Goal: Task Accomplishment & Management: Complete application form

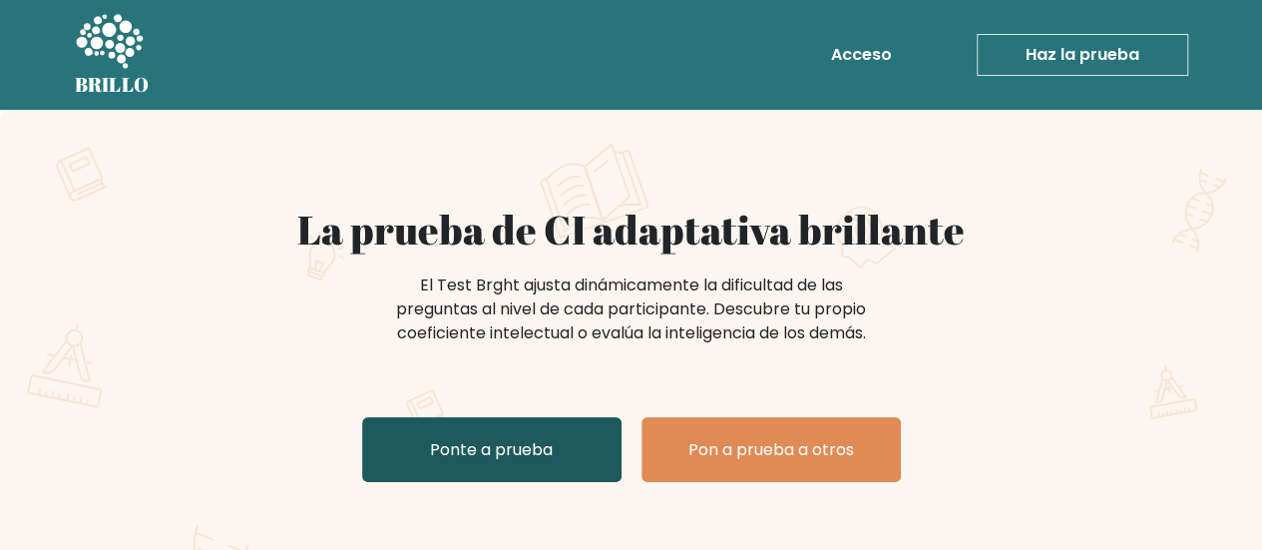
click at [486, 439] on font "Ponte a prueba" at bounding box center [491, 449] width 123 height 23
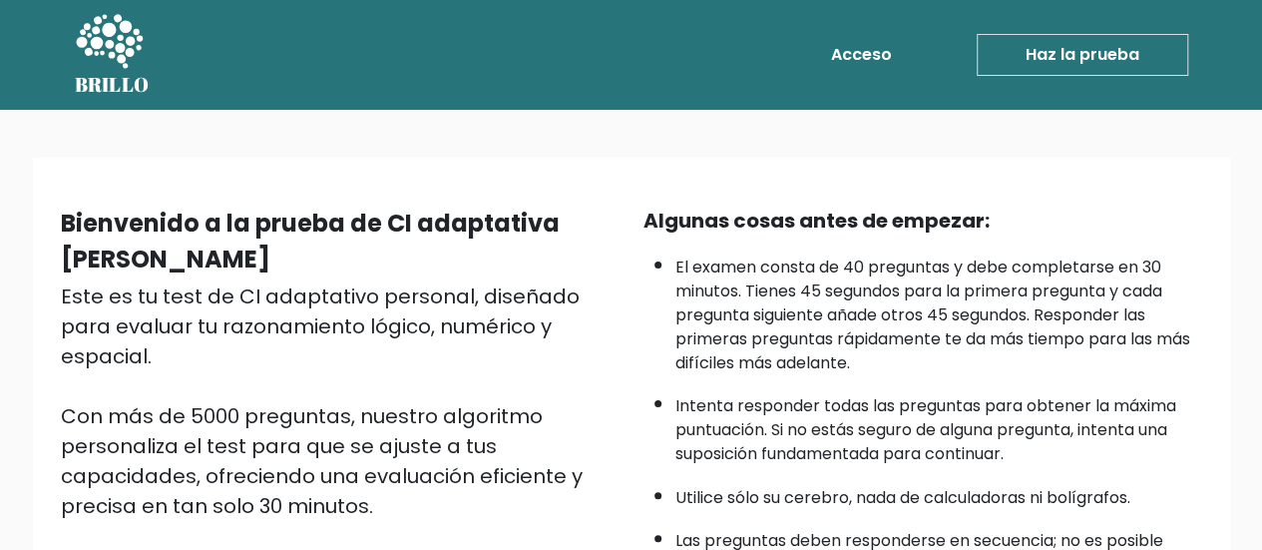
click at [724, 116] on div "Bienvenido a la prueba de CI adaptativa de Bright Este es tu test de CI adaptat…" at bounding box center [631, 514] width 1262 height 808
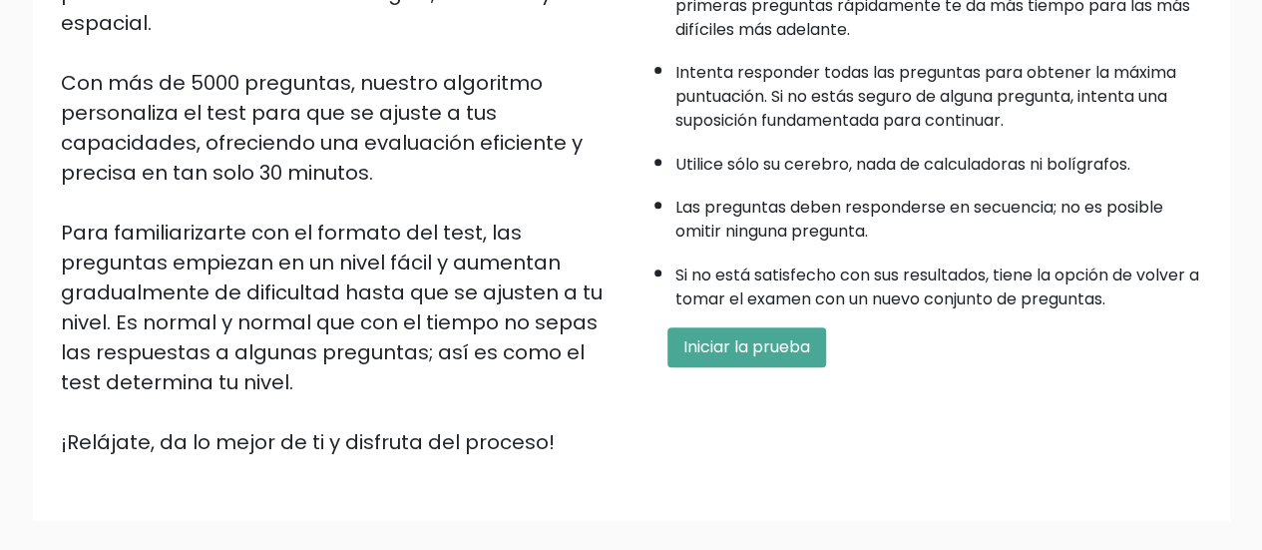
scroll to position [335, 0]
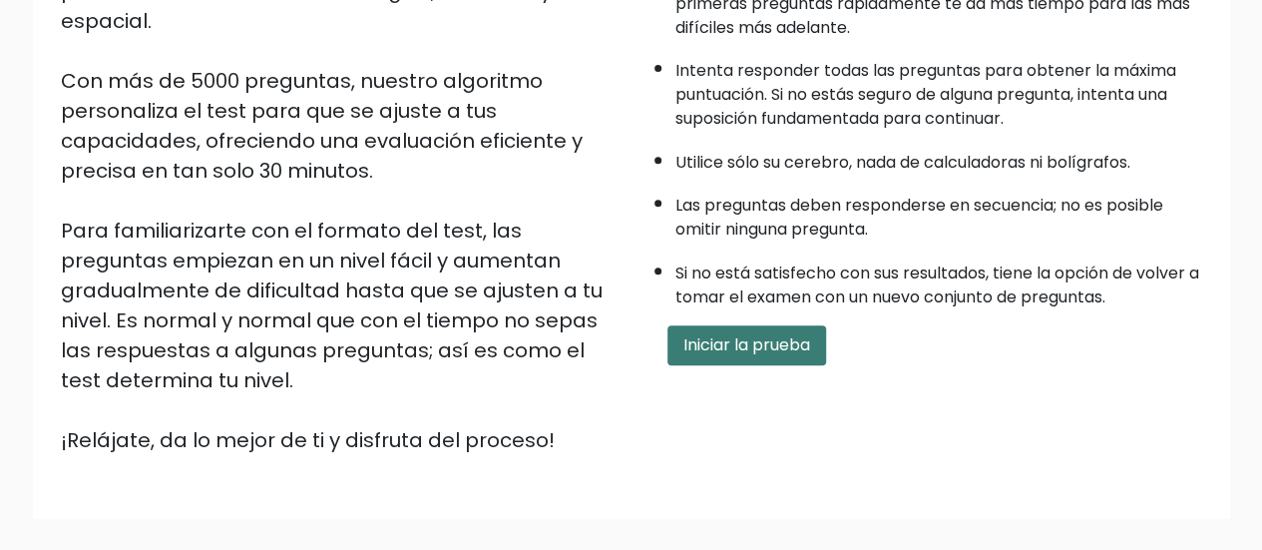
click at [710, 340] on font "Iniciar la prueba" at bounding box center [747, 344] width 127 height 23
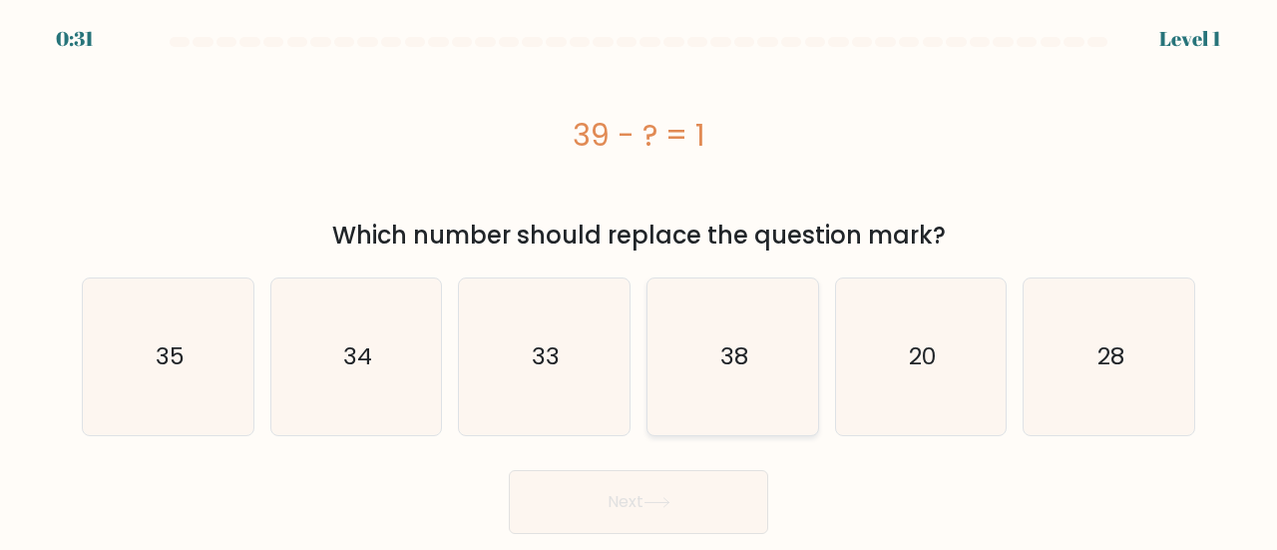
click at [732, 357] on text "38" at bounding box center [734, 356] width 28 height 33
click at [640, 280] on input "d. 38" at bounding box center [639, 277] width 1 height 5
radio input "true"
click at [658, 486] on button "Next" at bounding box center [638, 502] width 259 height 64
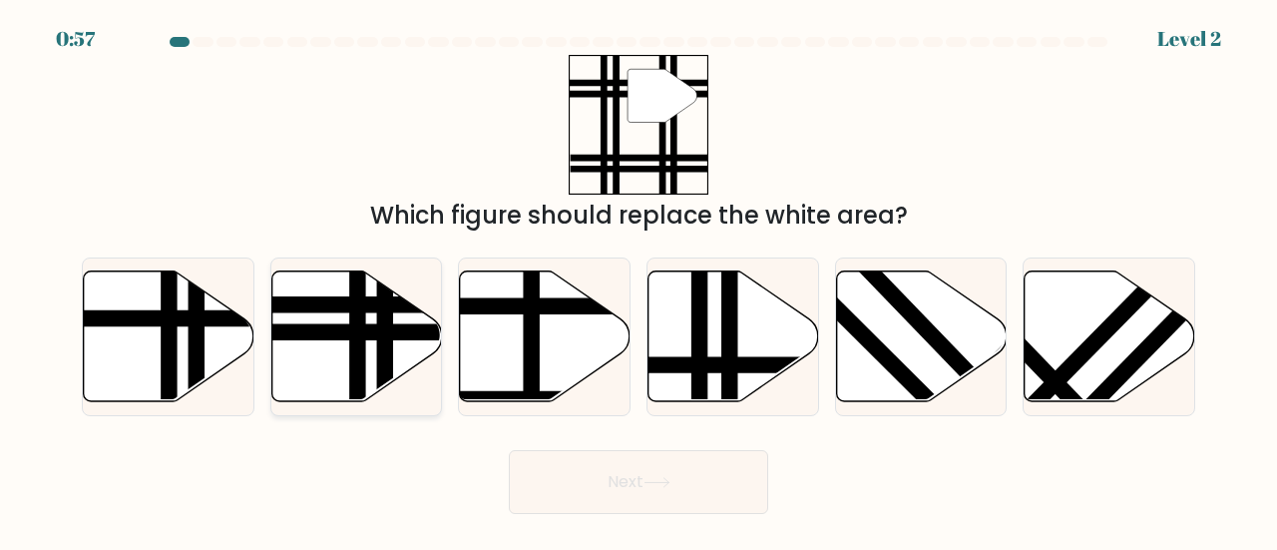
click at [331, 344] on icon at bounding box center [356, 335] width 171 height 131
click at [639, 280] on input "b." at bounding box center [639, 277] width 1 height 5
radio input "true"
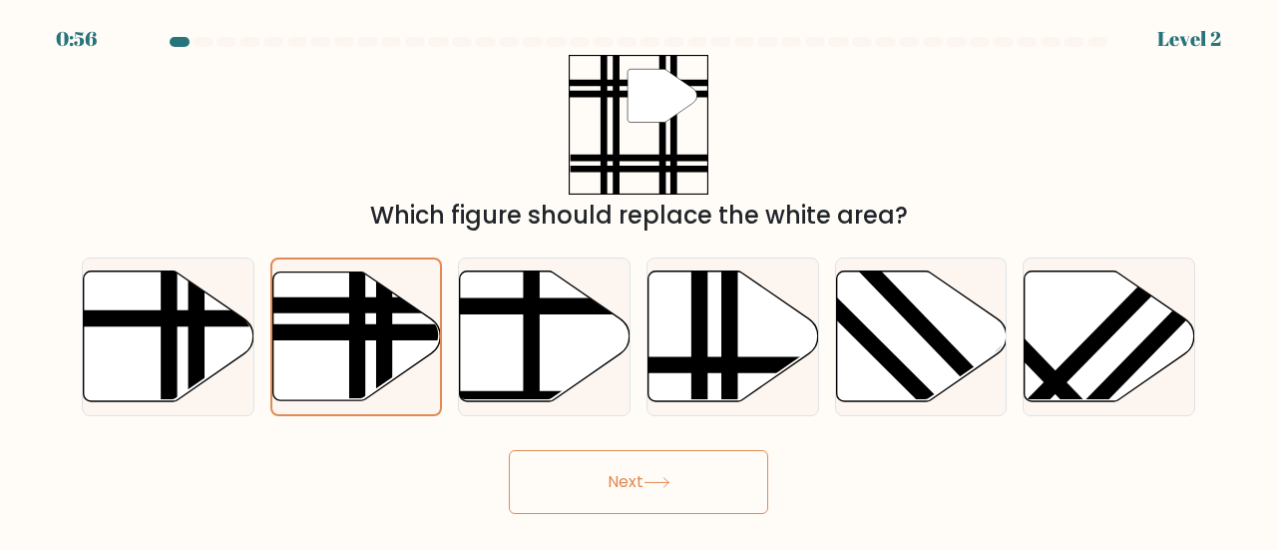
click at [625, 469] on button "Next" at bounding box center [638, 482] width 259 height 64
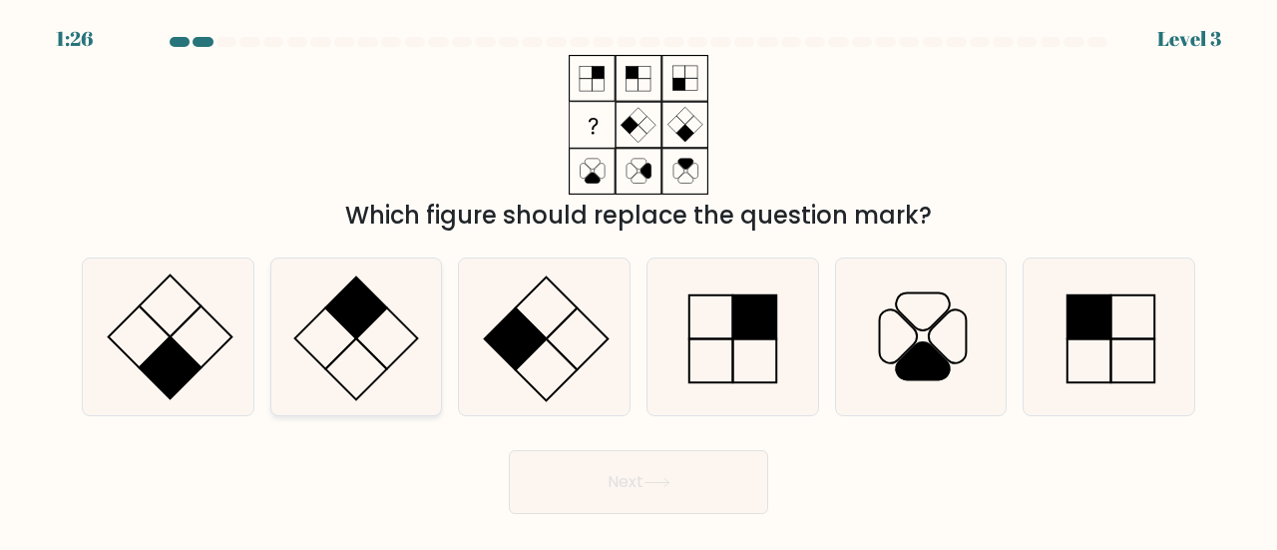
click at [374, 330] on icon at bounding box center [356, 336] width 157 height 157
click at [639, 280] on input "b." at bounding box center [639, 277] width 1 height 5
radio input "true"
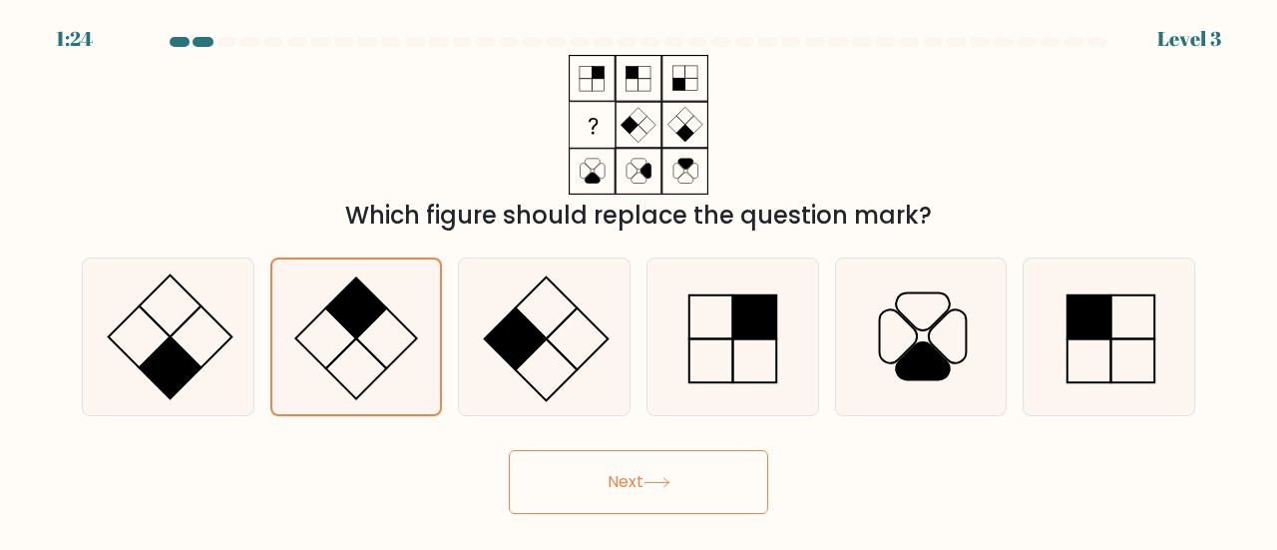
click at [592, 453] on button "Next" at bounding box center [638, 482] width 259 height 64
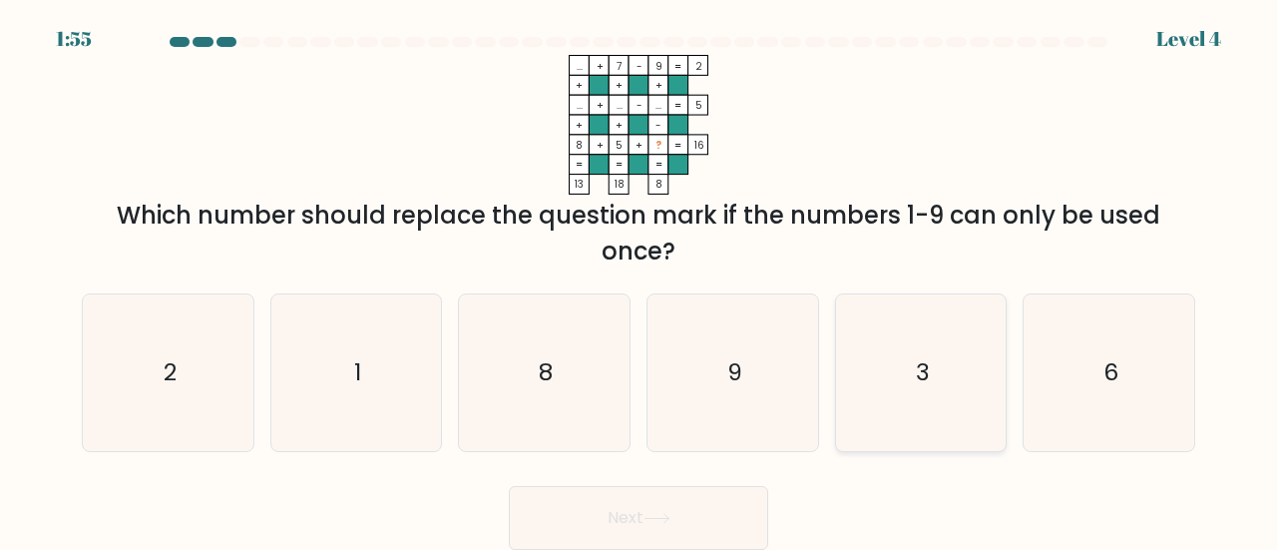
click at [940, 346] on icon "3" at bounding box center [921, 372] width 157 height 157
click at [640, 280] on input "e. 3" at bounding box center [639, 277] width 1 height 5
radio input "true"
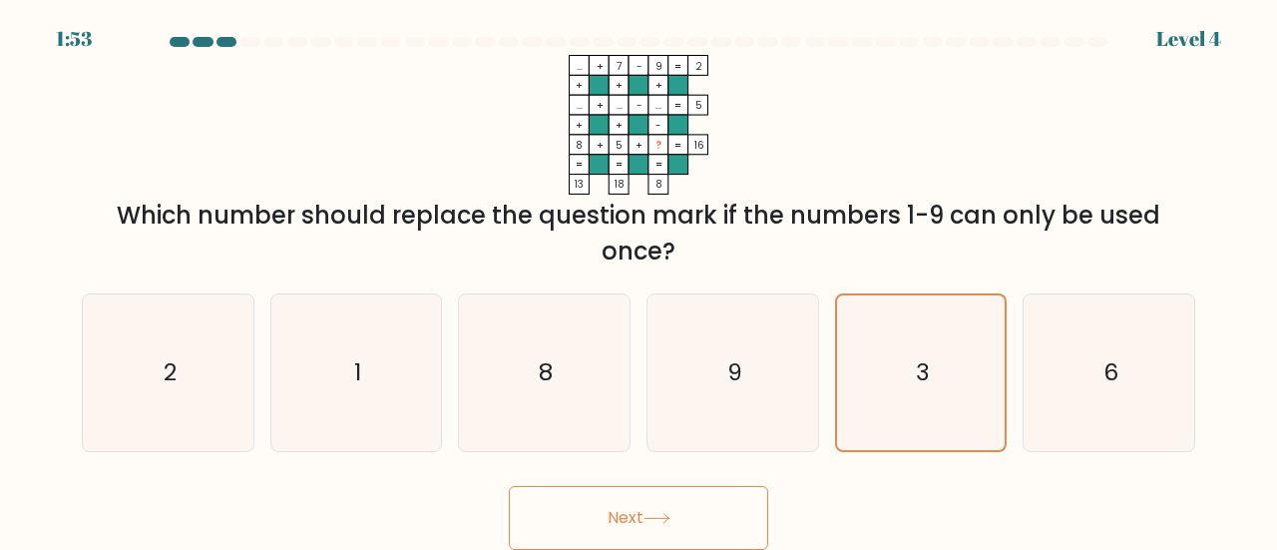
click at [660, 512] on button "Next" at bounding box center [638, 518] width 259 height 64
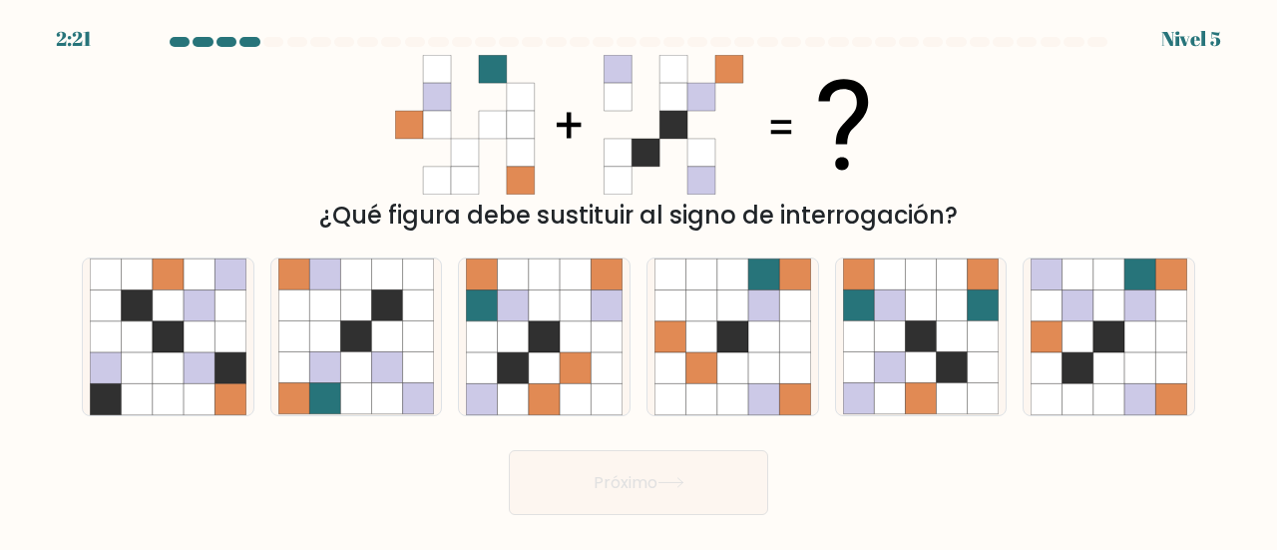
click at [752, 149] on icon at bounding box center [638, 125] width 487 height 140
click at [555, 317] on icon at bounding box center [544, 305] width 31 height 31
click at [639, 280] on input "do." at bounding box center [639, 277] width 1 height 5
radio input "true"
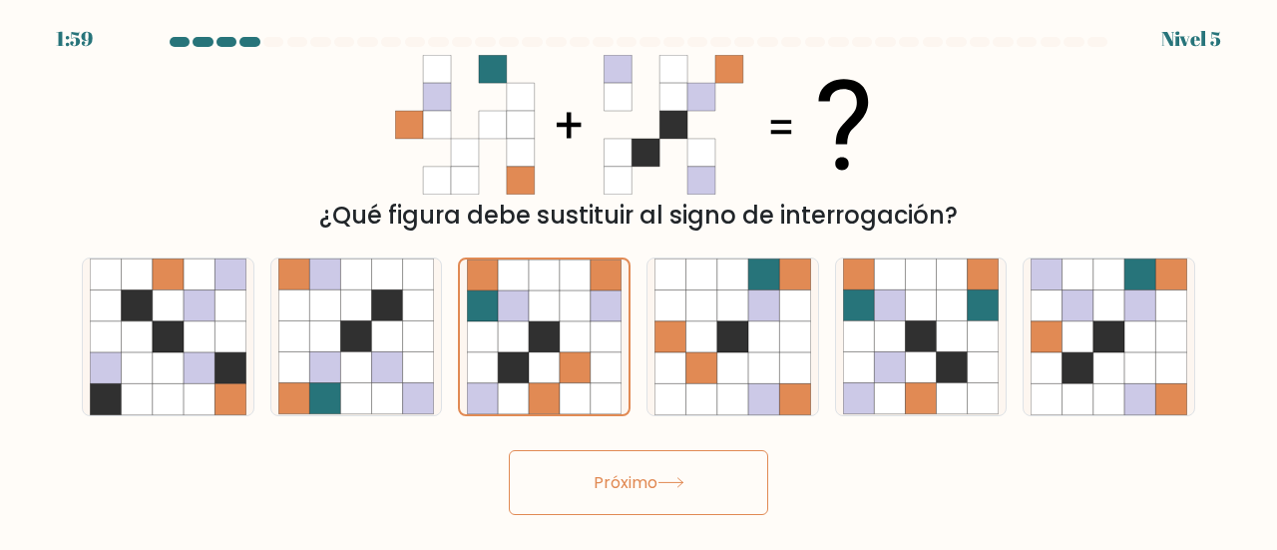
click at [567, 480] on button "Próximo" at bounding box center [638, 482] width 259 height 65
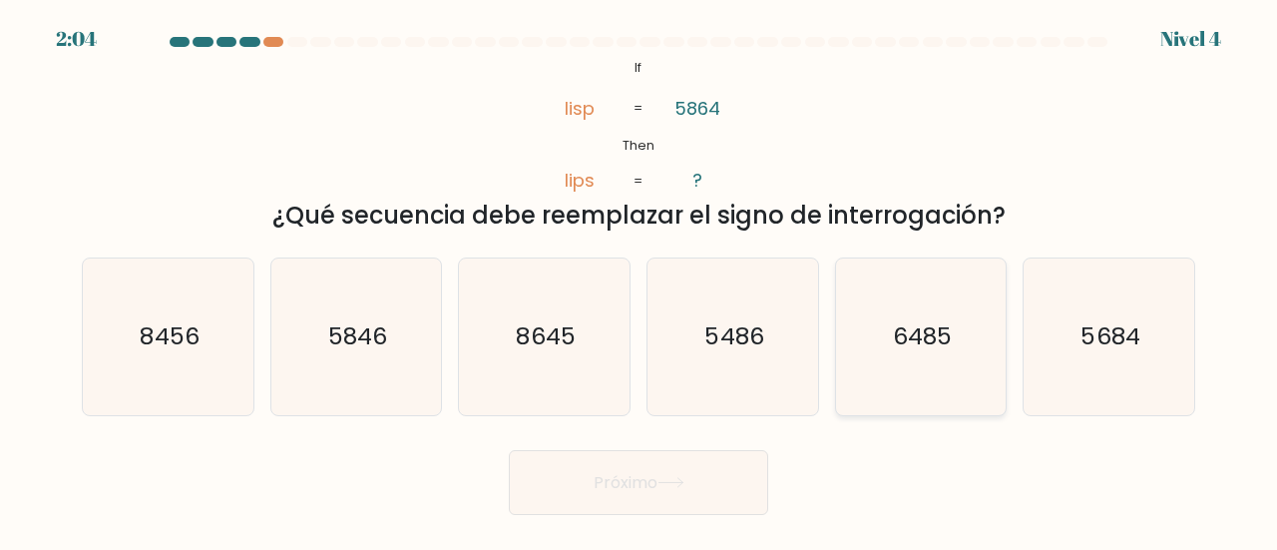
click at [918, 340] on text "6485" at bounding box center [922, 335] width 59 height 33
click at [640, 280] on input "y. 6485" at bounding box center [639, 277] width 1 height 5
radio input "true"
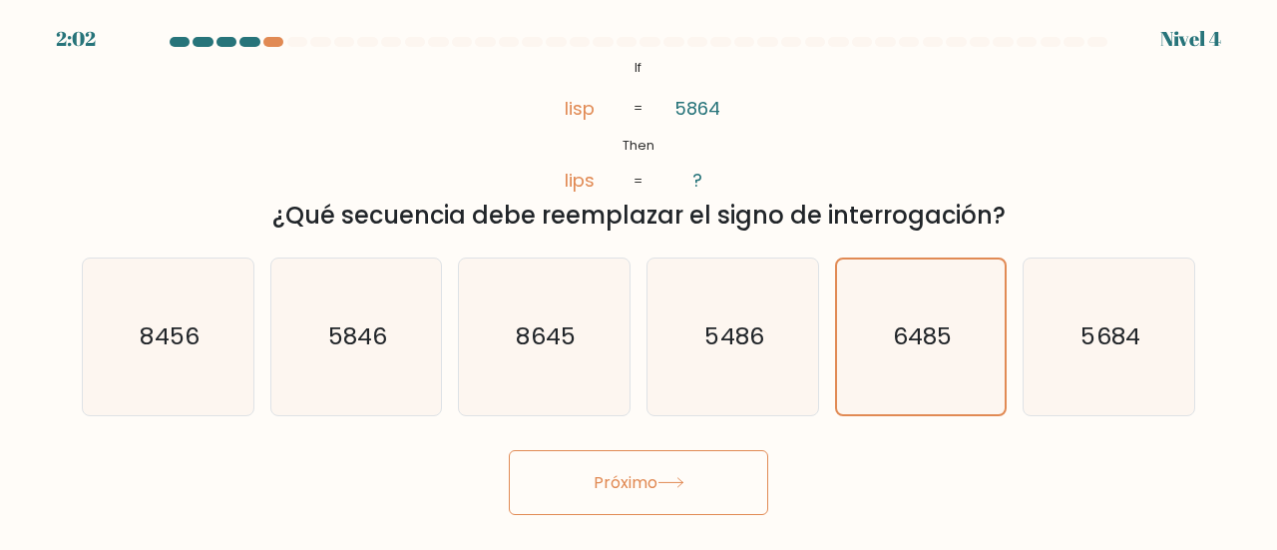
click at [616, 507] on button "Próximo" at bounding box center [638, 482] width 259 height 65
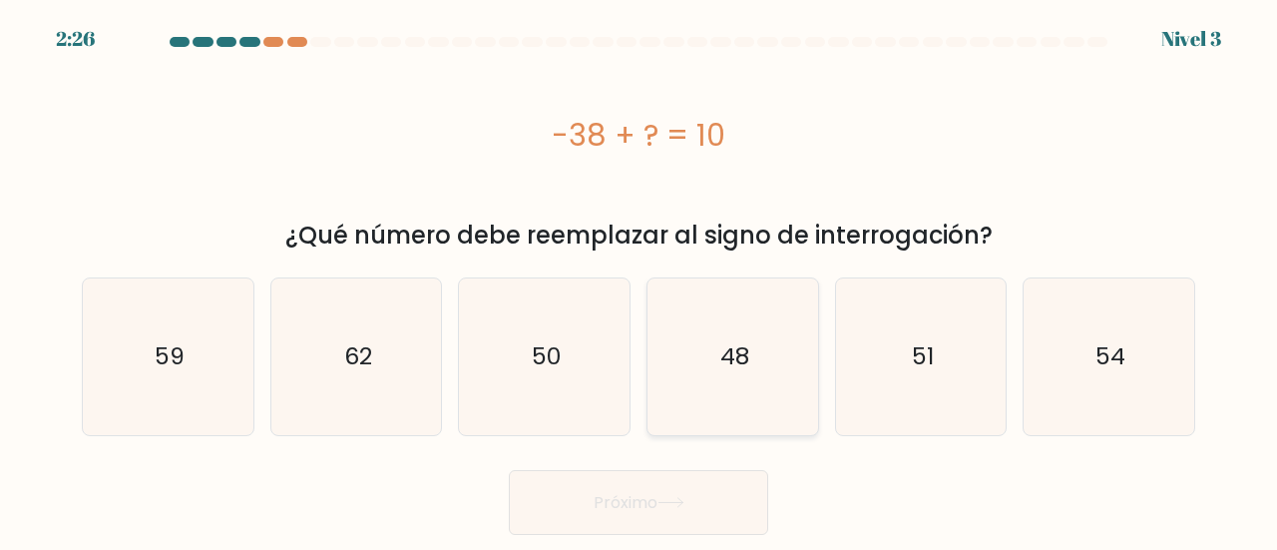
click at [721, 352] on text "48" at bounding box center [733, 356] width 29 height 33
click at [640, 280] on input "d. 48" at bounding box center [639, 277] width 1 height 5
radio input "true"
click at [625, 493] on font "Próximo" at bounding box center [626, 502] width 64 height 23
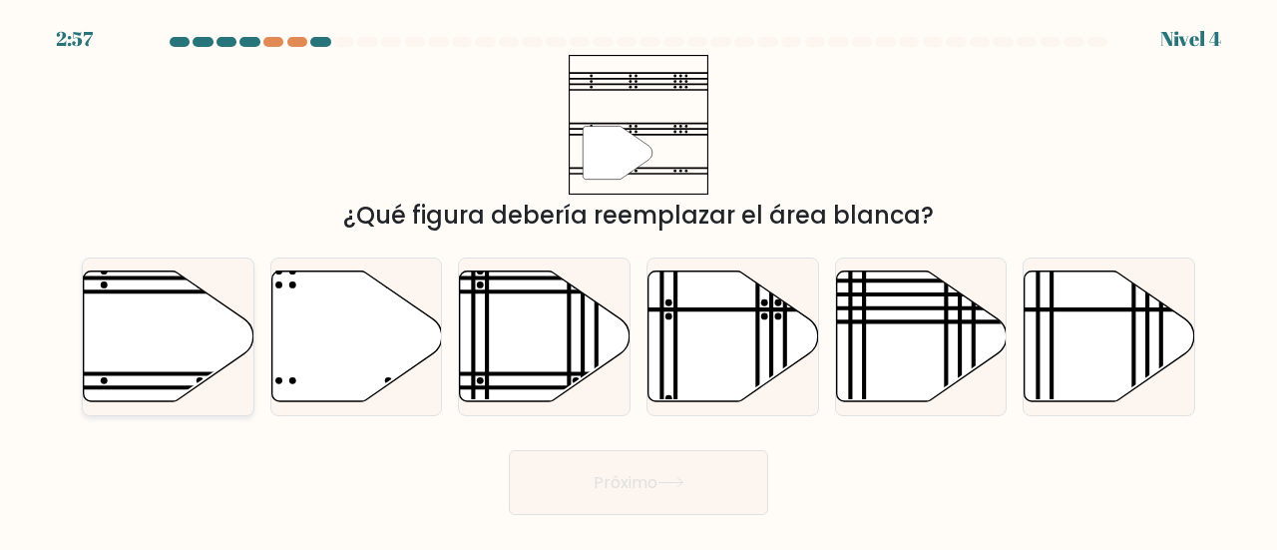
click at [176, 332] on icon at bounding box center [169, 335] width 171 height 131
click at [639, 280] on input "a." at bounding box center [639, 277] width 1 height 5
radio input "true"
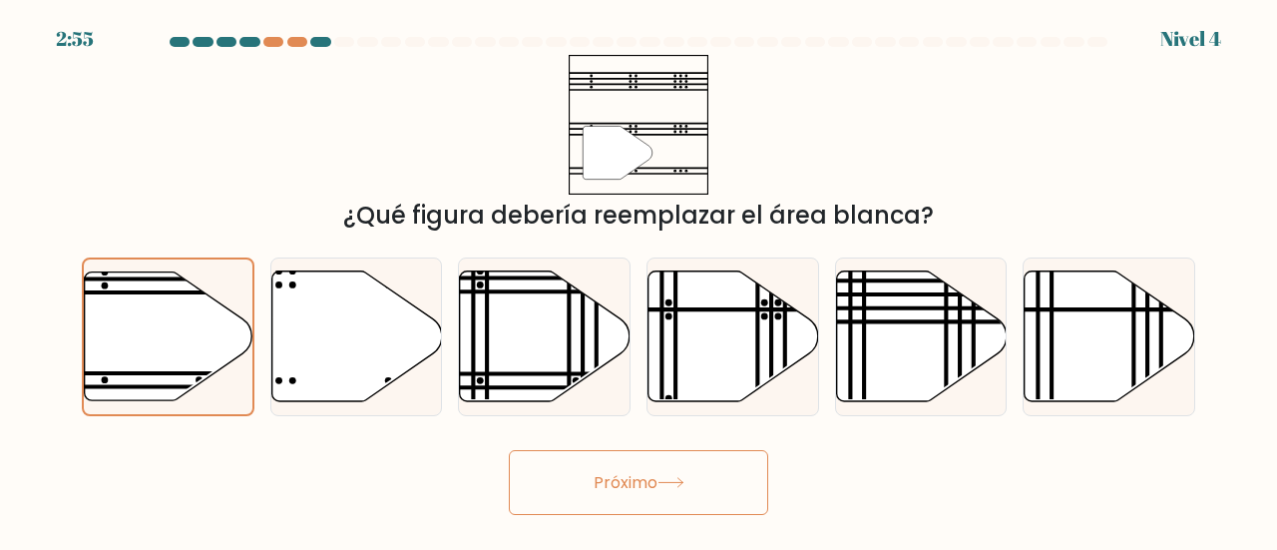
click at [656, 479] on font "Próximo" at bounding box center [626, 482] width 64 height 23
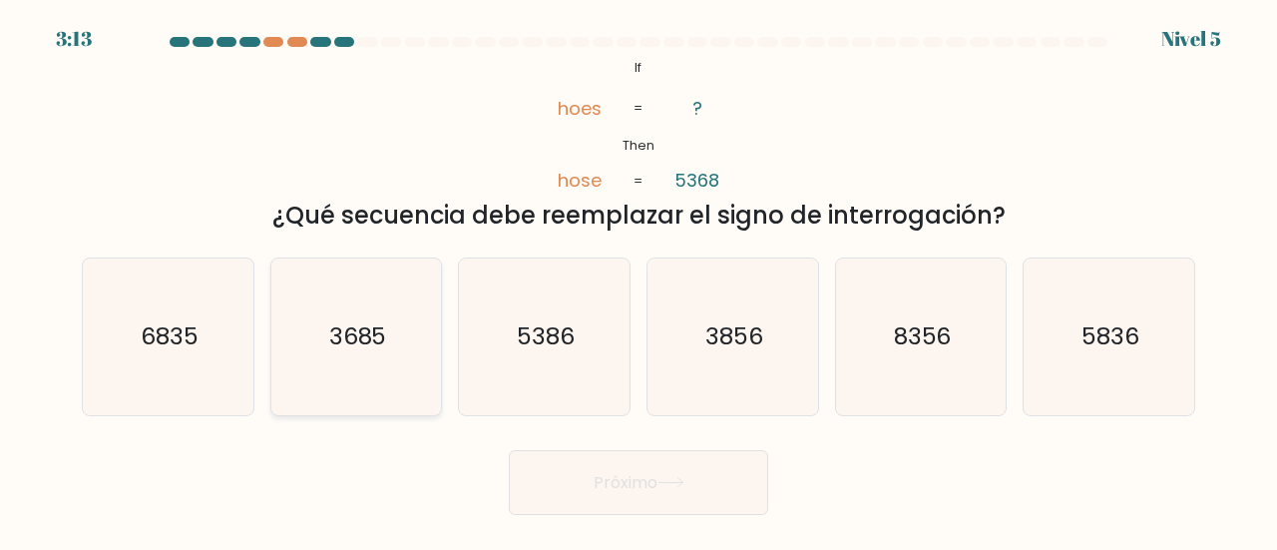
click at [341, 323] on text "3685" at bounding box center [358, 335] width 58 height 33
click at [639, 280] on input "b. 3685" at bounding box center [639, 277] width 1 height 5
radio input "true"
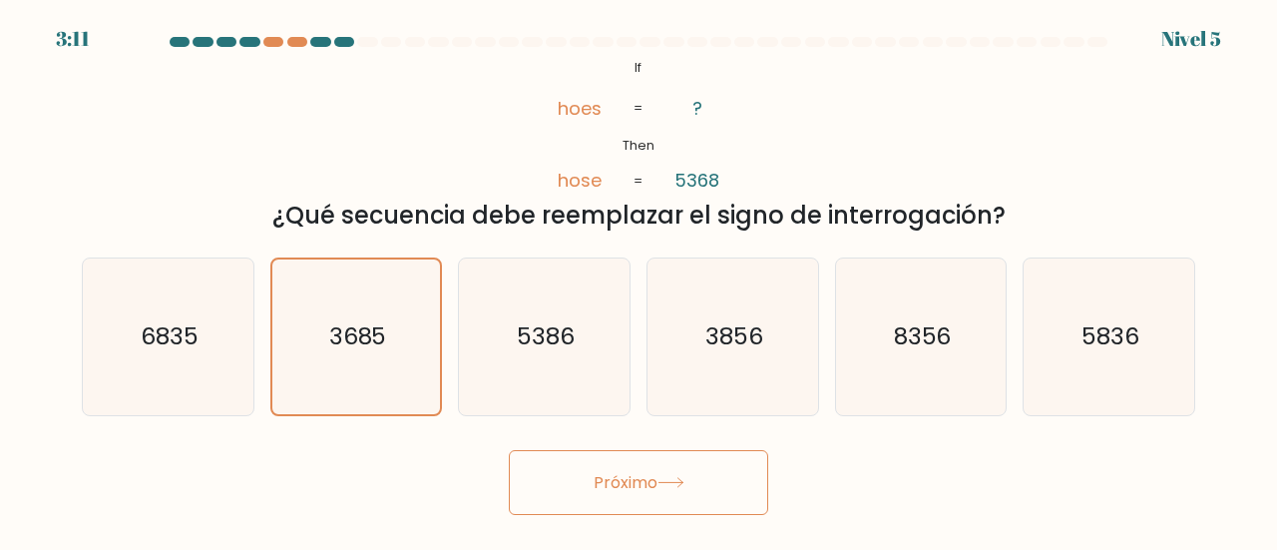
click at [714, 500] on button "Próximo" at bounding box center [638, 482] width 259 height 65
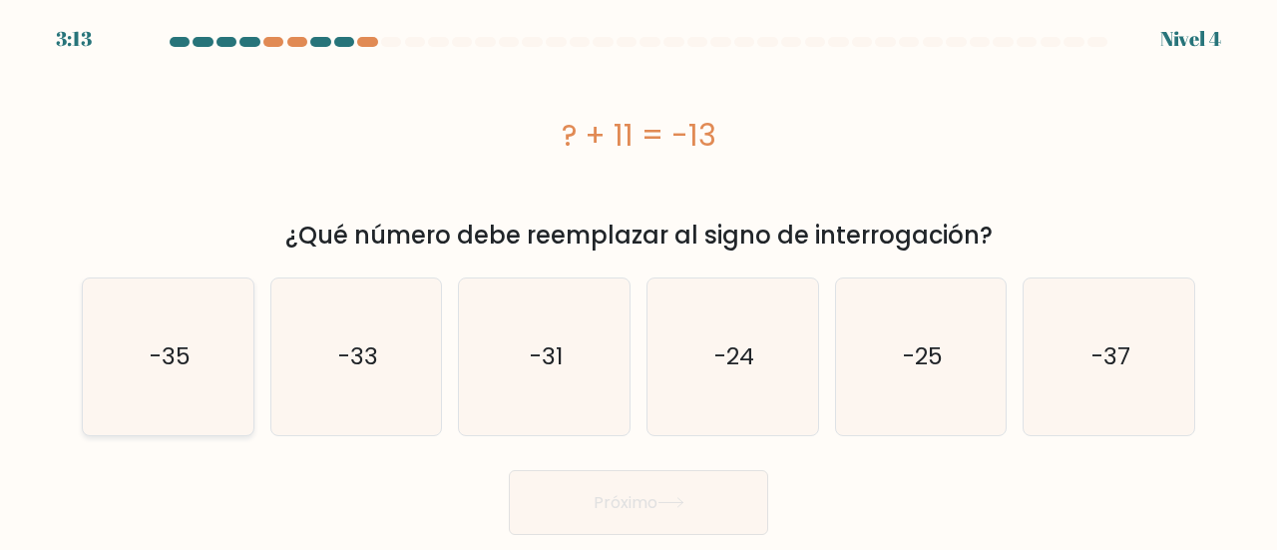
click at [158, 350] on text "-35" at bounding box center [169, 356] width 41 height 33
click at [639, 280] on input "a. -35" at bounding box center [639, 277] width 1 height 5
radio input "true"
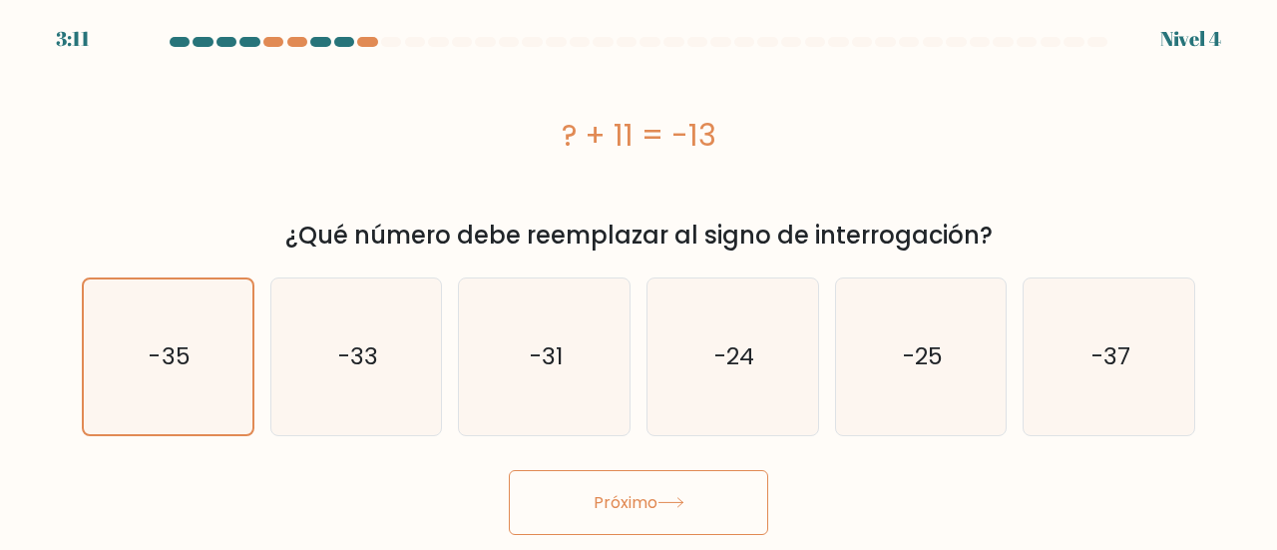
click at [621, 488] on button "Próximo" at bounding box center [638, 502] width 259 height 65
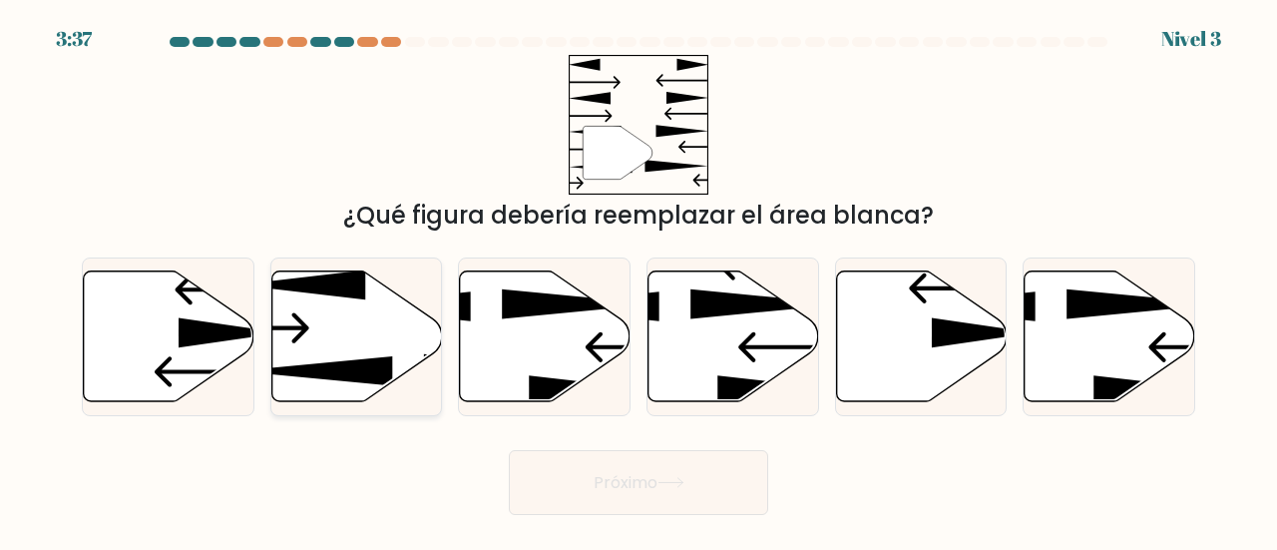
click at [319, 334] on icon at bounding box center [356, 335] width 171 height 131
click at [639, 280] on input "b." at bounding box center [639, 277] width 1 height 5
radio input "true"
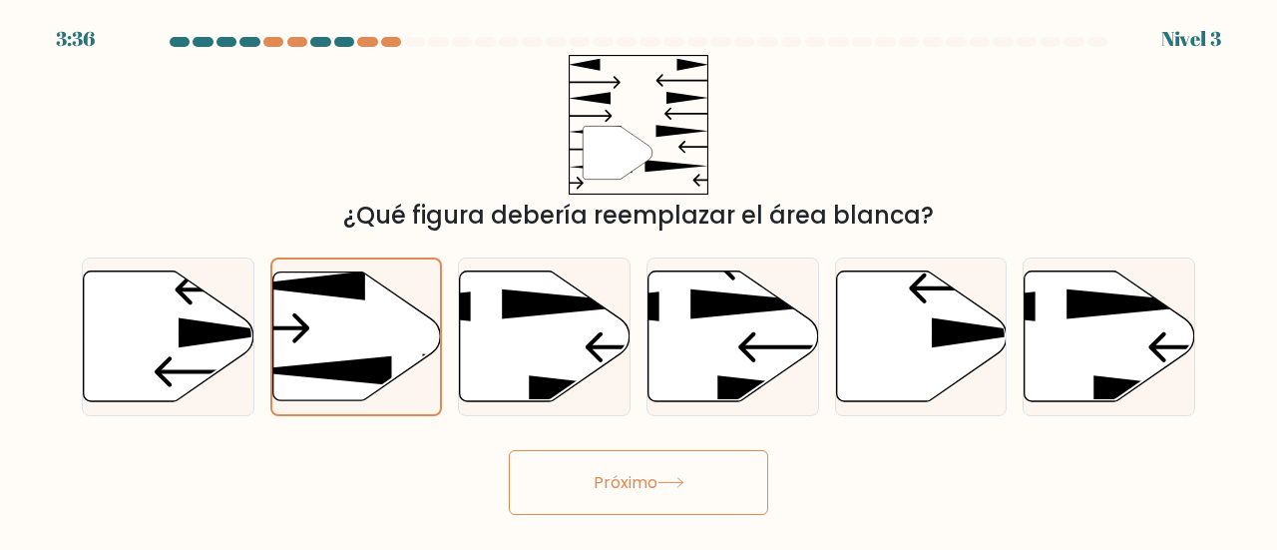
click at [651, 482] on font "Próximo" at bounding box center [626, 482] width 64 height 23
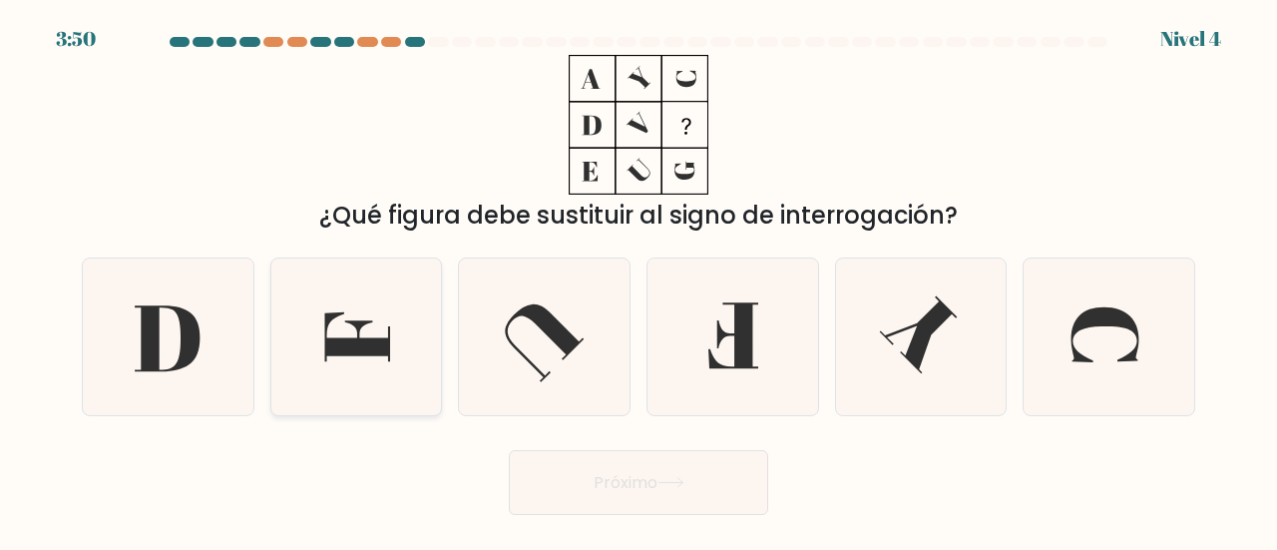
click at [347, 338] on icon at bounding box center [356, 336] width 157 height 157
click at [639, 280] on input "b." at bounding box center [639, 277] width 1 height 5
radio input "true"
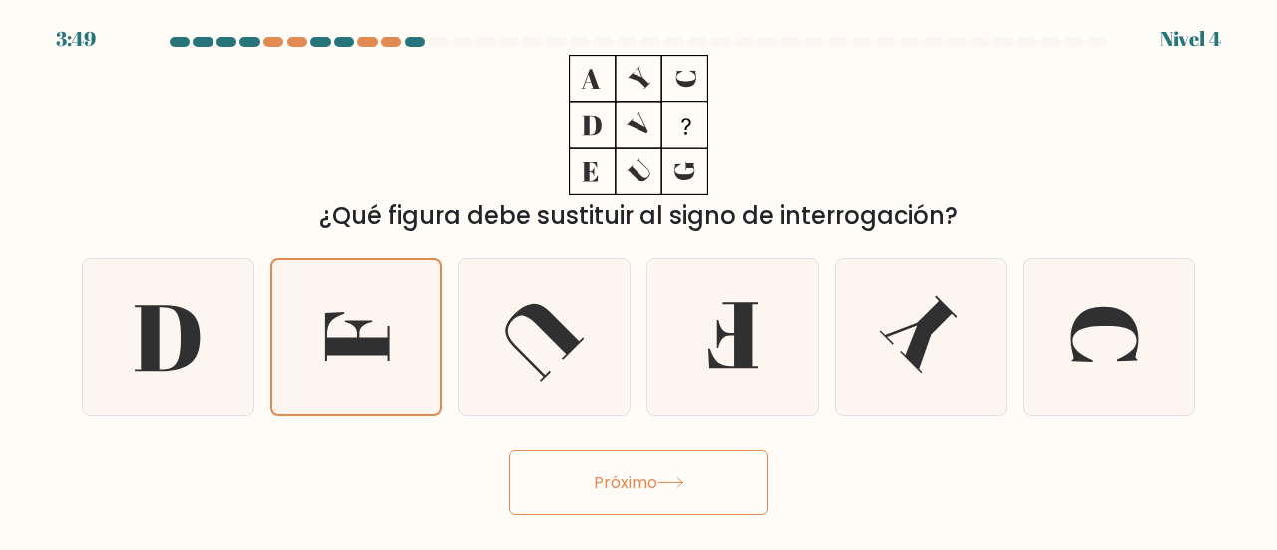
click at [584, 478] on button "Próximo" at bounding box center [638, 482] width 259 height 65
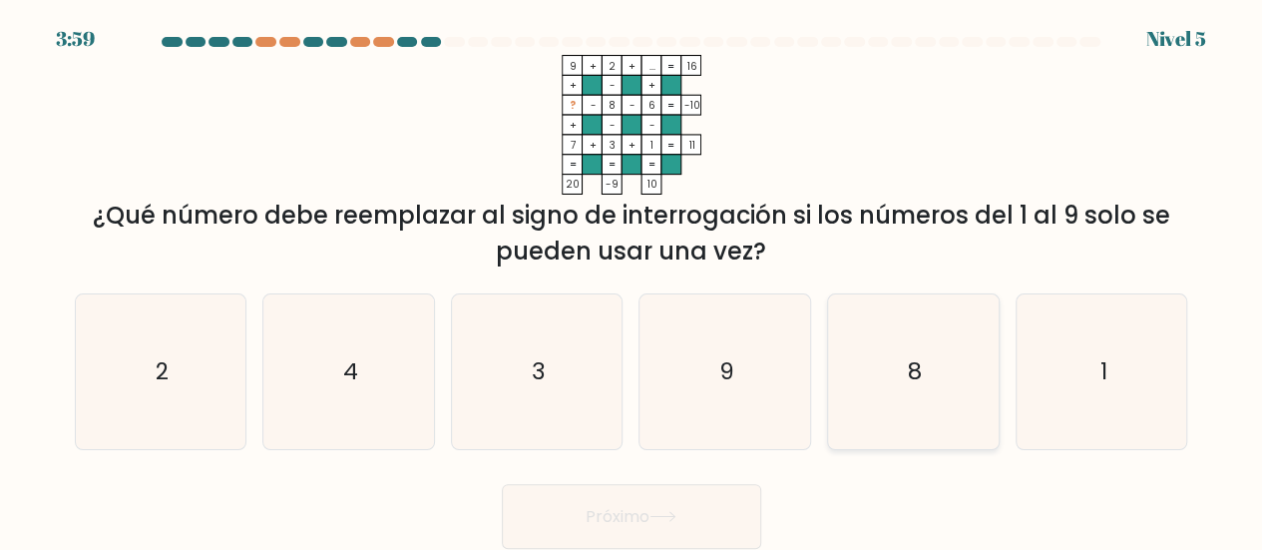
click at [908, 380] on text "8" at bounding box center [915, 371] width 14 height 32
click at [633, 280] on input "y. 8" at bounding box center [632, 277] width 1 height 5
radio input "true"
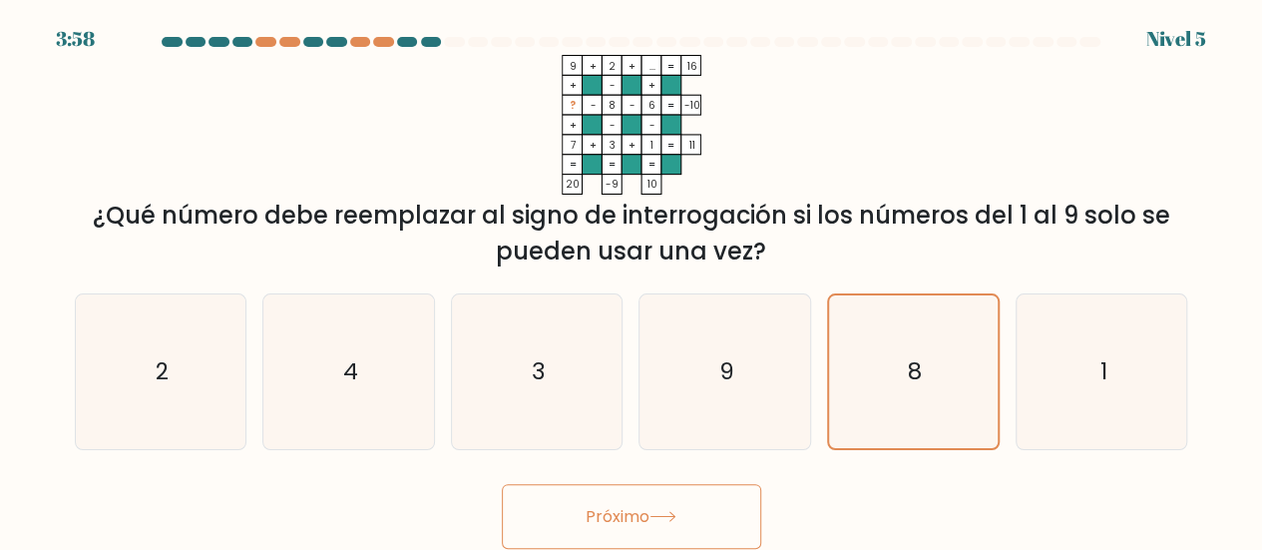
click at [605, 508] on font "Próximo" at bounding box center [618, 516] width 64 height 23
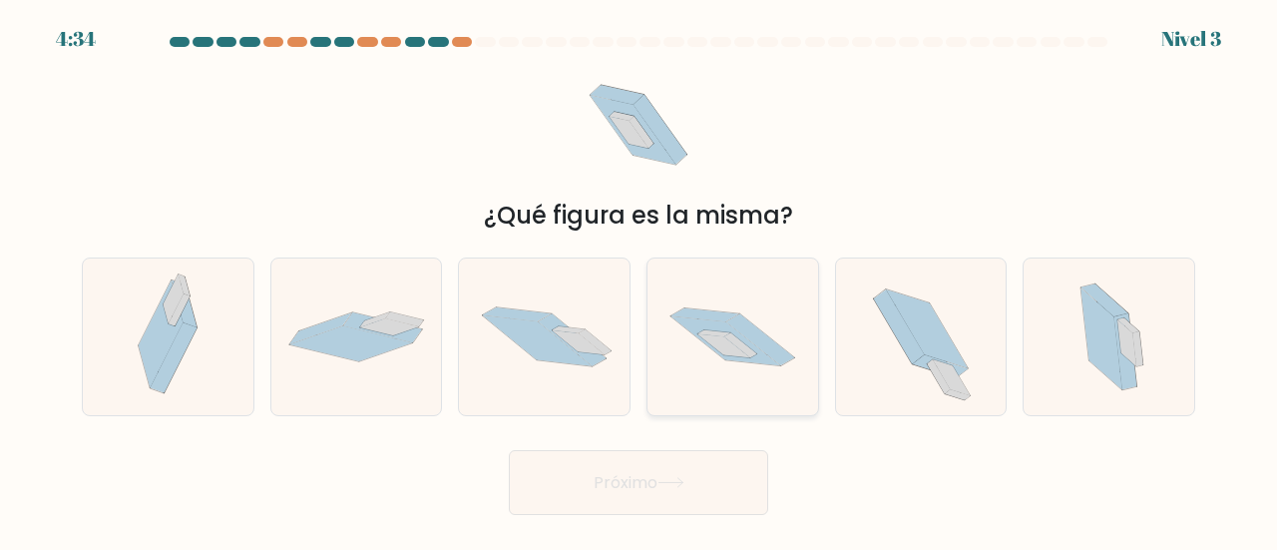
click at [712, 346] on icon at bounding box center [726, 340] width 110 height 49
click at [640, 280] on input "d." at bounding box center [639, 277] width 1 height 5
radio input "true"
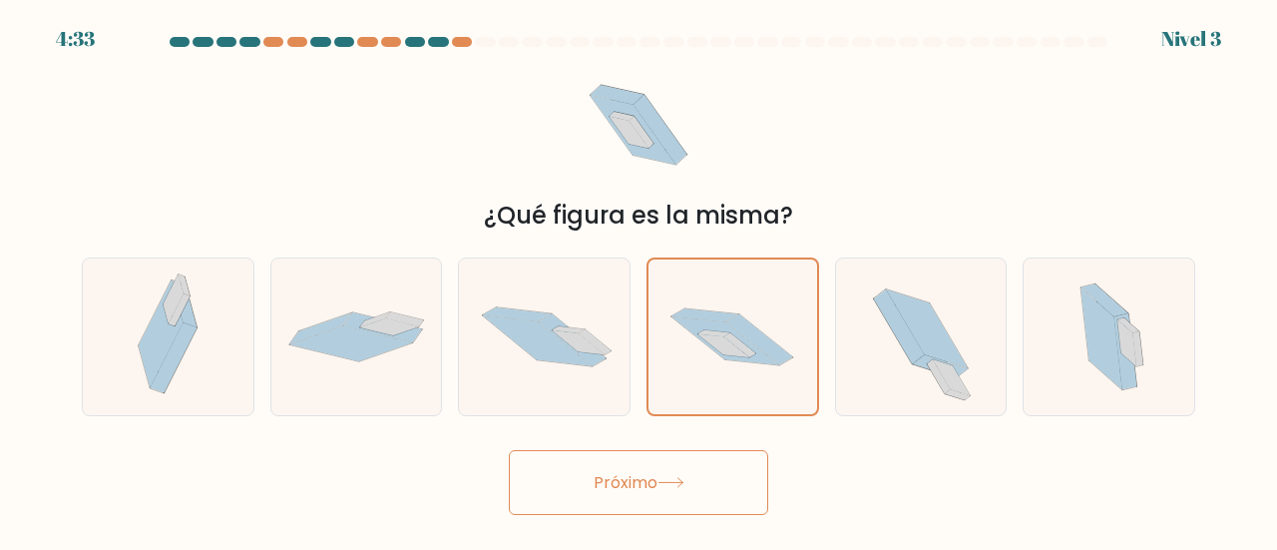
click at [701, 473] on button "Próximo" at bounding box center [638, 482] width 259 height 65
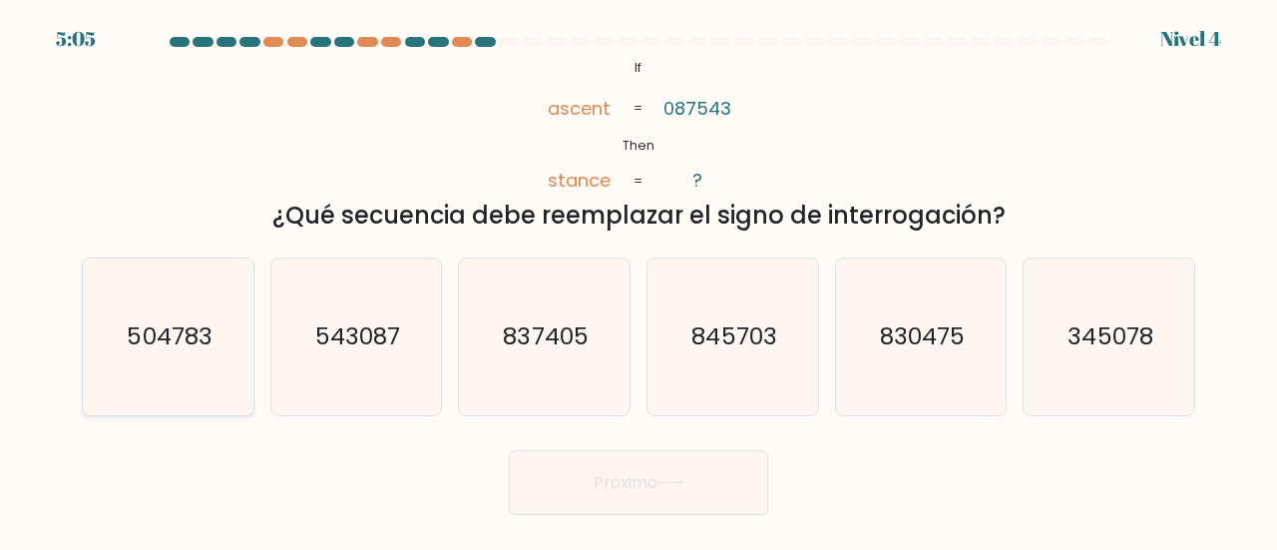
click at [148, 337] on text "504783" at bounding box center [169, 335] width 85 height 33
click at [639, 280] on input "a. 504783" at bounding box center [639, 277] width 1 height 5
radio input "true"
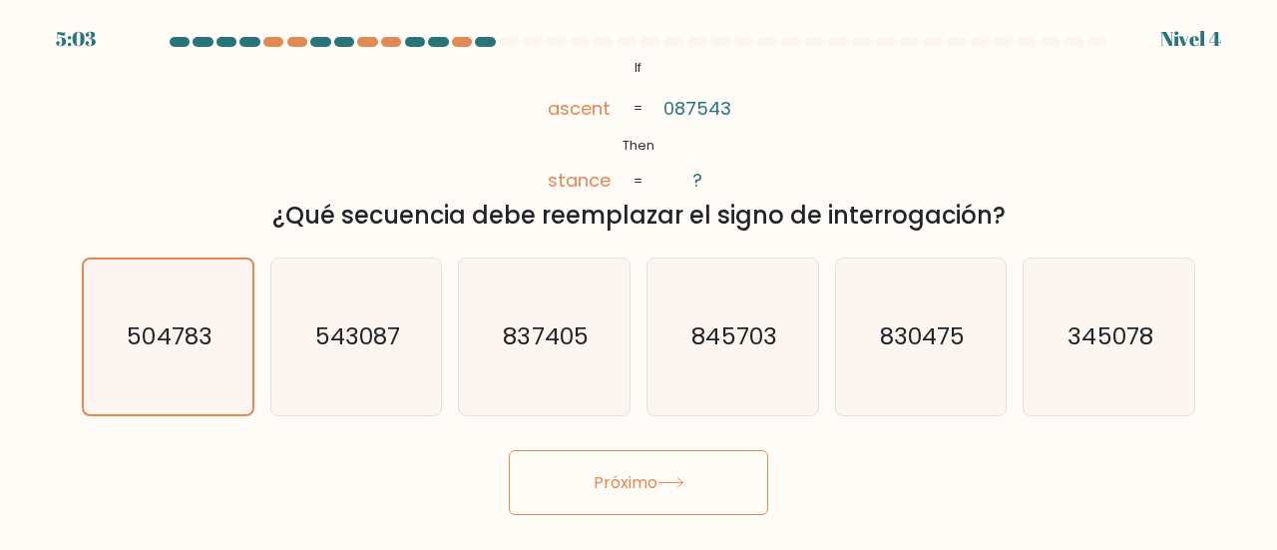
click at [599, 488] on font "Próximo" at bounding box center [626, 482] width 64 height 23
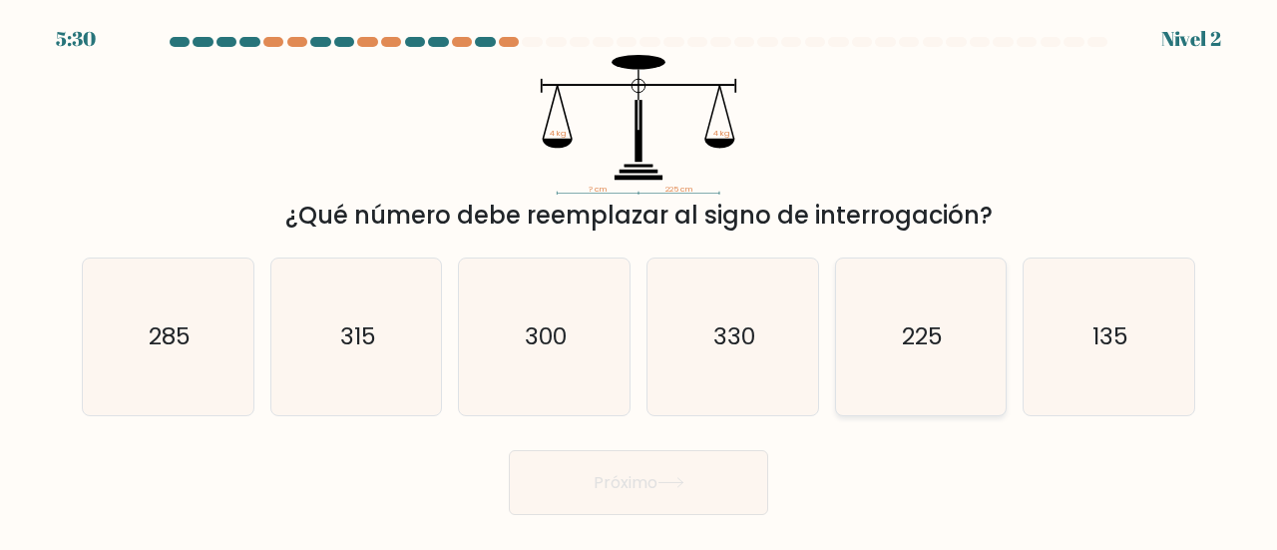
click at [942, 341] on text "225" at bounding box center [922, 335] width 41 height 33
click at [640, 280] on input "y. 225" at bounding box center [639, 277] width 1 height 5
radio input "true"
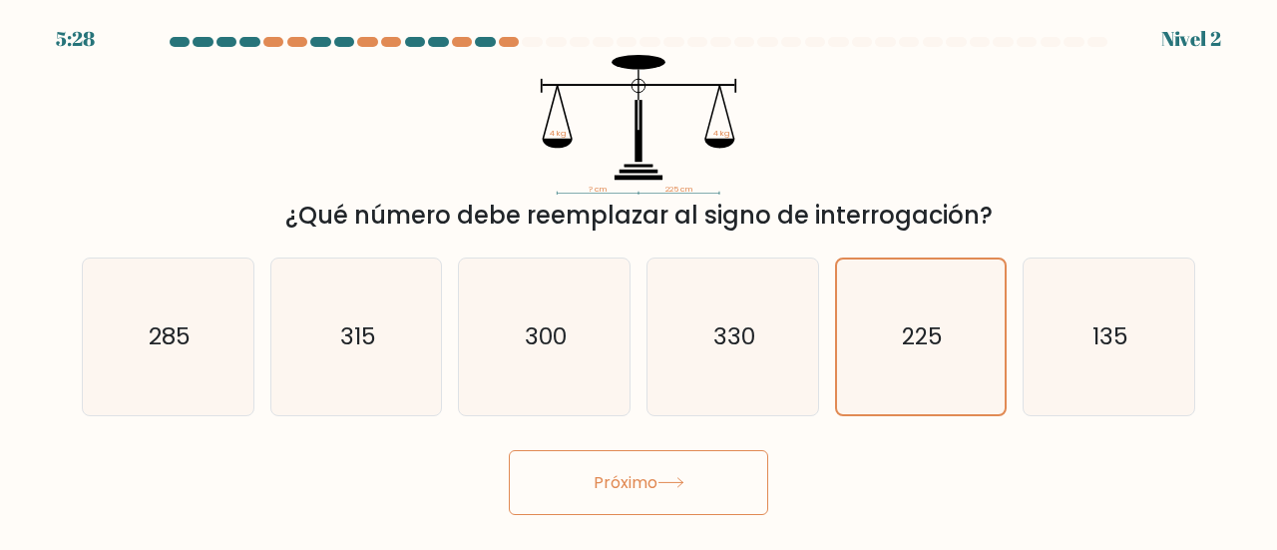
click at [720, 462] on button "Próximo" at bounding box center [638, 482] width 259 height 65
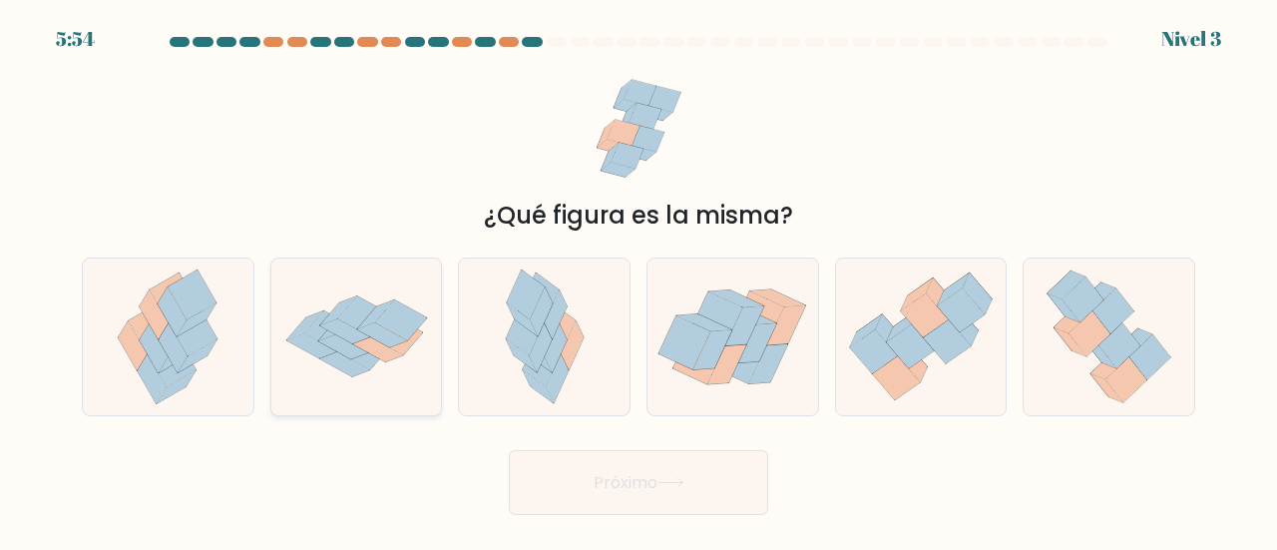
click at [382, 348] on icon at bounding box center [378, 349] width 50 height 25
click at [639, 280] on input "b." at bounding box center [639, 277] width 1 height 5
radio input "true"
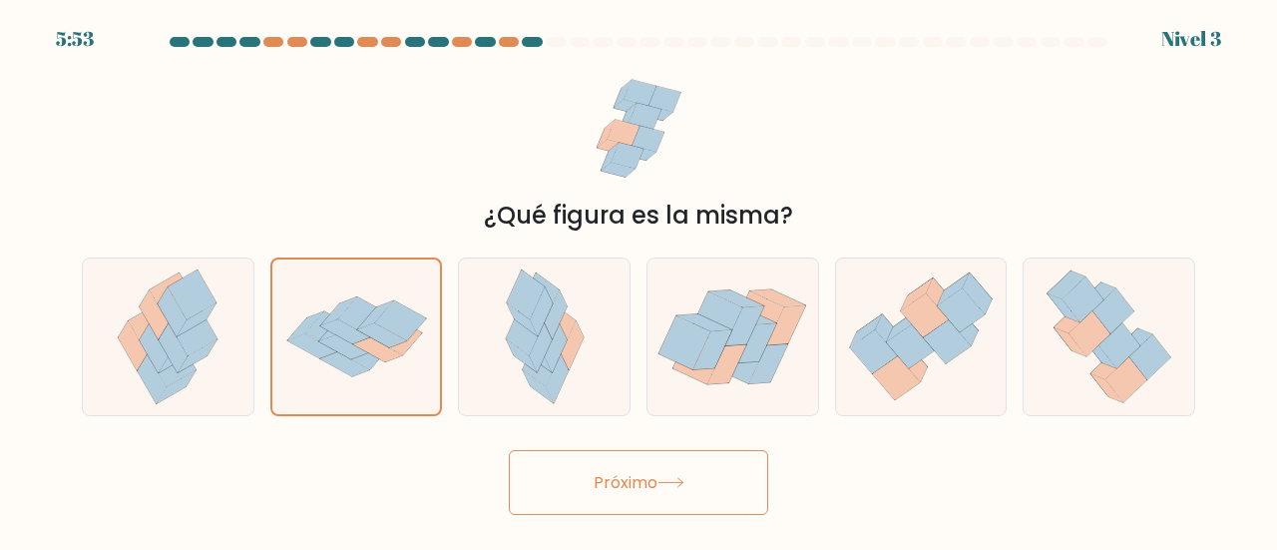
click at [683, 480] on icon at bounding box center [671, 482] width 24 height 9
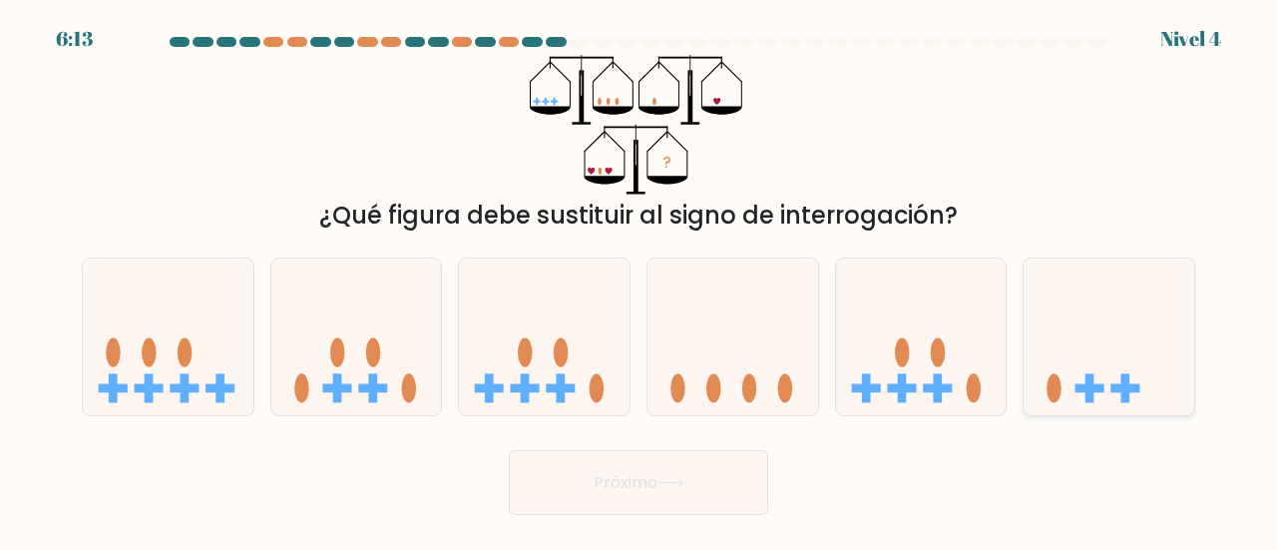
click at [1113, 364] on icon at bounding box center [1109, 336] width 171 height 141
click at [640, 280] on input "F." at bounding box center [639, 277] width 1 height 5
radio input "true"
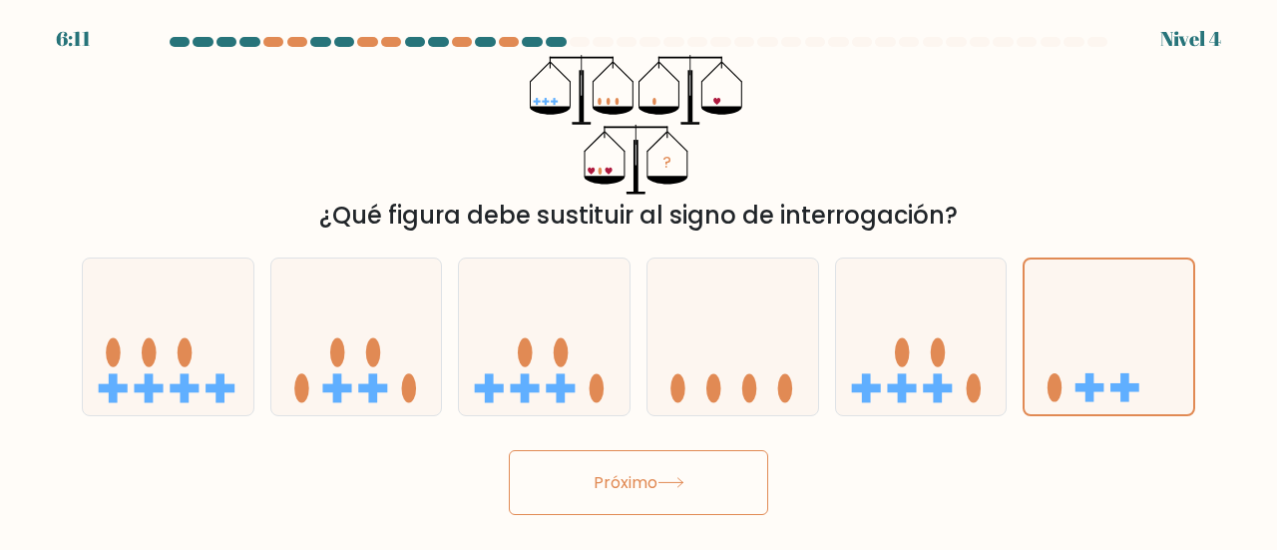
click at [641, 462] on button "Próximo" at bounding box center [638, 482] width 259 height 65
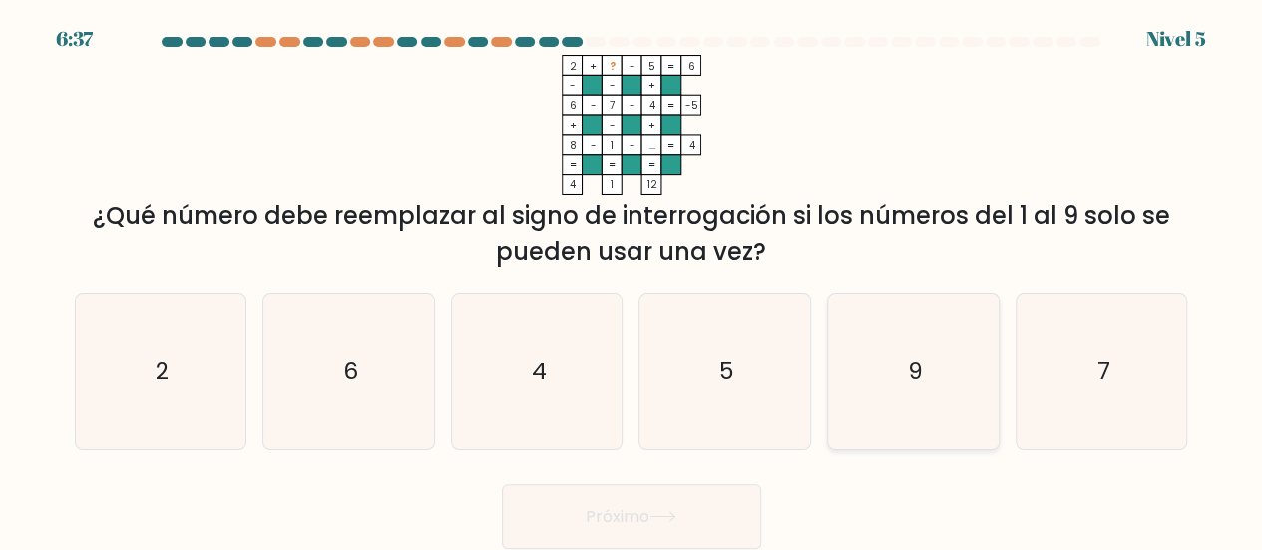
click at [914, 364] on text "9" at bounding box center [914, 371] width 15 height 32
click at [633, 280] on input "y. 9" at bounding box center [632, 277] width 1 height 5
radio input "true"
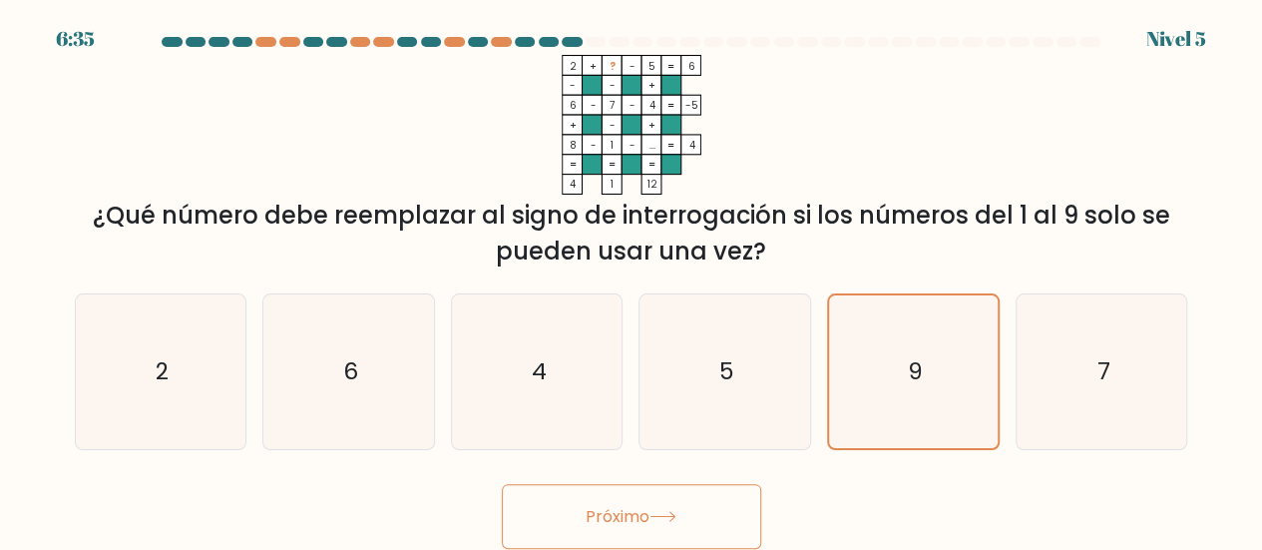
click at [632, 509] on font "Próximo" at bounding box center [618, 516] width 64 height 23
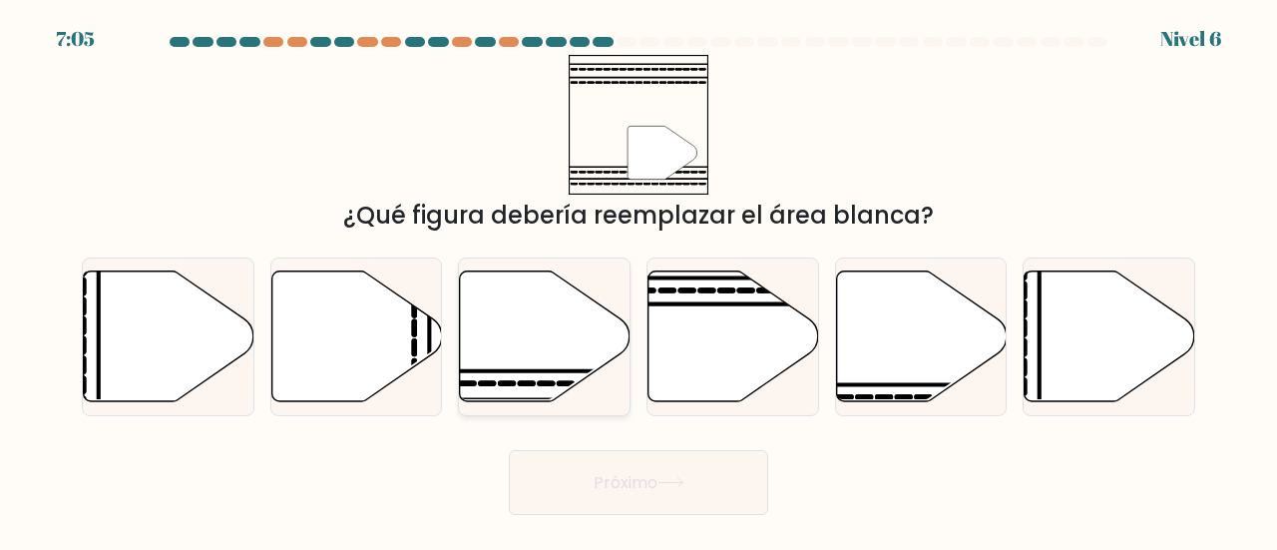
click at [571, 274] on icon at bounding box center [544, 336] width 171 height 133
click at [639, 275] on input "do." at bounding box center [639, 277] width 1 height 5
radio input "true"
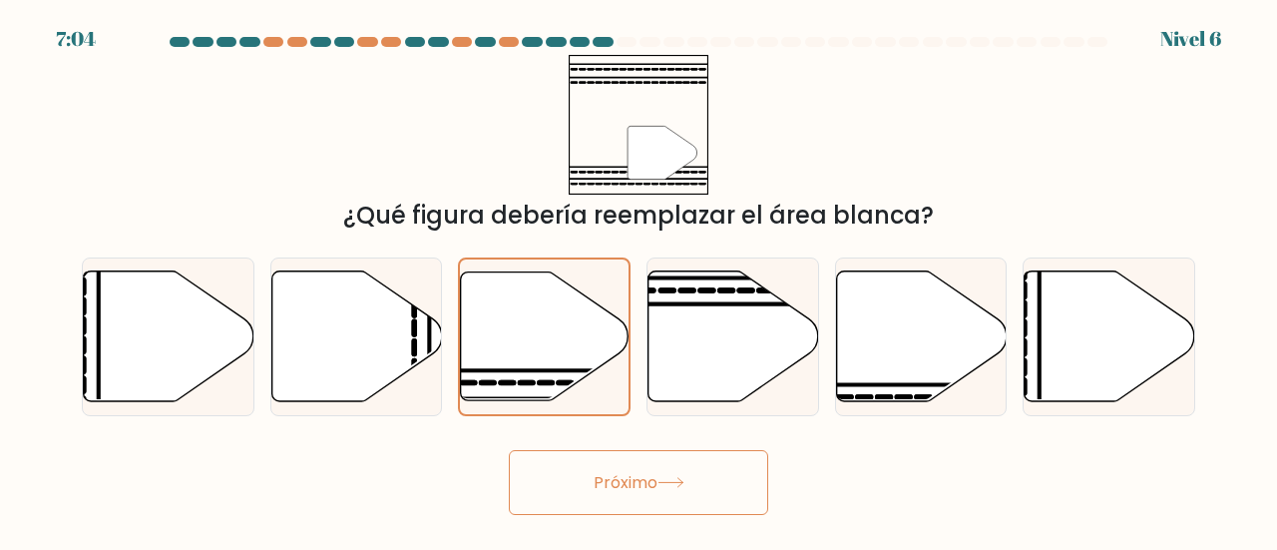
click at [633, 491] on font "Próximo" at bounding box center [626, 482] width 64 height 23
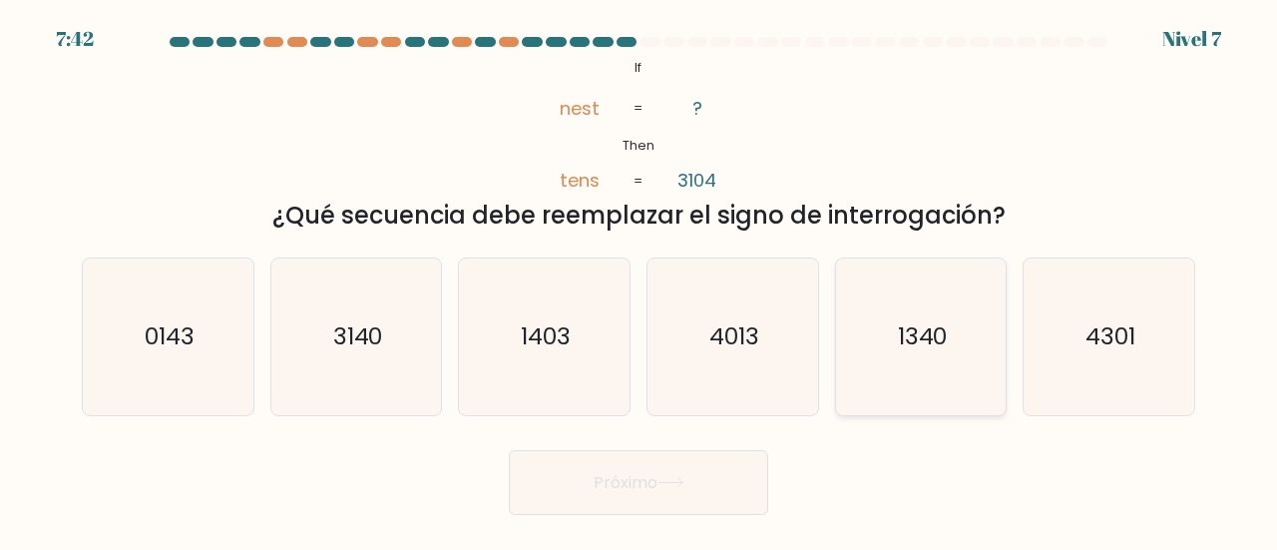
click at [933, 325] on text "1340" at bounding box center [923, 335] width 50 height 33
click at [640, 280] on input "y. 1340" at bounding box center [639, 277] width 1 height 5
radio input "true"
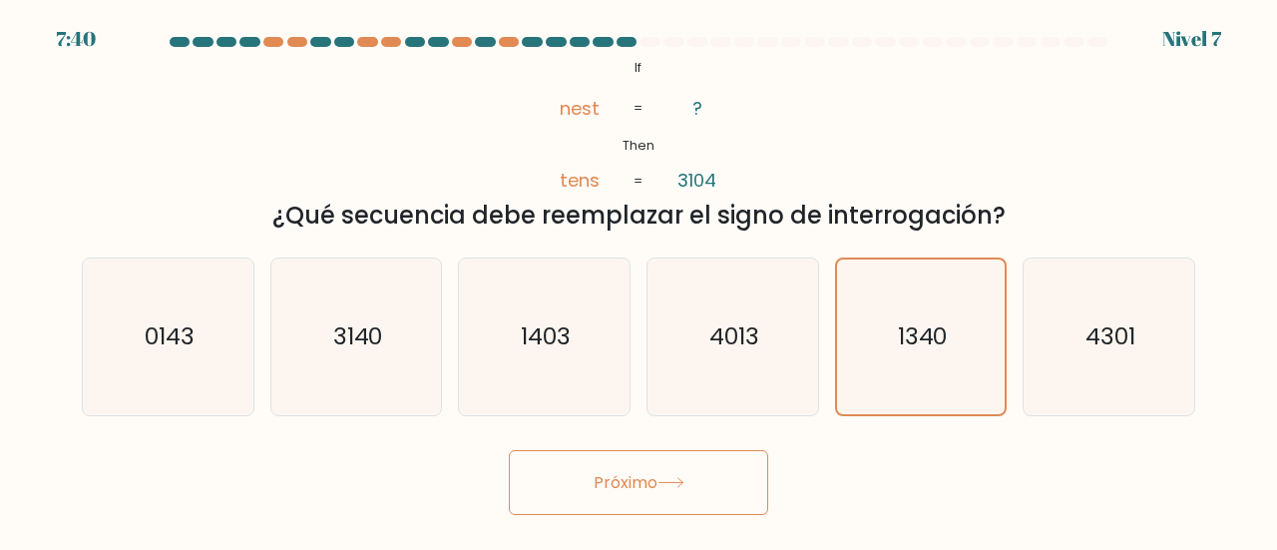
click at [683, 477] on icon at bounding box center [671, 482] width 27 height 11
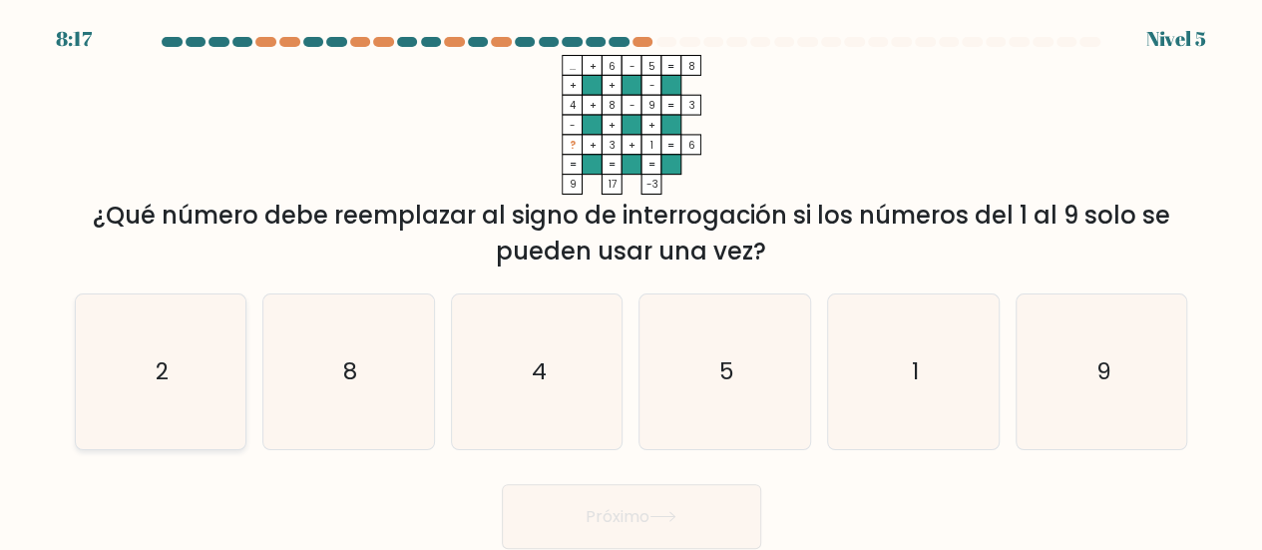
click at [207, 361] on icon "2" at bounding box center [160, 371] width 155 height 155
click at [632, 280] on input "a. 2" at bounding box center [632, 277] width 1 height 5
radio input "true"
click at [595, 510] on font "Próximo" at bounding box center [618, 516] width 64 height 23
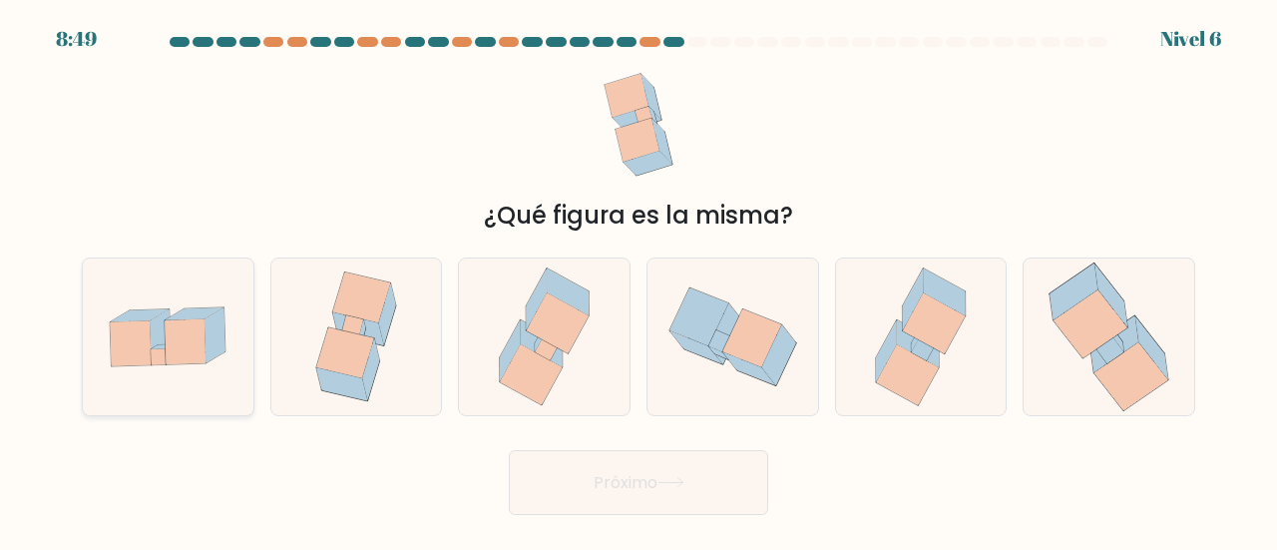
click at [160, 338] on icon at bounding box center [161, 337] width 21 height 56
click at [639, 280] on input "a." at bounding box center [639, 277] width 1 height 5
radio input "true"
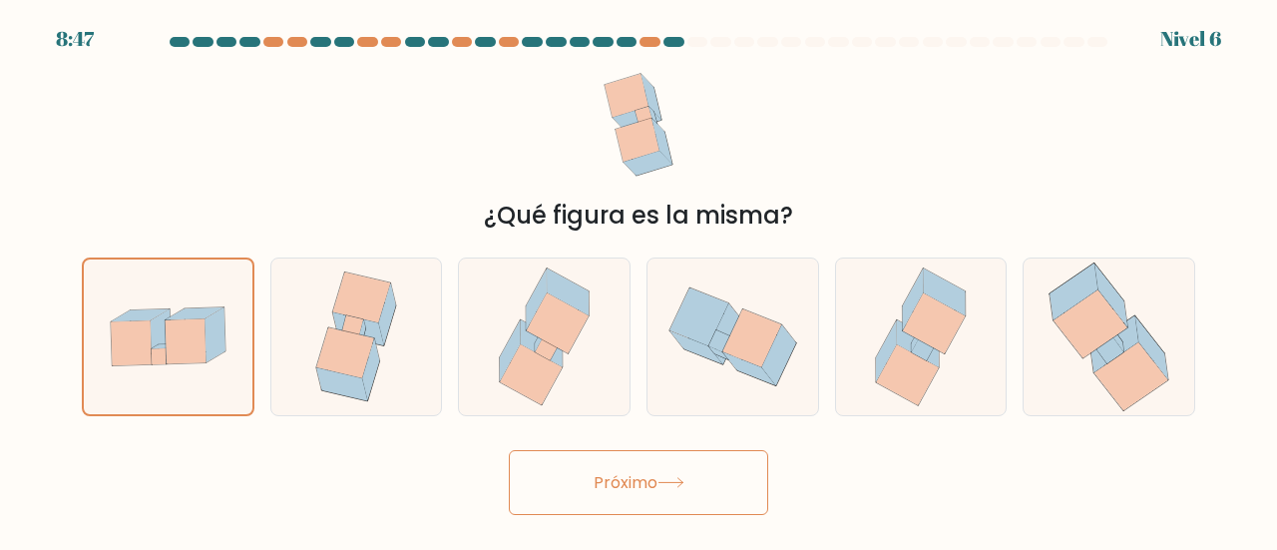
click at [640, 492] on font "Próximo" at bounding box center [626, 482] width 64 height 23
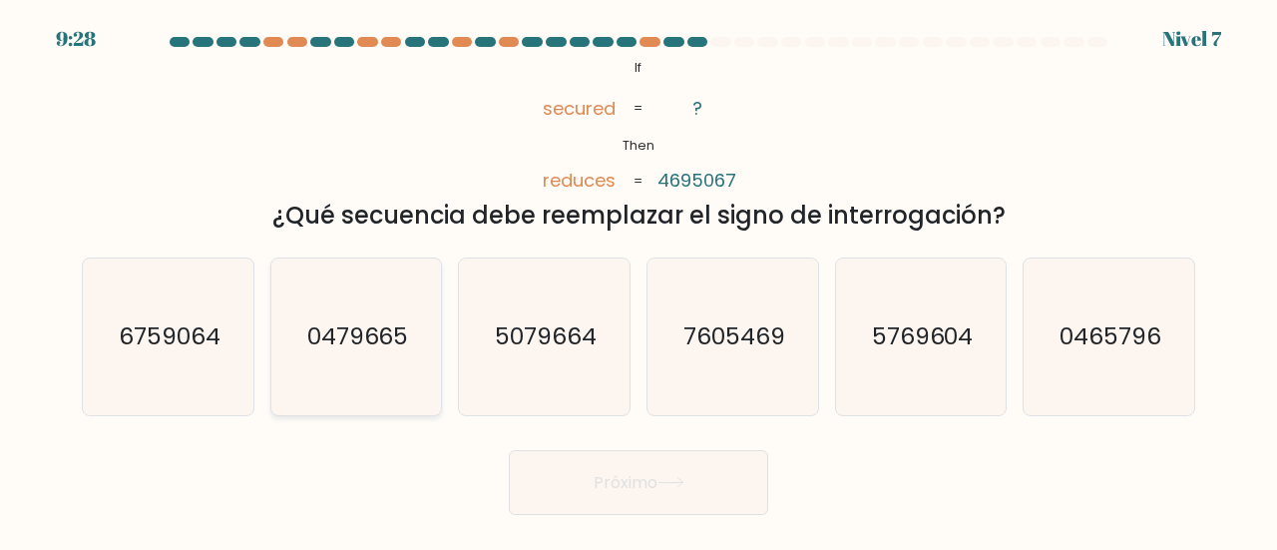
click at [365, 332] on text "0479665" at bounding box center [358, 335] width 102 height 33
click at [639, 280] on input "b. 0479665" at bounding box center [639, 277] width 1 height 5
radio input "true"
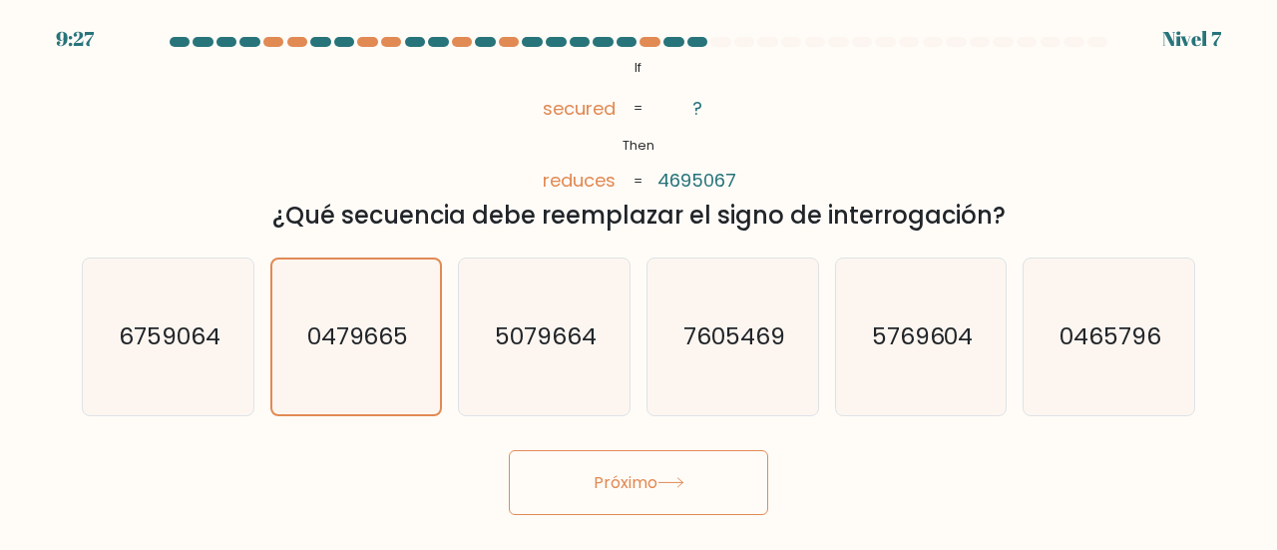
click at [649, 480] on font "Próximo" at bounding box center [626, 482] width 64 height 23
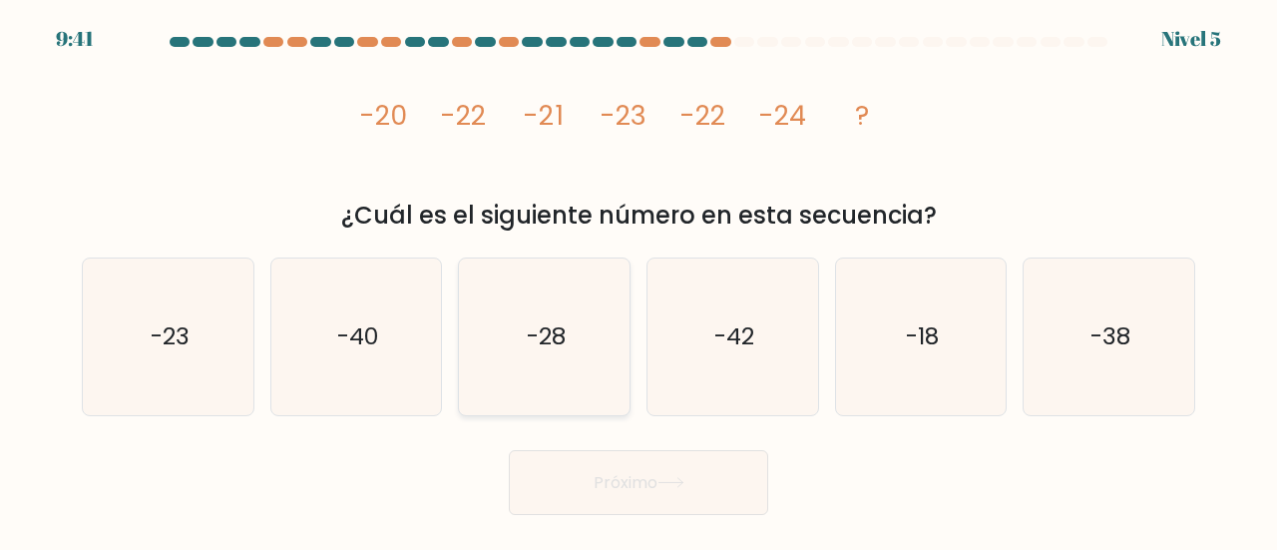
click at [572, 357] on icon "-28" at bounding box center [544, 336] width 157 height 157
click at [639, 280] on input "do. -28" at bounding box center [639, 277] width 1 height 5
radio input "true"
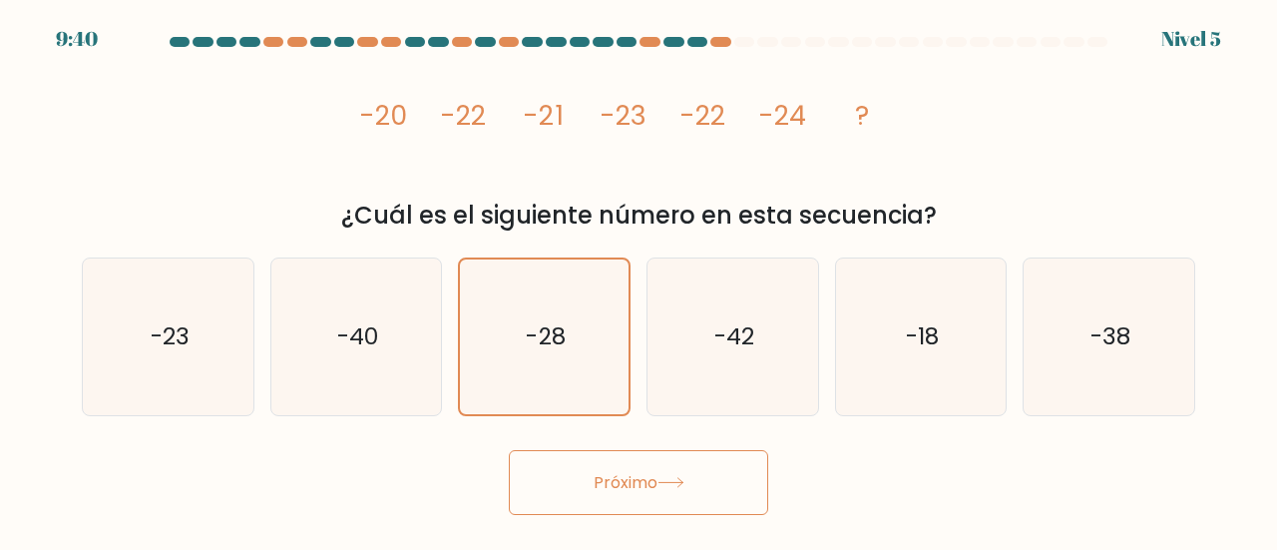
click at [642, 474] on font "Próximo" at bounding box center [626, 482] width 64 height 23
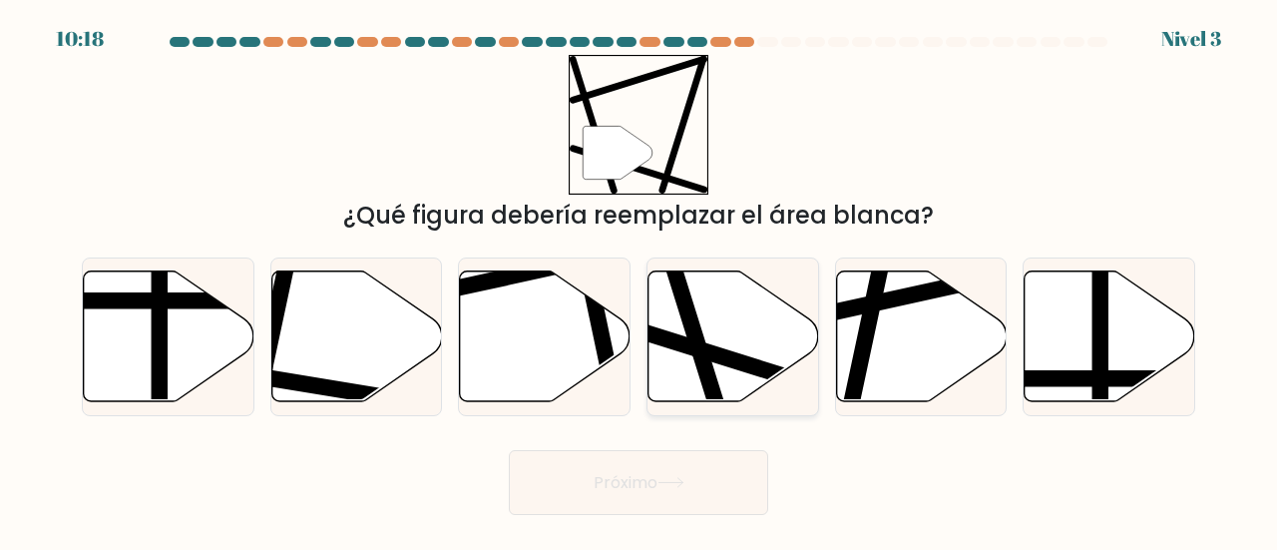
click at [702, 379] on line at bounding box center [674, 268] width 101 height 322
click at [640, 280] on input "d." at bounding box center [639, 277] width 1 height 5
radio input "true"
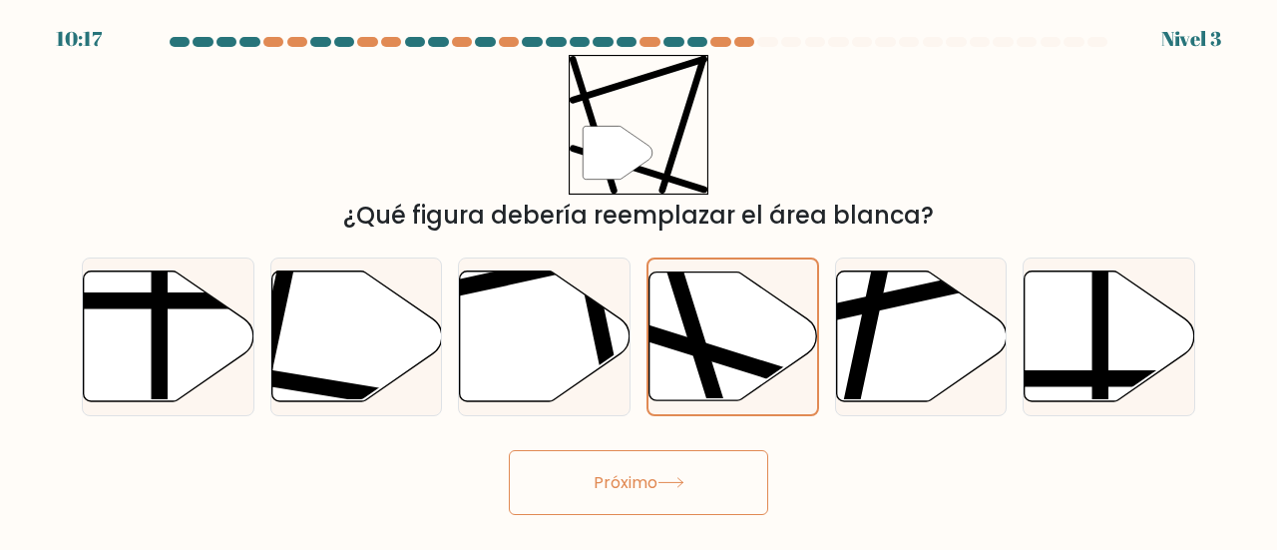
click at [616, 479] on font "Próximo" at bounding box center [626, 482] width 64 height 23
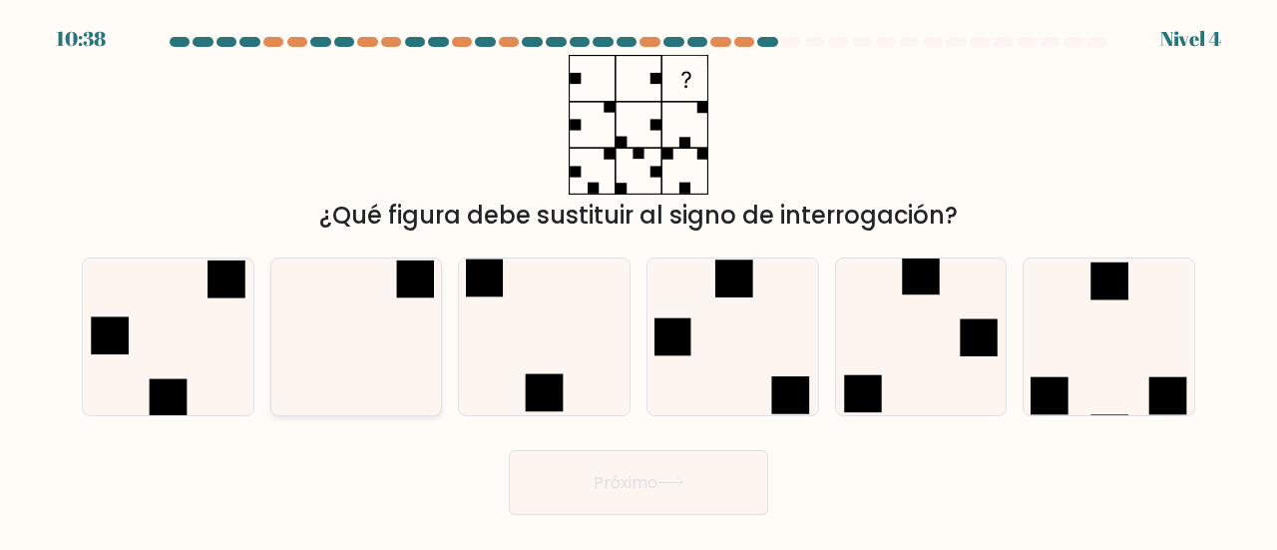
click at [345, 287] on icon at bounding box center [356, 336] width 157 height 157
click at [639, 280] on input "b." at bounding box center [639, 277] width 1 height 5
radio input "true"
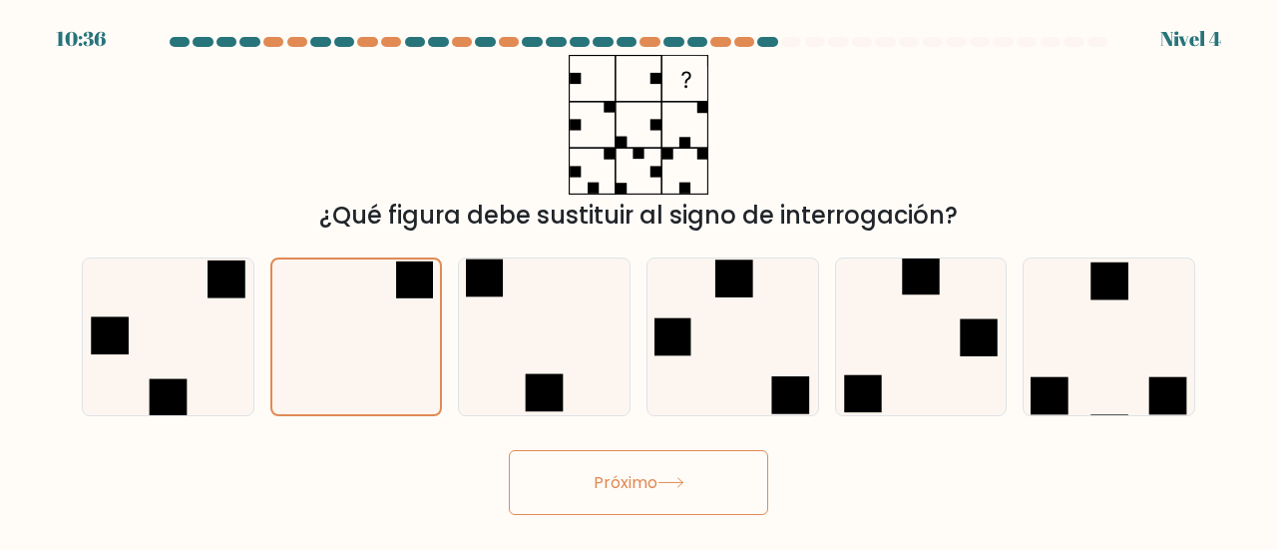
click at [683, 472] on button "Próximo" at bounding box center [638, 482] width 259 height 65
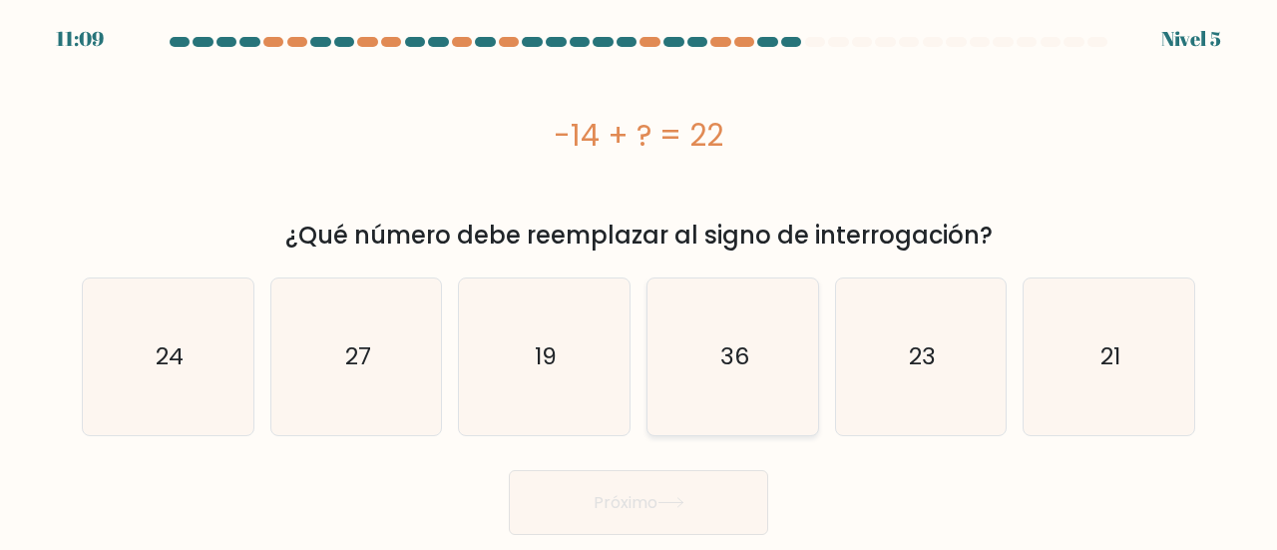
click at [740, 340] on text "36" at bounding box center [733, 356] width 29 height 33
click at [640, 280] on input "d. 36" at bounding box center [639, 277] width 1 height 5
radio input "true"
click at [617, 490] on font "Próximo" at bounding box center [626, 501] width 64 height 23
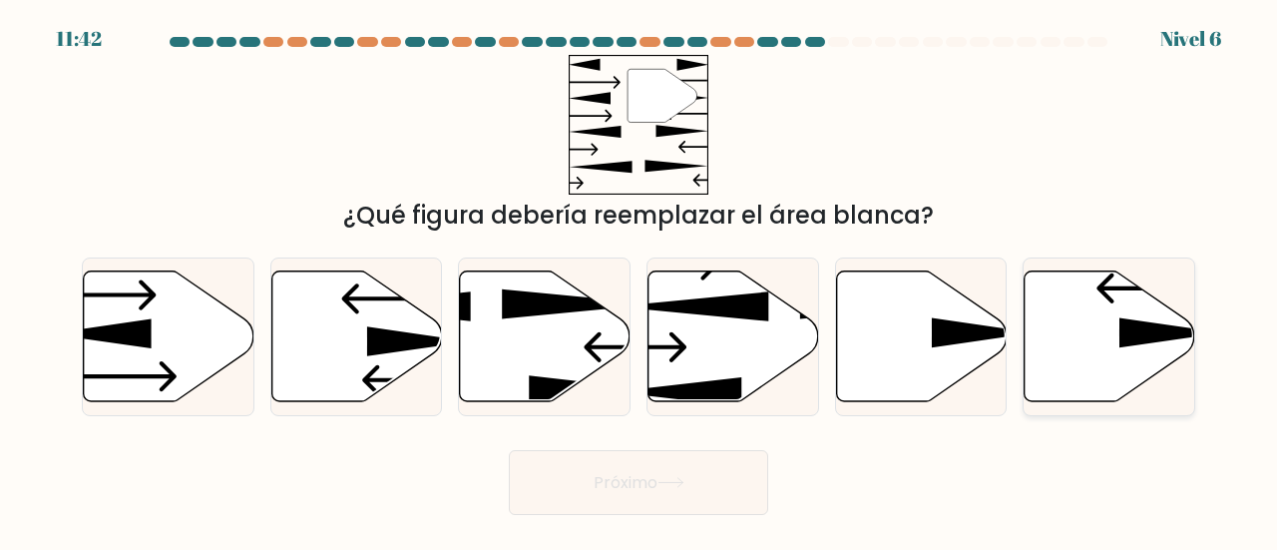
click at [1117, 366] on icon at bounding box center [1110, 335] width 171 height 131
click at [640, 280] on input "F." at bounding box center [639, 277] width 1 height 5
radio input "true"
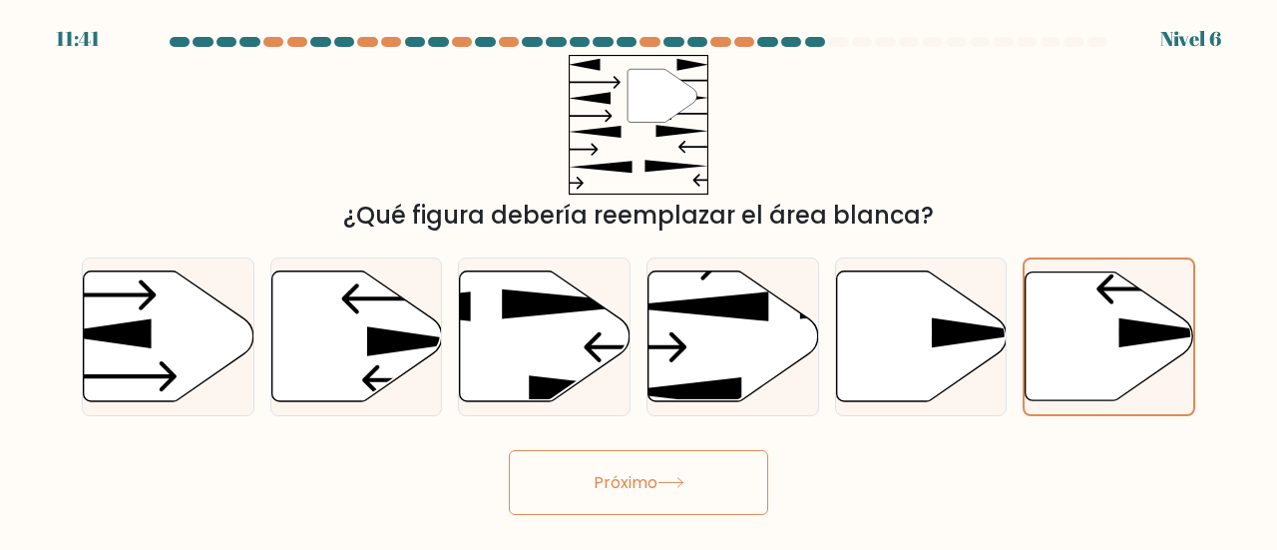
click at [644, 486] on font "Próximo" at bounding box center [626, 482] width 64 height 23
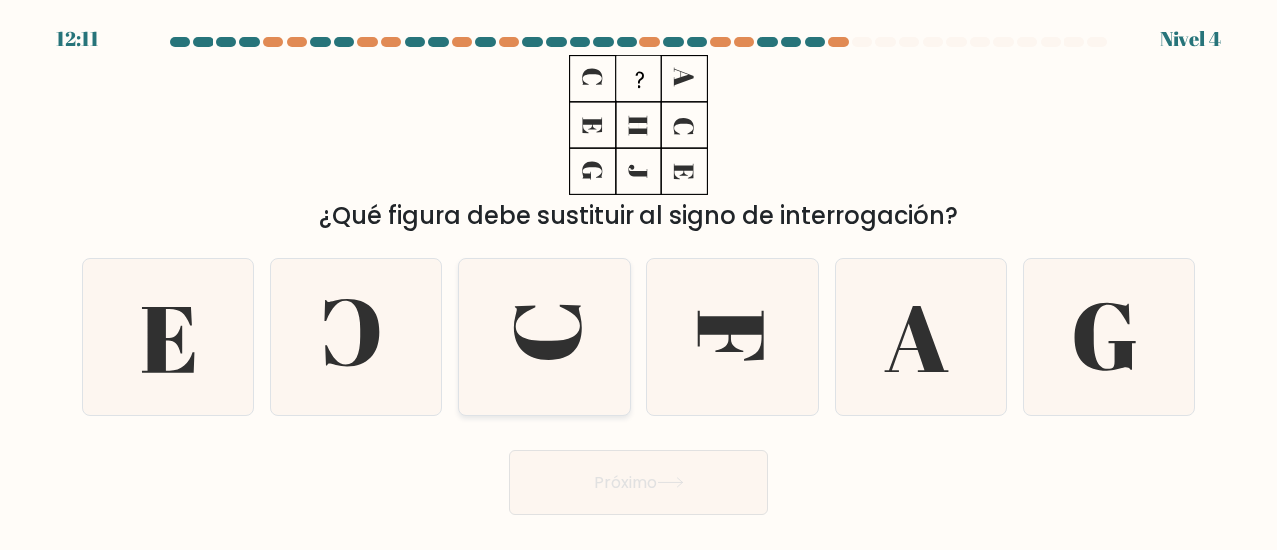
click at [541, 316] on icon at bounding box center [544, 336] width 157 height 157
click at [639, 280] on input "do." at bounding box center [639, 277] width 1 height 5
radio input "true"
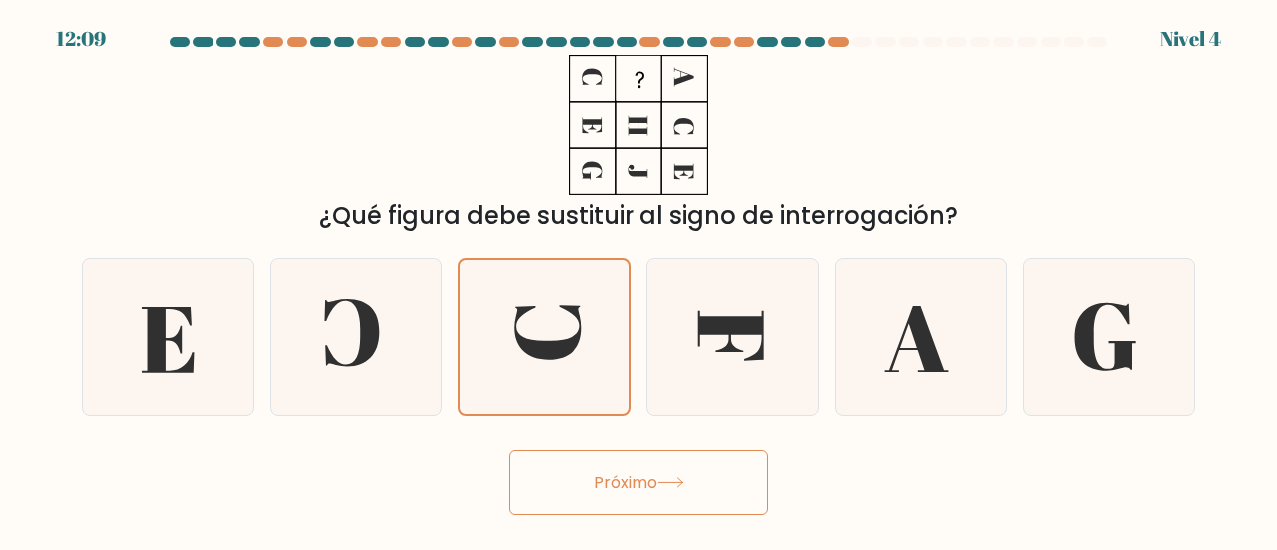
click at [640, 498] on button "Próximo" at bounding box center [638, 482] width 259 height 65
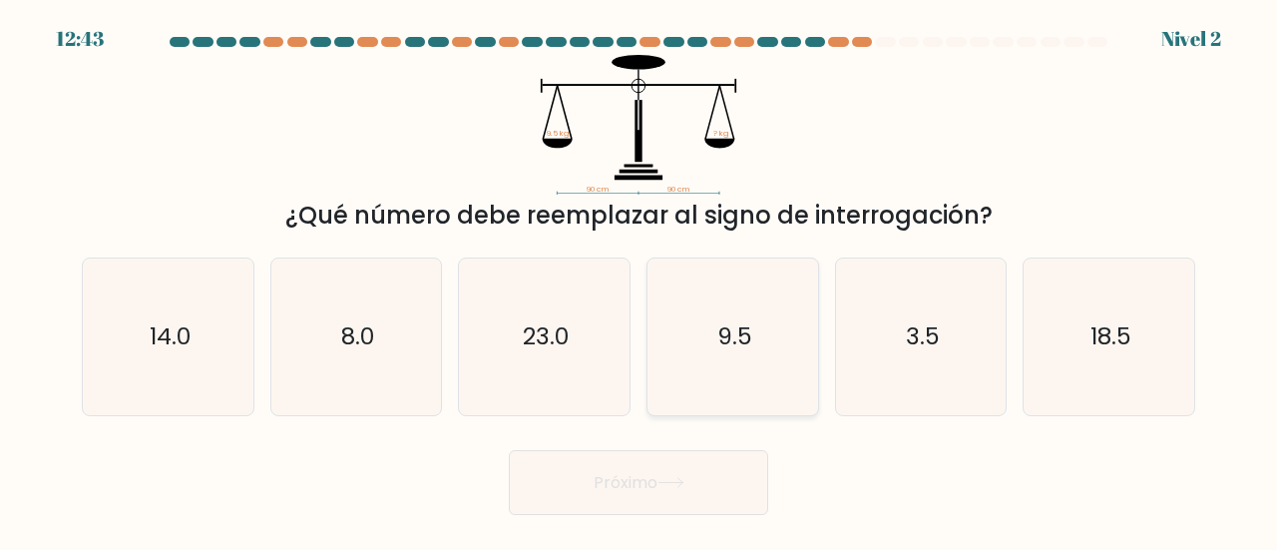
click at [762, 342] on icon "9.5" at bounding box center [733, 336] width 157 height 157
click at [640, 280] on input "d. 9.5" at bounding box center [639, 277] width 1 height 5
radio input "true"
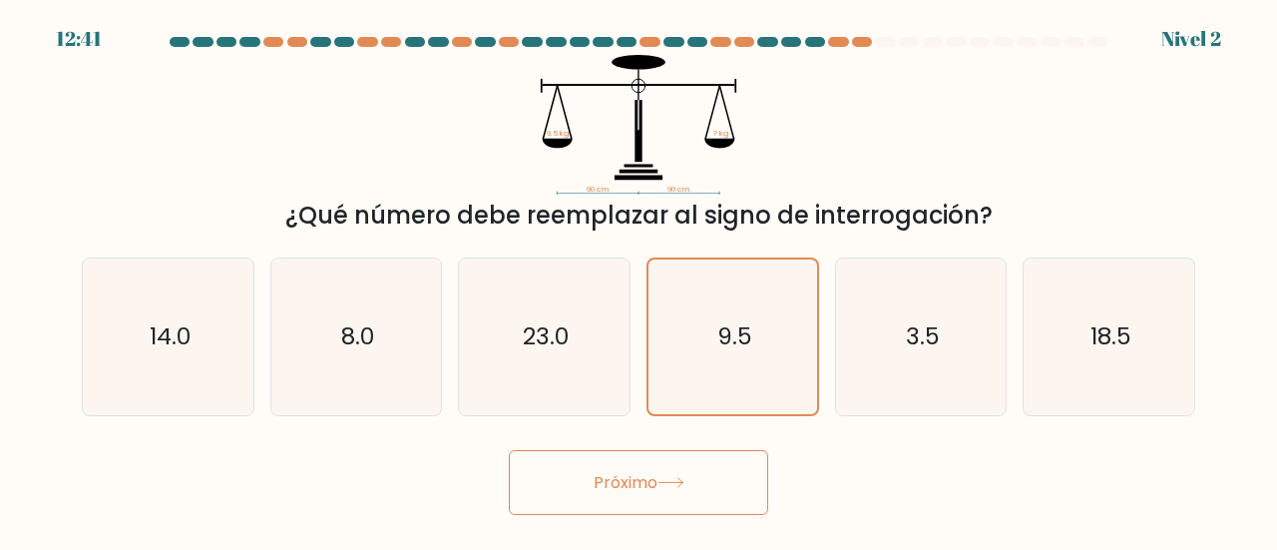
click at [637, 482] on font "Próximo" at bounding box center [626, 482] width 64 height 23
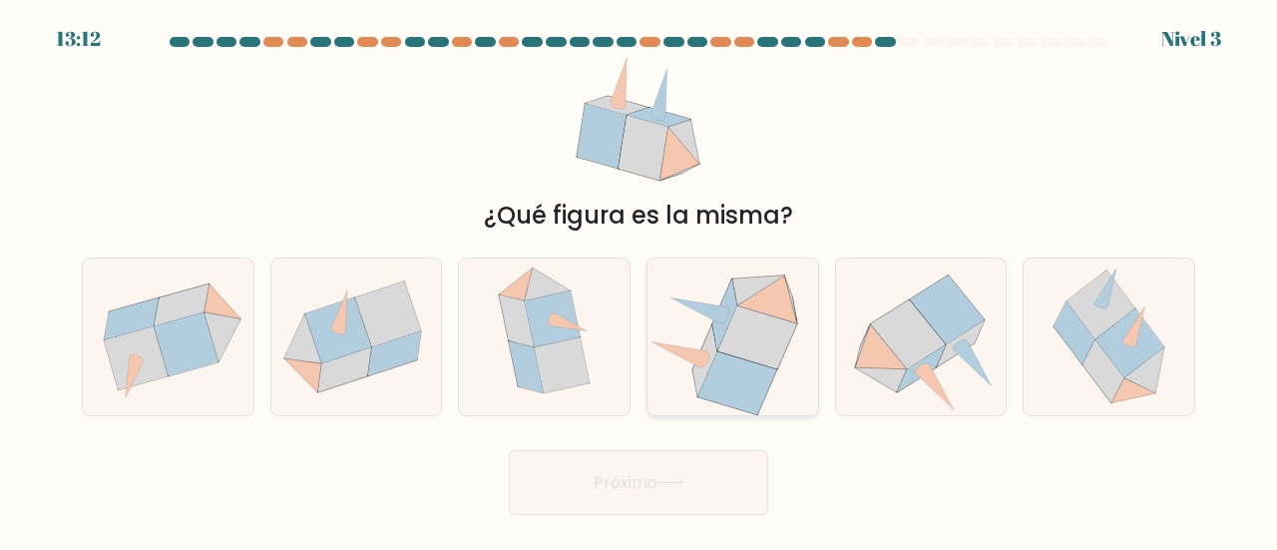
click at [759, 367] on icon at bounding box center [738, 382] width 78 height 63
click at [640, 280] on input "d." at bounding box center [639, 277] width 1 height 5
radio input "true"
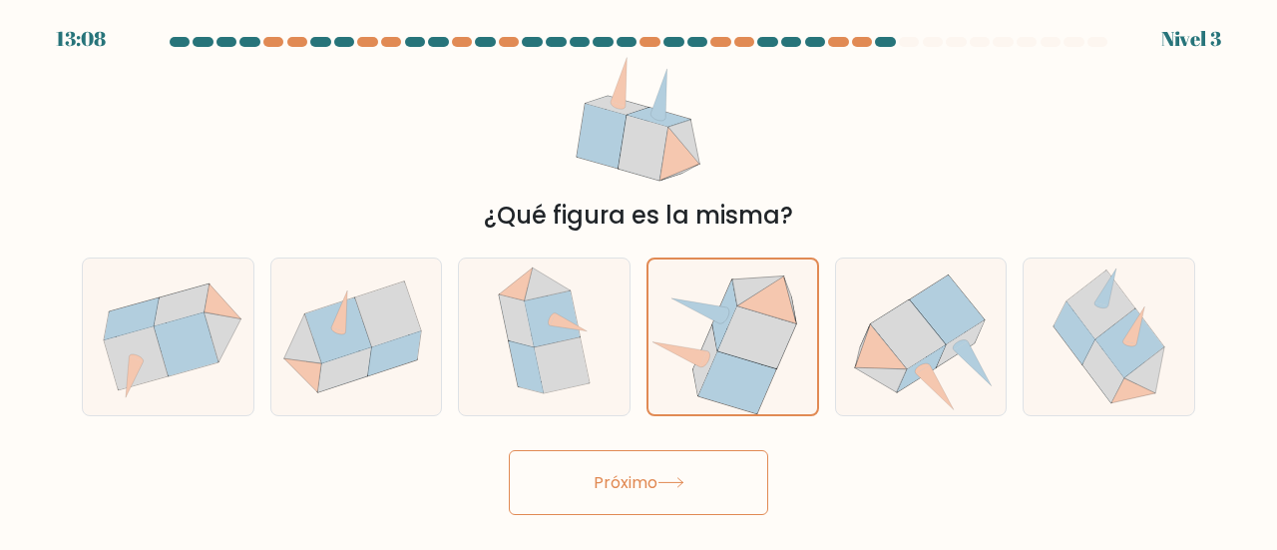
click at [630, 448] on div "Próximo" at bounding box center [639, 477] width 1138 height 75
click at [624, 466] on button "Próximo" at bounding box center [638, 482] width 259 height 65
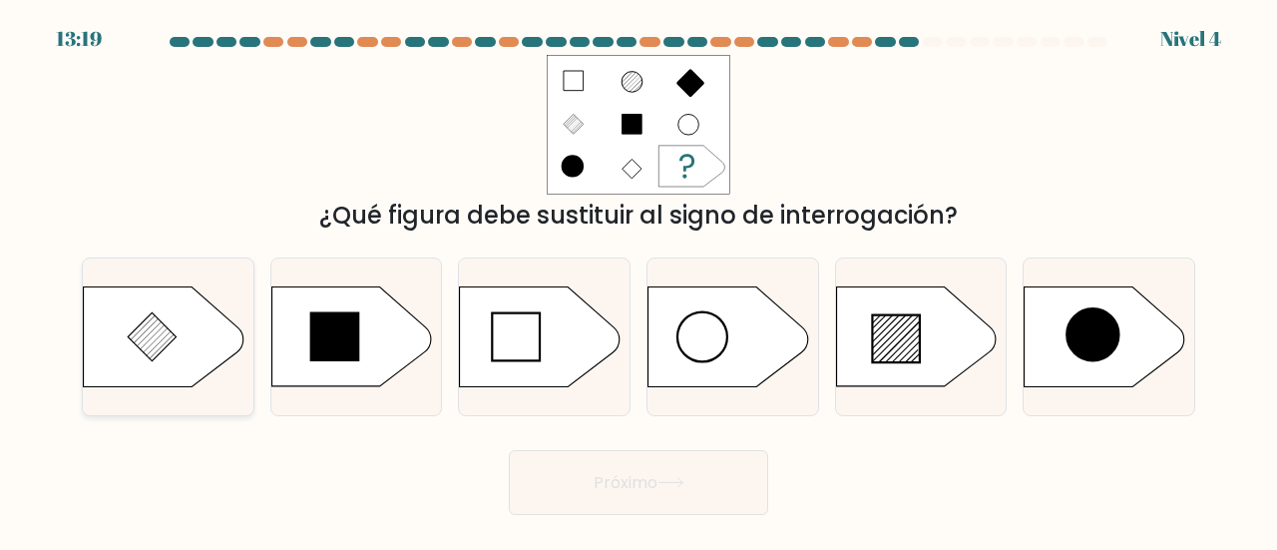
click at [182, 308] on icon at bounding box center [164, 337] width 160 height 100
click at [639, 280] on input "a." at bounding box center [639, 277] width 1 height 5
radio input "true"
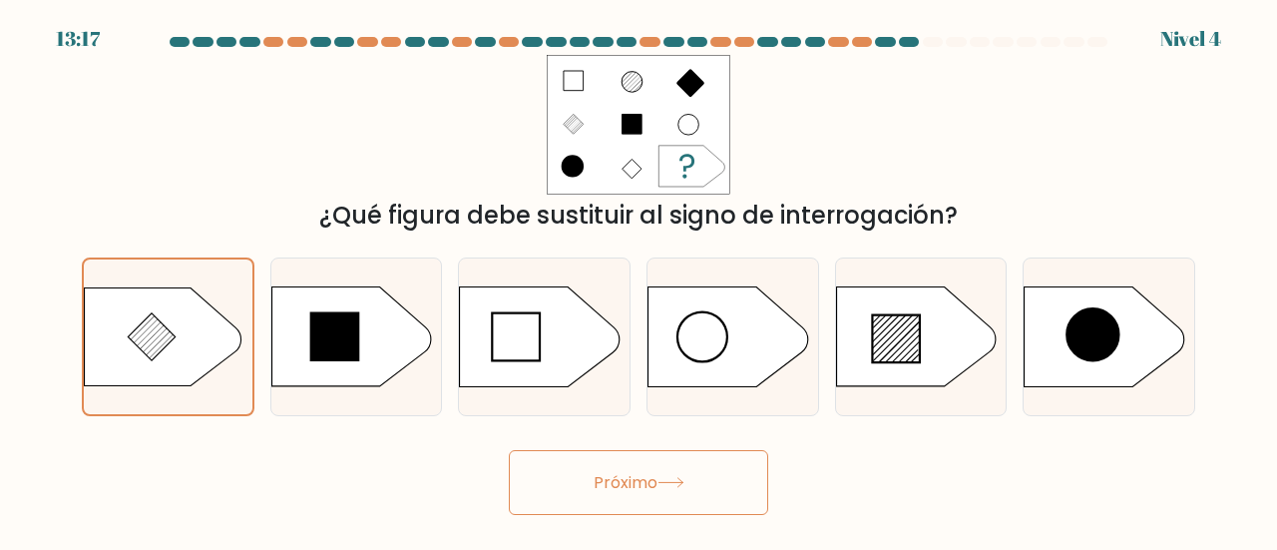
click at [625, 480] on font "Próximo" at bounding box center [626, 482] width 64 height 23
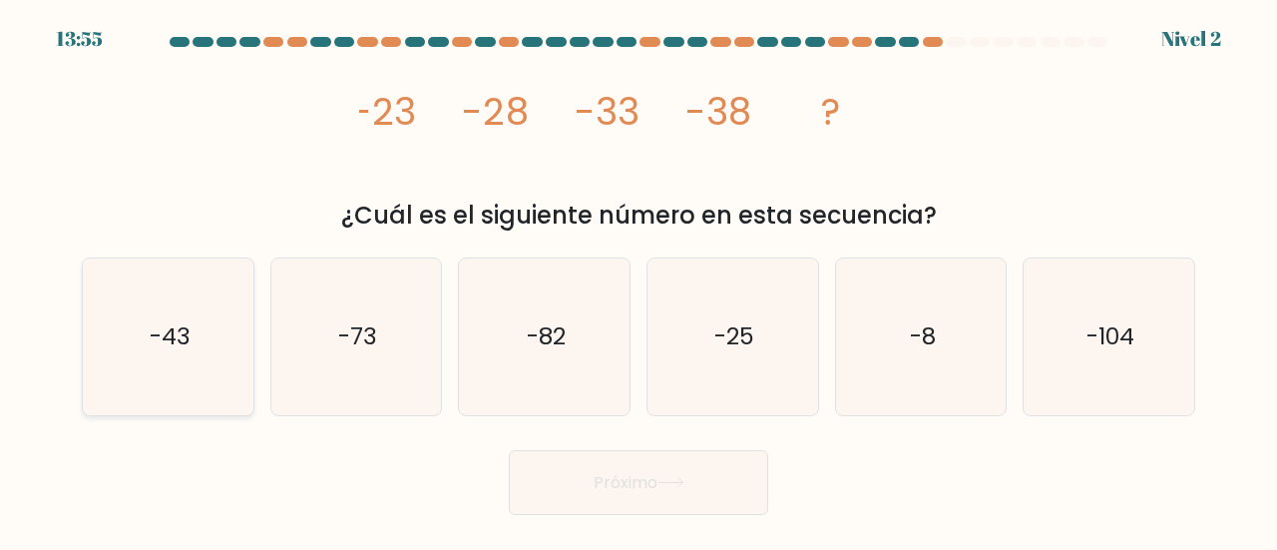
click at [188, 336] on text "-43" at bounding box center [169, 335] width 41 height 33
click at [639, 280] on input "a. -43" at bounding box center [639, 277] width 1 height 5
radio input "true"
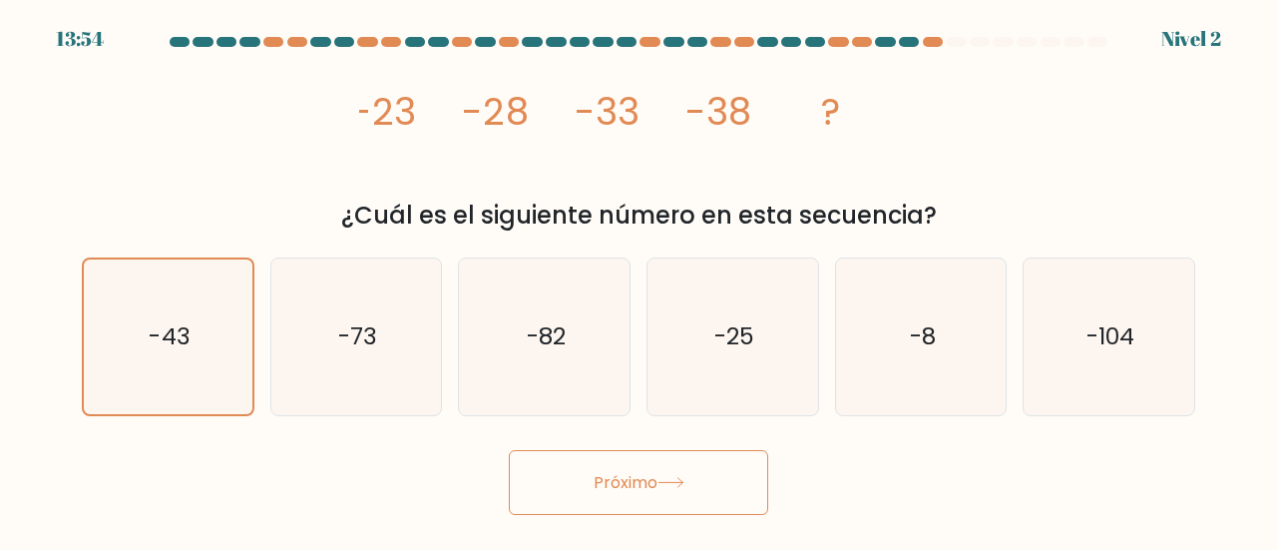
click at [594, 474] on font "Próximo" at bounding box center [626, 482] width 64 height 23
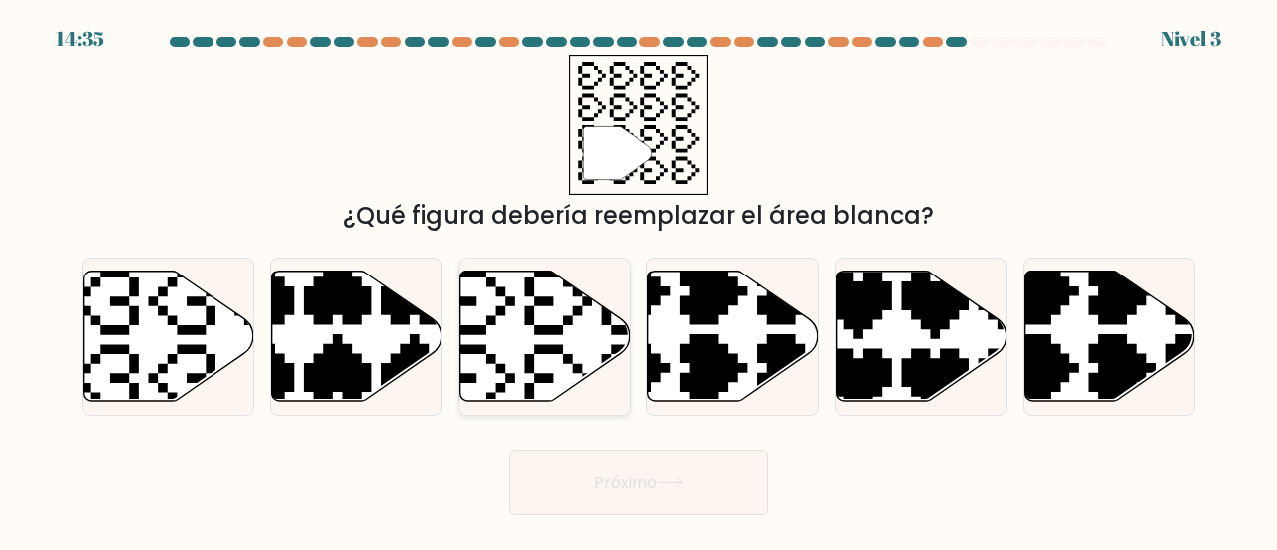
click at [535, 340] on icon at bounding box center [545, 335] width 171 height 131
click at [639, 280] on input "do." at bounding box center [639, 277] width 1 height 5
radio input "true"
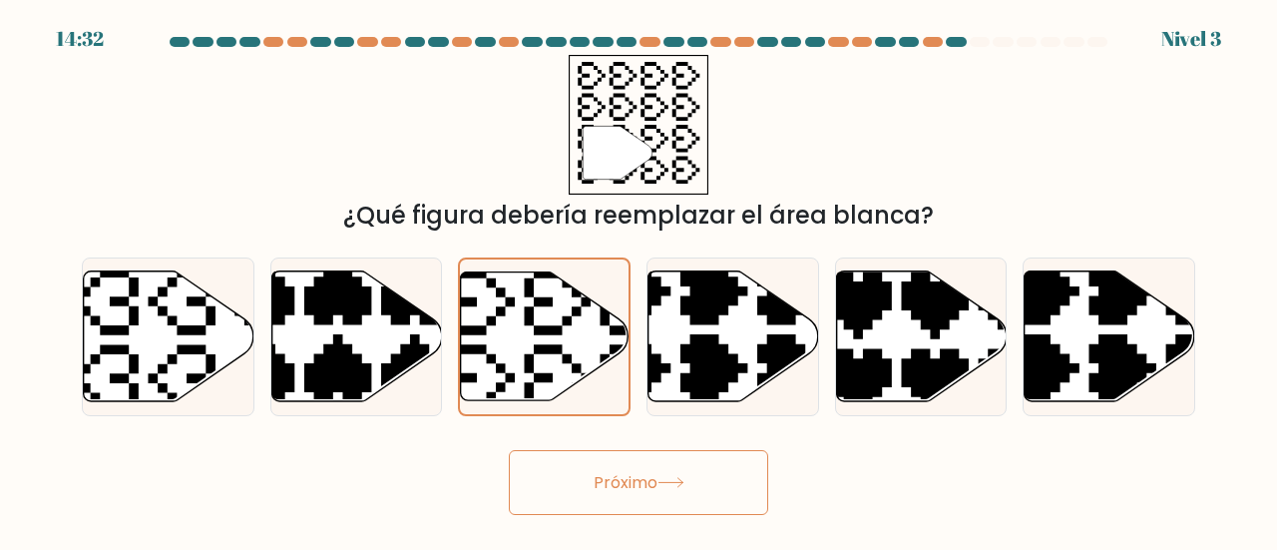
click at [663, 468] on button "Próximo" at bounding box center [638, 482] width 259 height 65
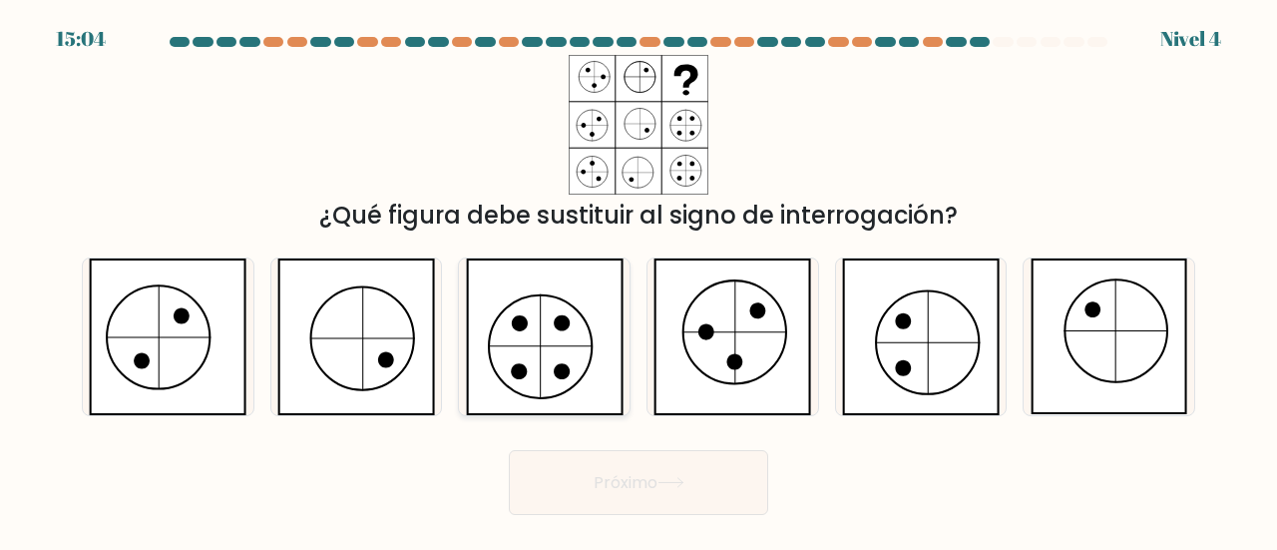
click at [557, 344] on icon at bounding box center [545, 336] width 158 height 157
click at [639, 280] on input "do." at bounding box center [639, 277] width 1 height 5
radio input "true"
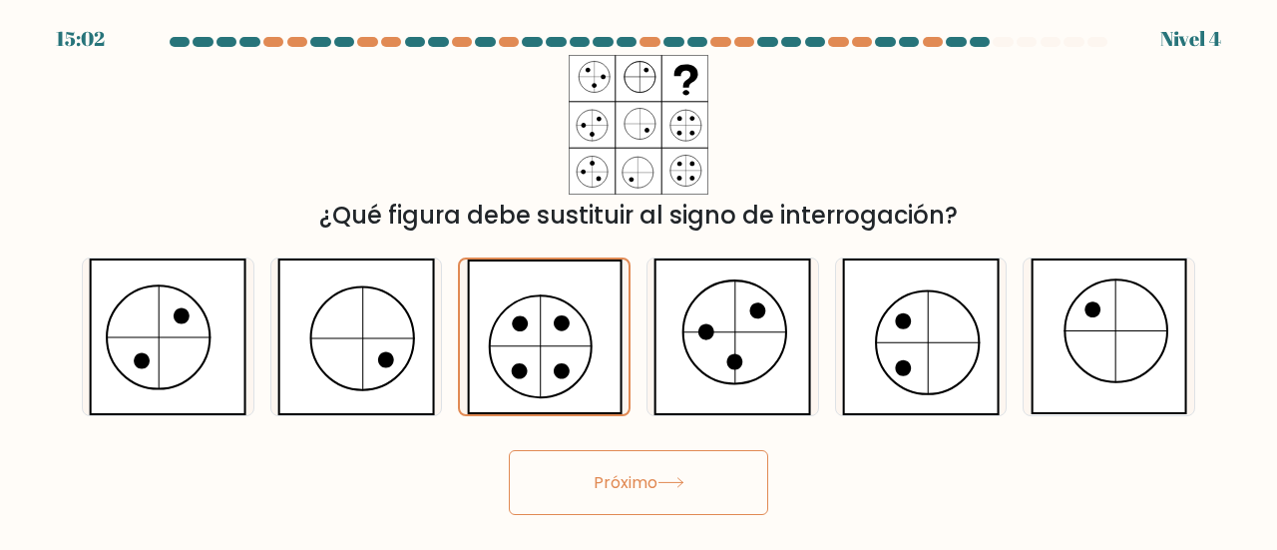
click at [673, 472] on button "Próximo" at bounding box center [638, 482] width 259 height 65
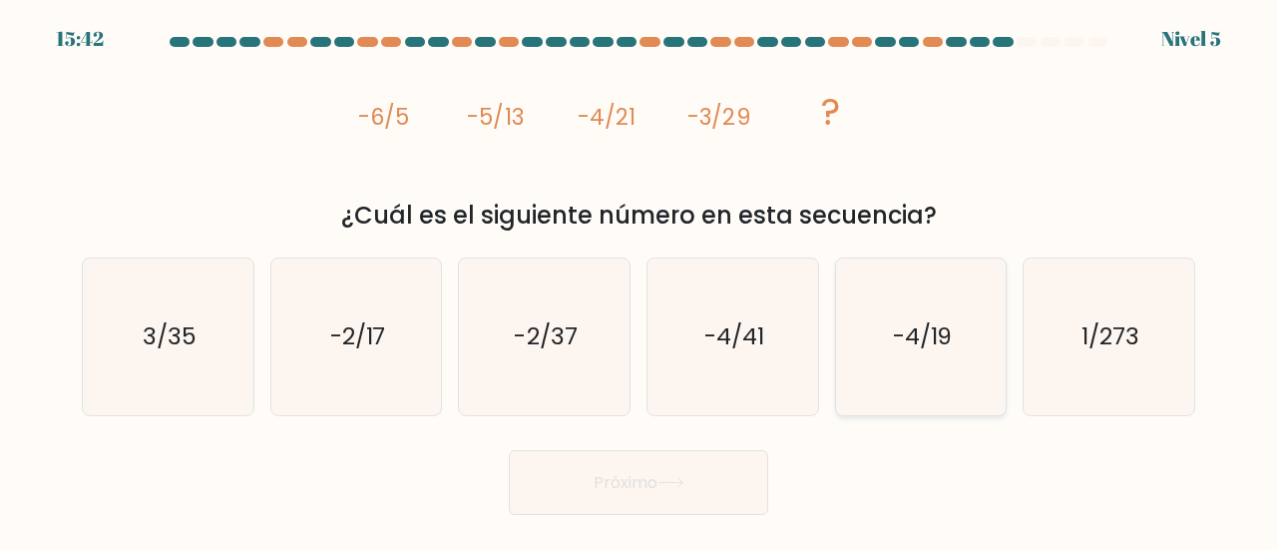
click at [961, 321] on icon "-4/19" at bounding box center [921, 336] width 157 height 157
click at [640, 280] on input "y. -4/19" at bounding box center [639, 277] width 1 height 5
radio input "true"
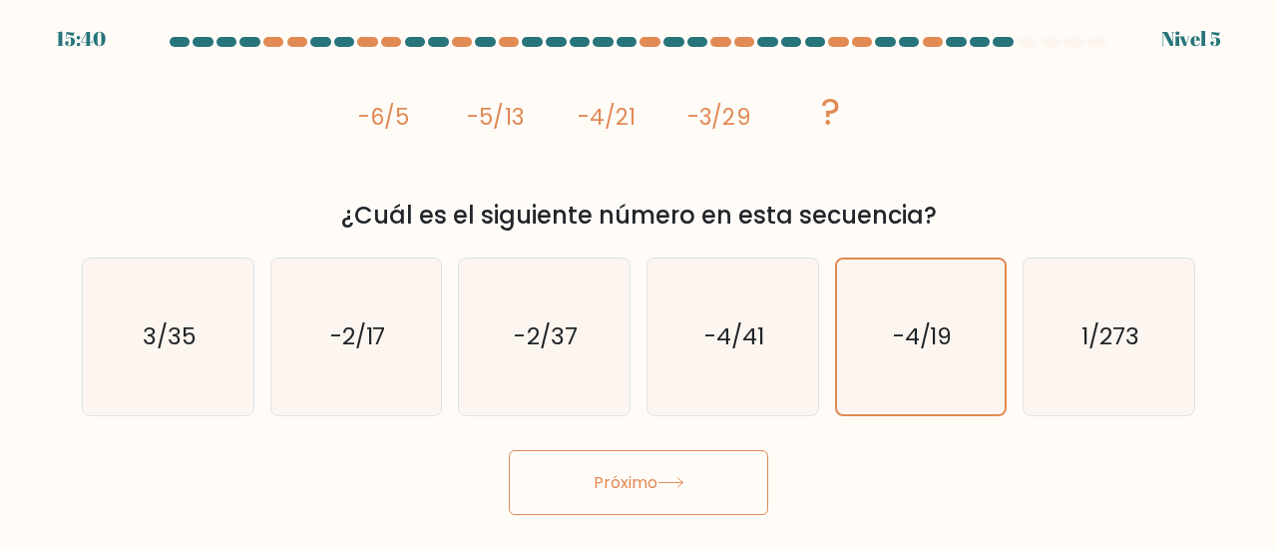
click at [634, 478] on font "Próximo" at bounding box center [626, 482] width 64 height 23
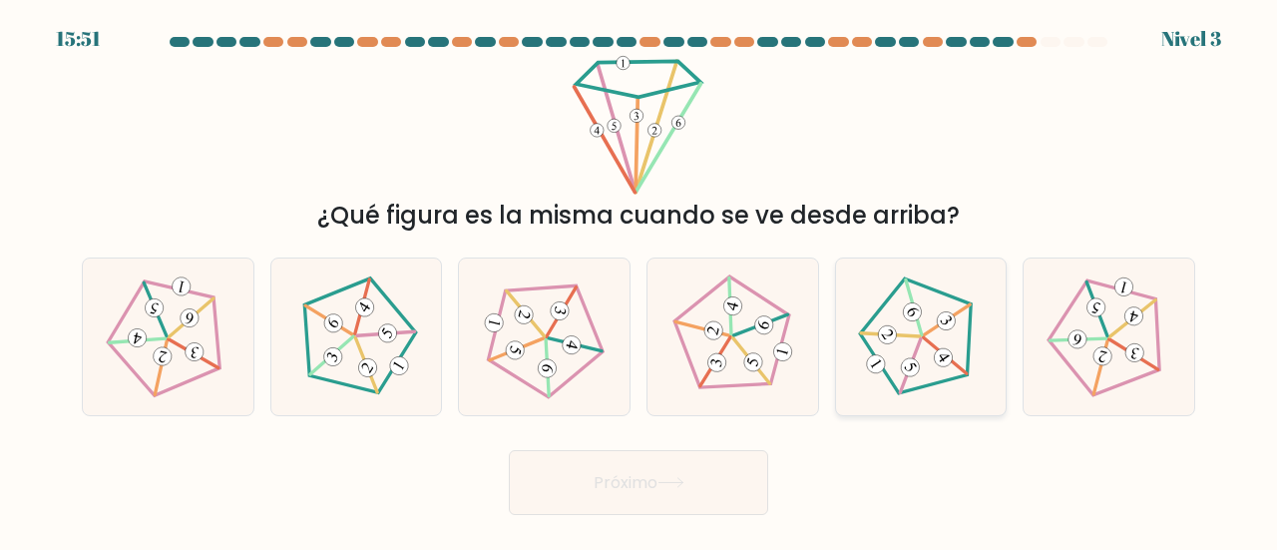
click at [932, 352] on icon at bounding box center [920, 336] width 125 height 125
click at [640, 280] on input "y." at bounding box center [639, 277] width 1 height 5
radio input "true"
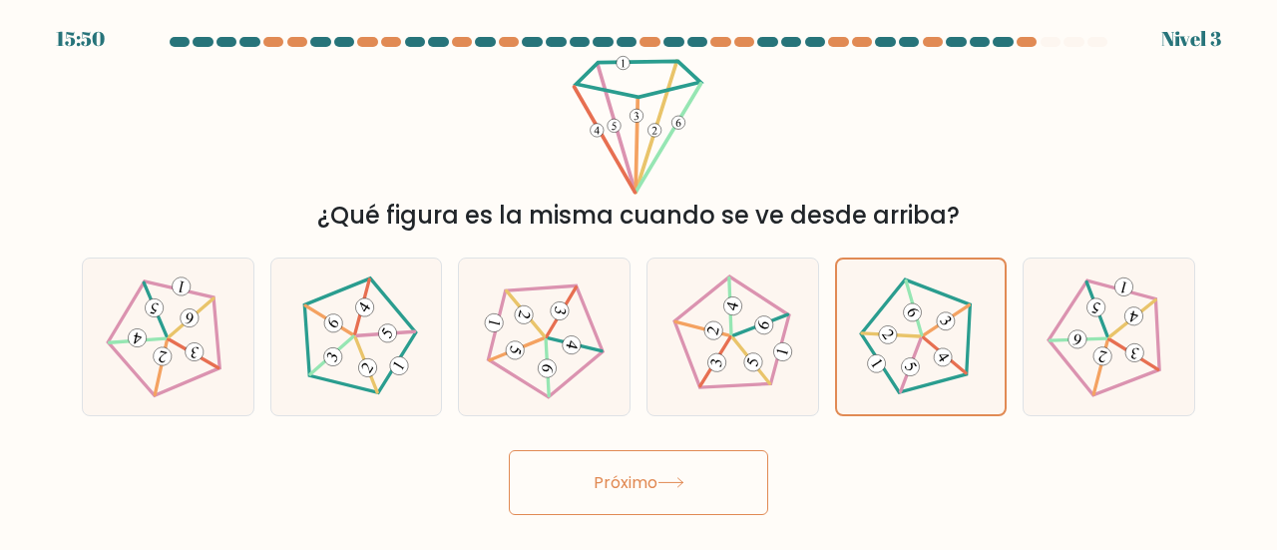
click at [647, 474] on font "Próximo" at bounding box center [626, 482] width 64 height 23
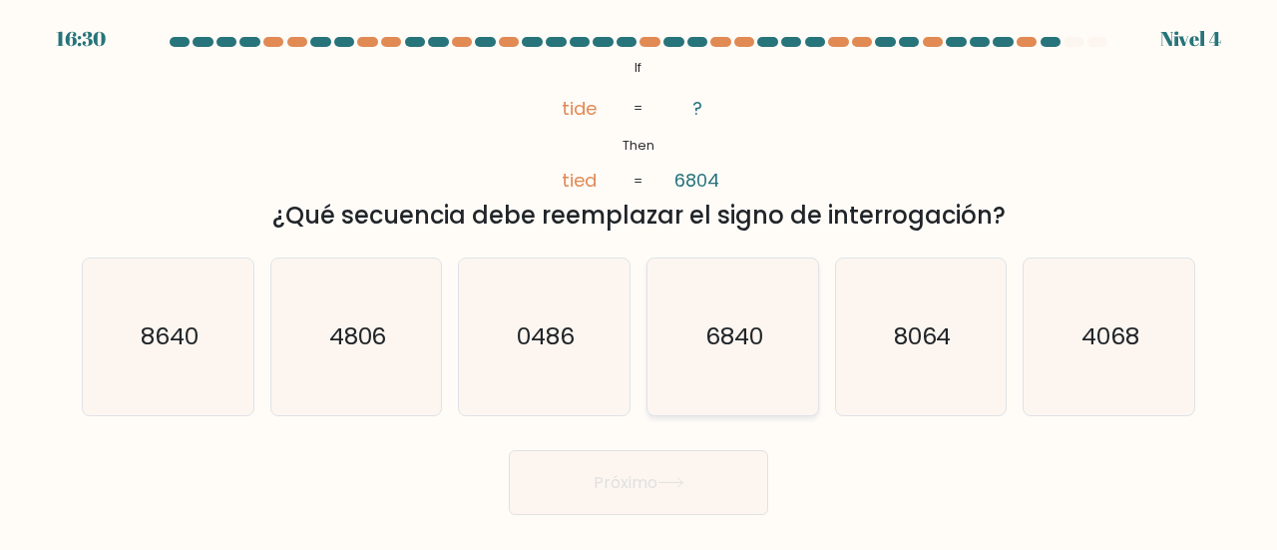
click at [742, 329] on text "6840" at bounding box center [734, 335] width 58 height 33
click at [640, 280] on input "d. 6840" at bounding box center [639, 277] width 1 height 5
radio input "true"
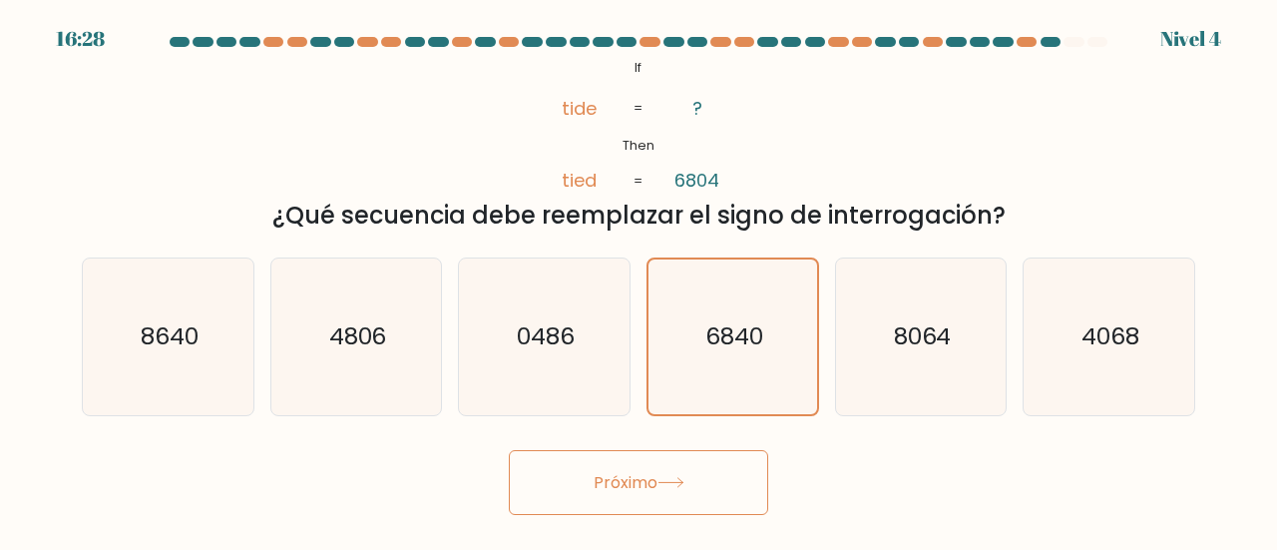
click at [627, 481] on font "Próximo" at bounding box center [626, 482] width 64 height 23
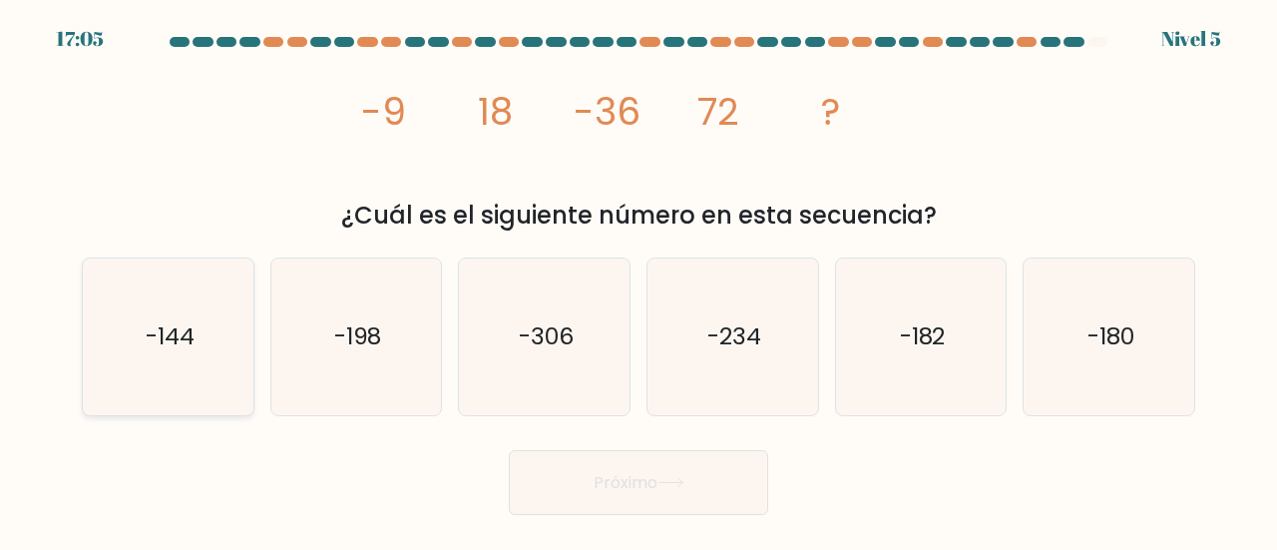
click at [145, 336] on text "-144" at bounding box center [169, 335] width 49 height 33
click at [639, 280] on input "a. -144" at bounding box center [639, 277] width 1 height 5
radio input "true"
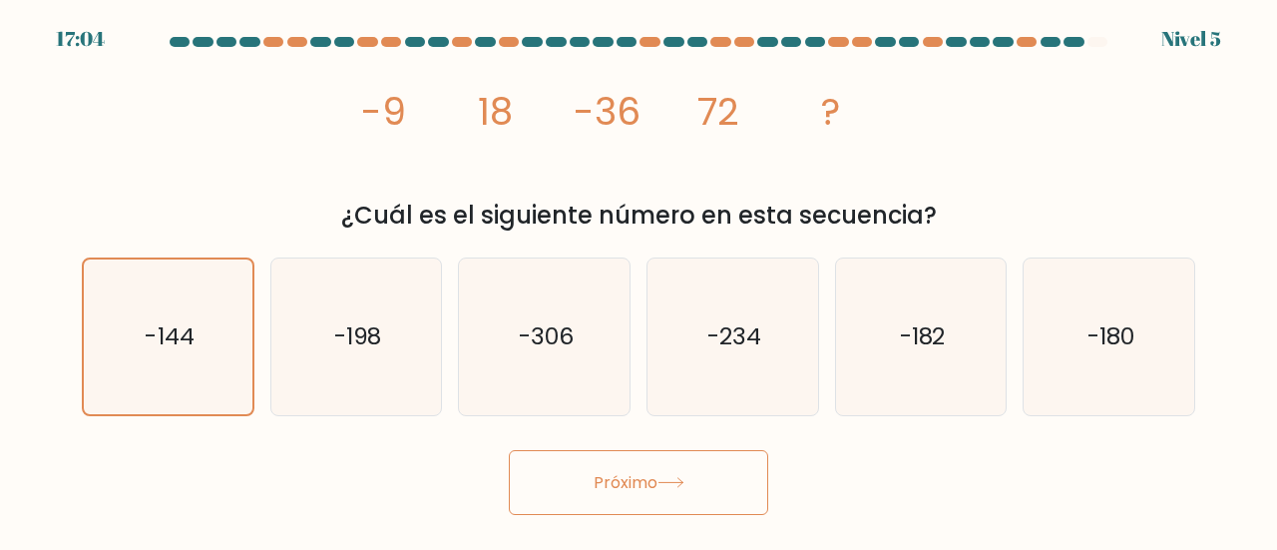
click at [645, 456] on button "Próximo" at bounding box center [638, 482] width 259 height 65
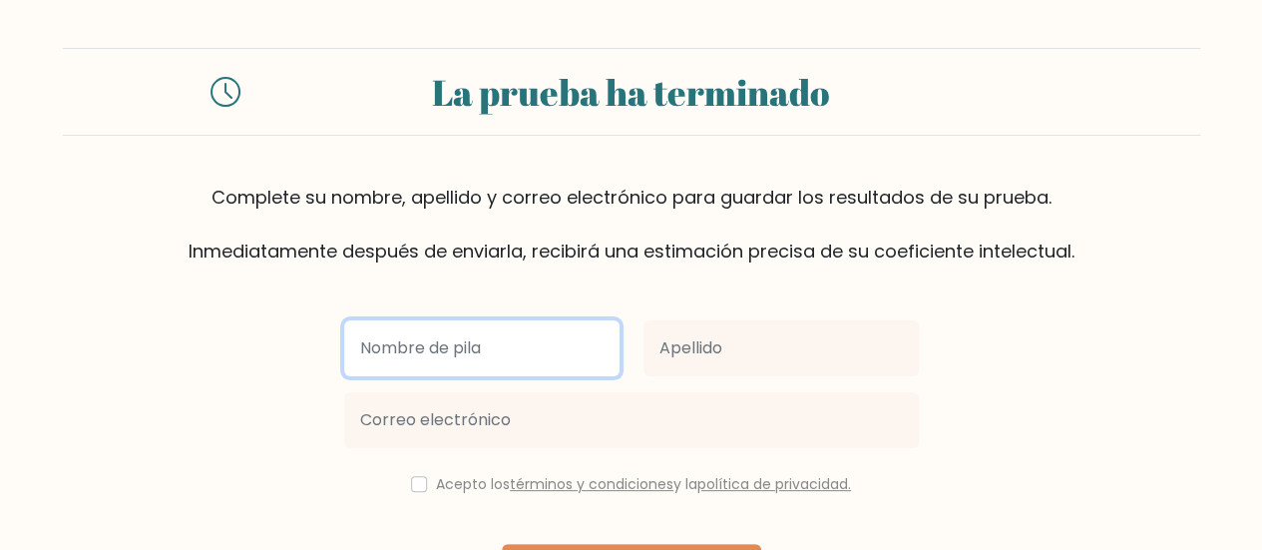
click at [410, 328] on input "text" at bounding box center [481, 348] width 275 height 56
type input "d"
type input "[PERSON_NAME]"
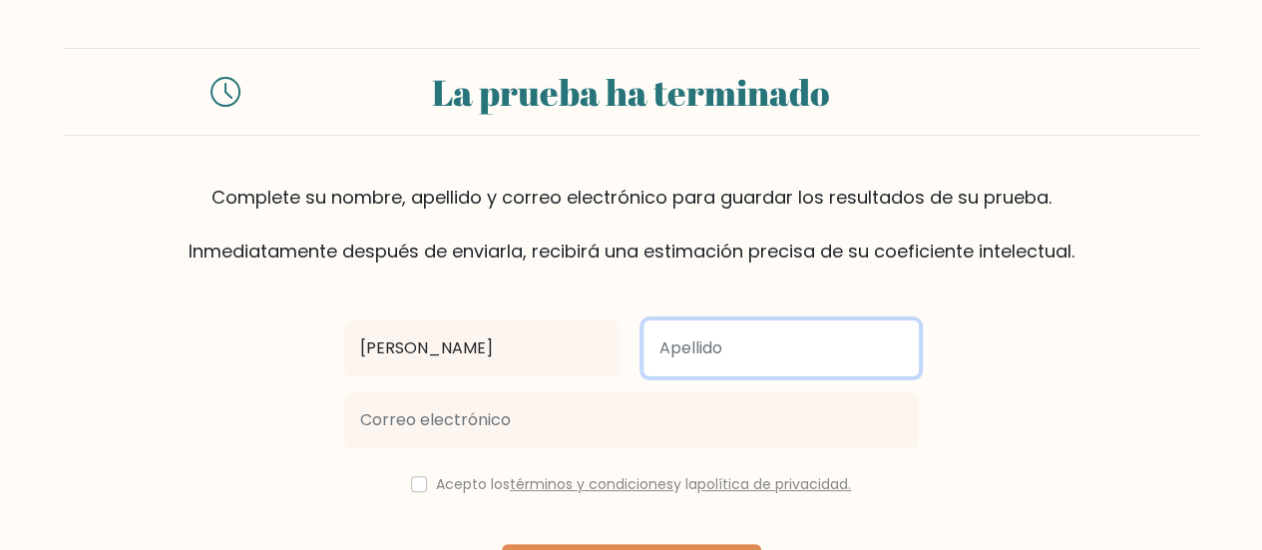
click at [687, 341] on input "text" at bounding box center [781, 348] width 275 height 56
type input "[PERSON_NAME]"
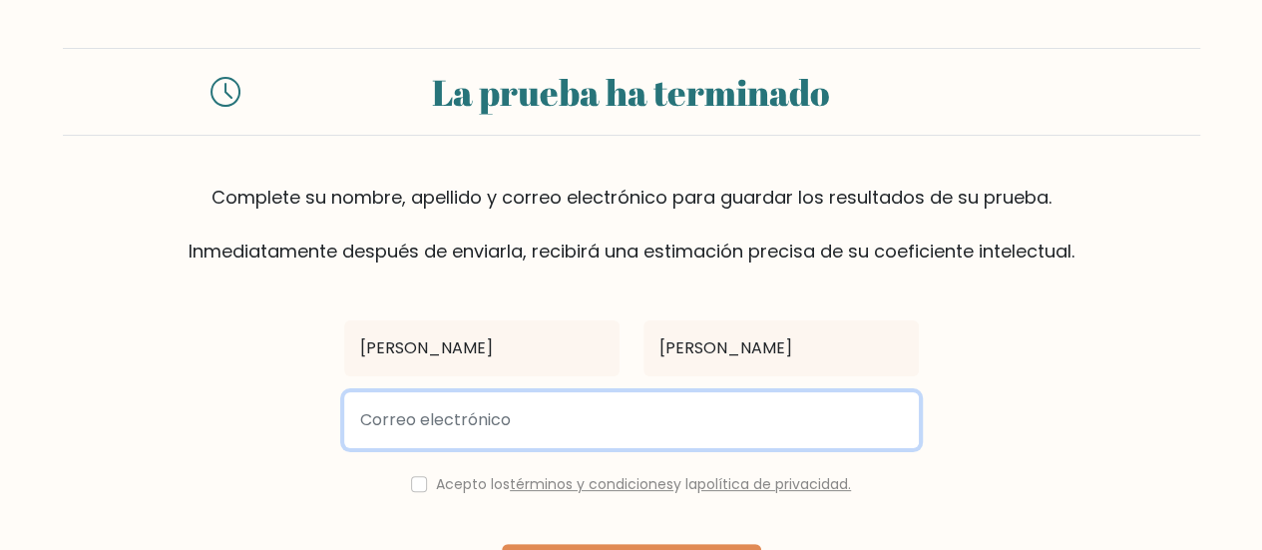
click at [449, 423] on input "email" at bounding box center [631, 420] width 575 height 56
type input "[EMAIL_ADDRESS][DOMAIN_NAME]"
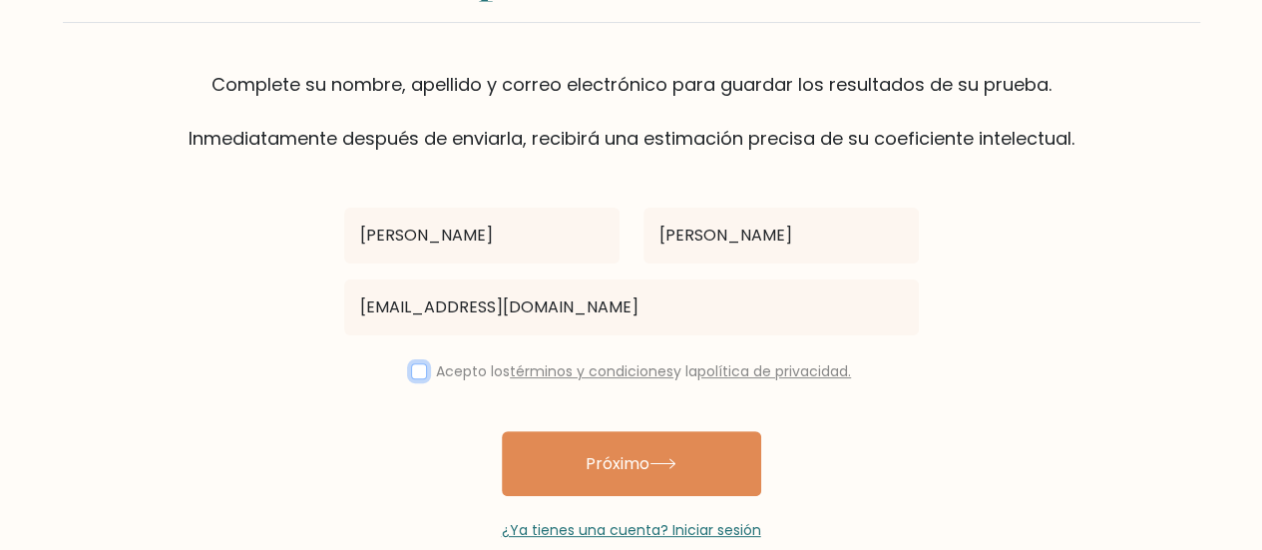
click at [411, 373] on input "checkbox" at bounding box center [419, 371] width 16 height 16
checkbox input "true"
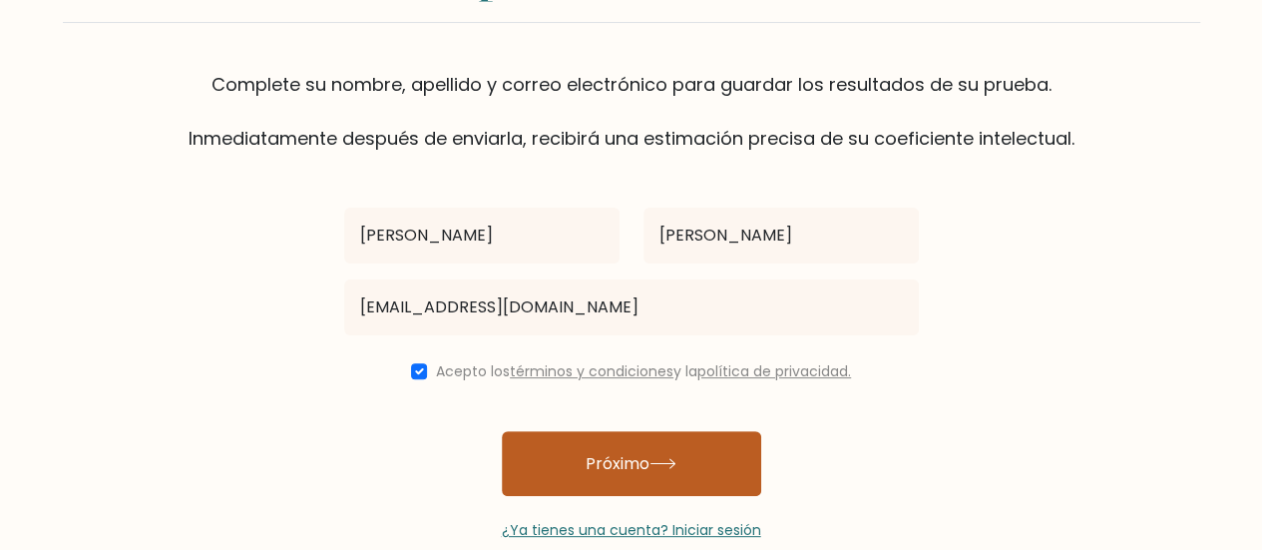
click at [599, 478] on button "Próximo" at bounding box center [631, 463] width 259 height 65
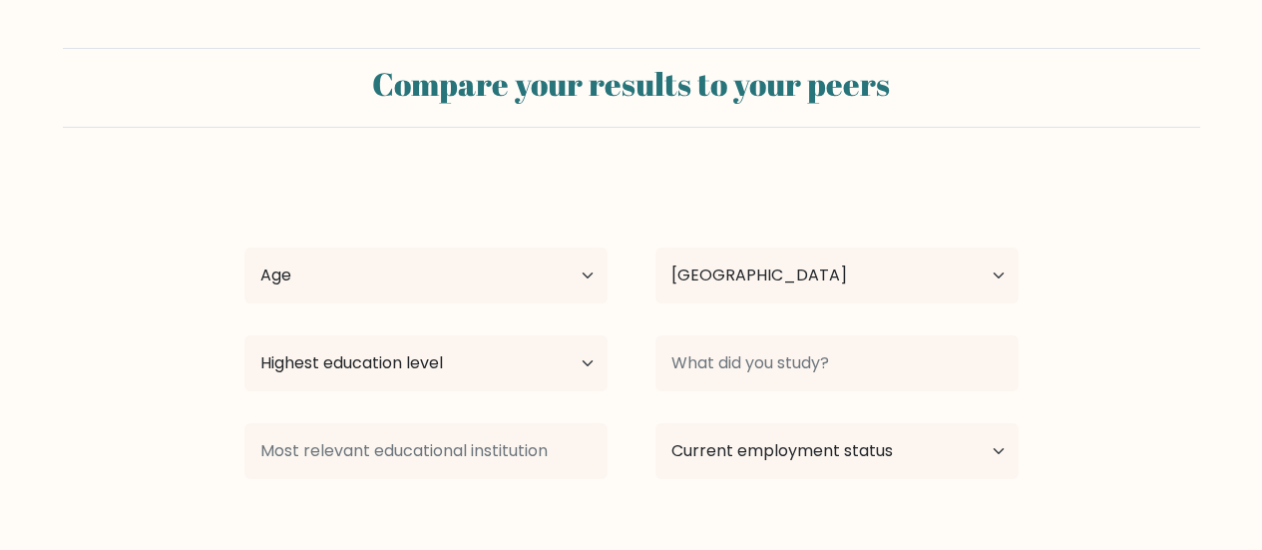
select select "CO"
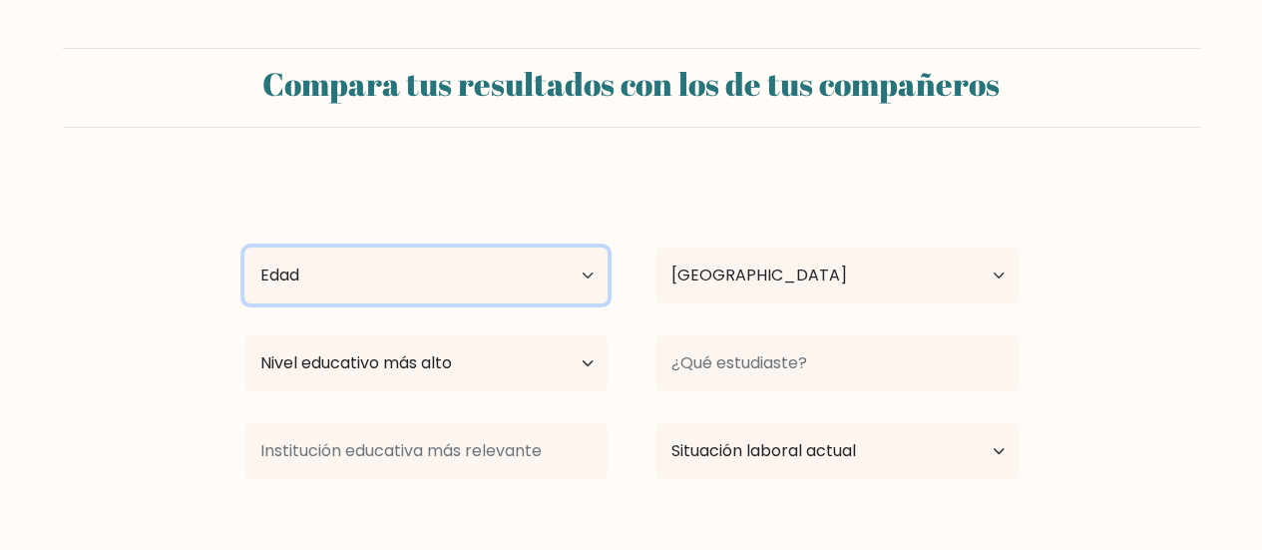
click at [527, 273] on select "Edad menores de 18 años 18-24 años 25-34 años 35-44 años 45-54 años 55-64 años …" at bounding box center [425, 275] width 363 height 56
select select "25_34"
click at [244, 247] on select "Edad menores de 18 años 18-24 años 25-34 años 35-44 años 45-54 años 55-64 años …" at bounding box center [425, 275] width 363 height 56
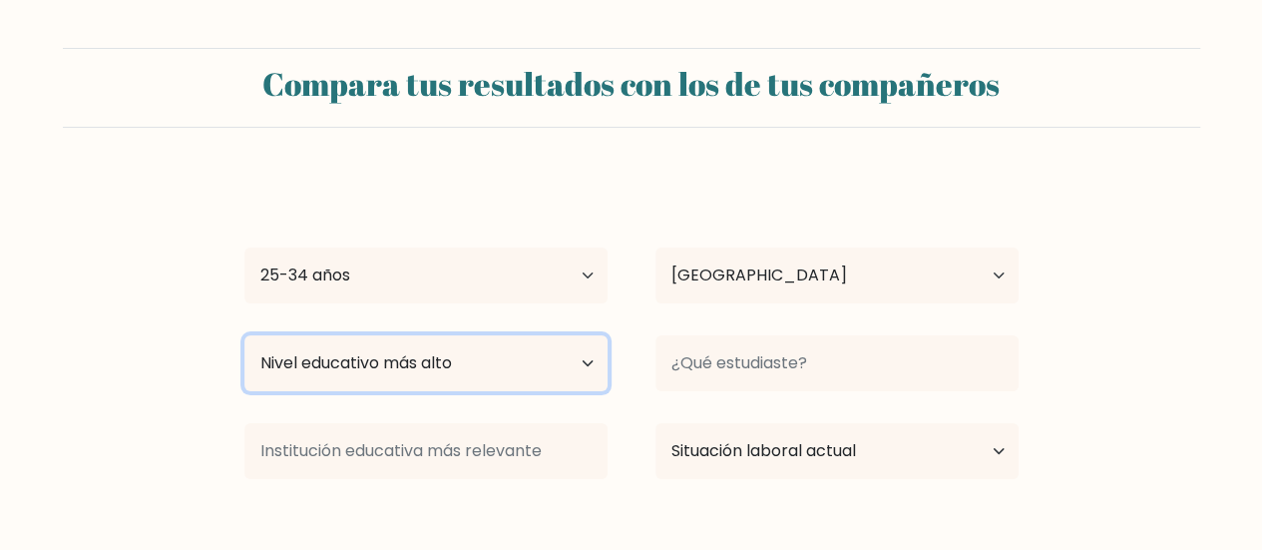
click at [439, 354] on select "Nivel educativo más alto Sin escolarización Primario Secundaria inferior Secund…" at bounding box center [425, 363] width 363 height 56
click at [244, 335] on select "Nivel educativo más alto Sin escolarización Primario Secundaria inferior Secund…" at bounding box center [425, 363] width 363 height 56
click at [459, 350] on select "Nivel educativo más alto Sin escolarización Primario Secundaria inferior Secund…" at bounding box center [425, 363] width 363 height 56
select select "bachelors_degree"
click at [244, 335] on select "Nivel educativo más alto Sin escolarización Primario Secundaria inferior Secund…" at bounding box center [425, 363] width 363 height 56
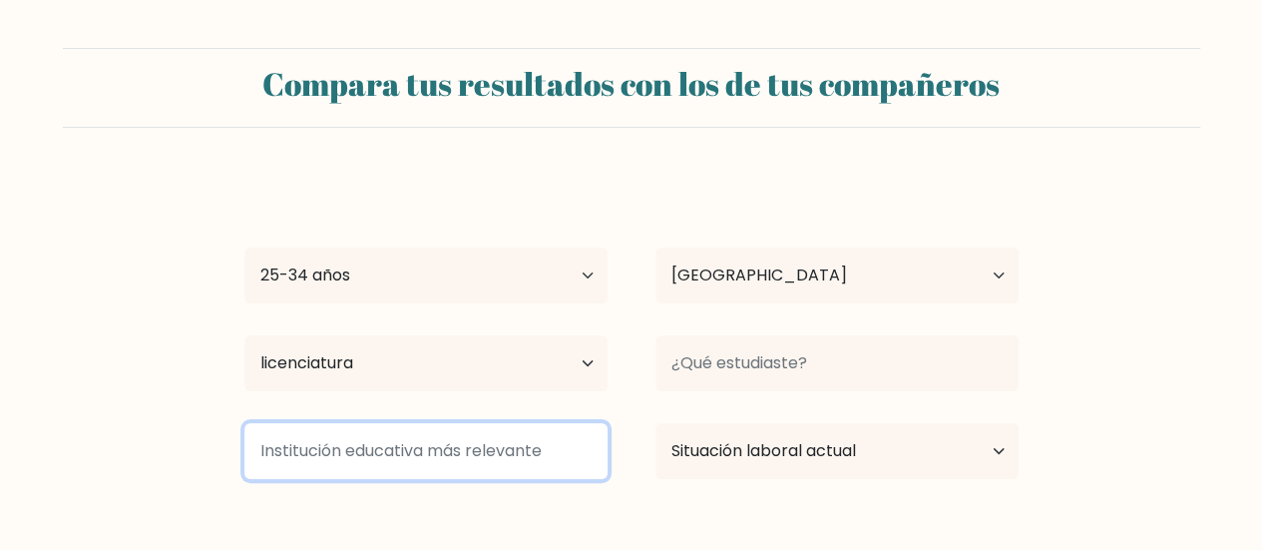
click at [479, 441] on input at bounding box center [425, 451] width 363 height 56
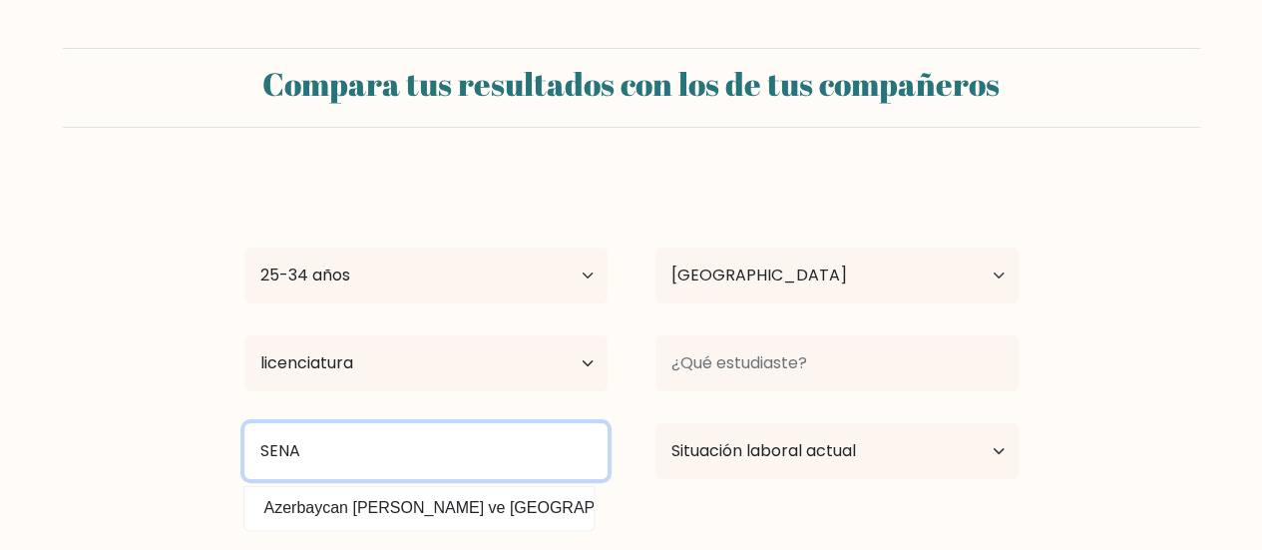
type input "SENA"
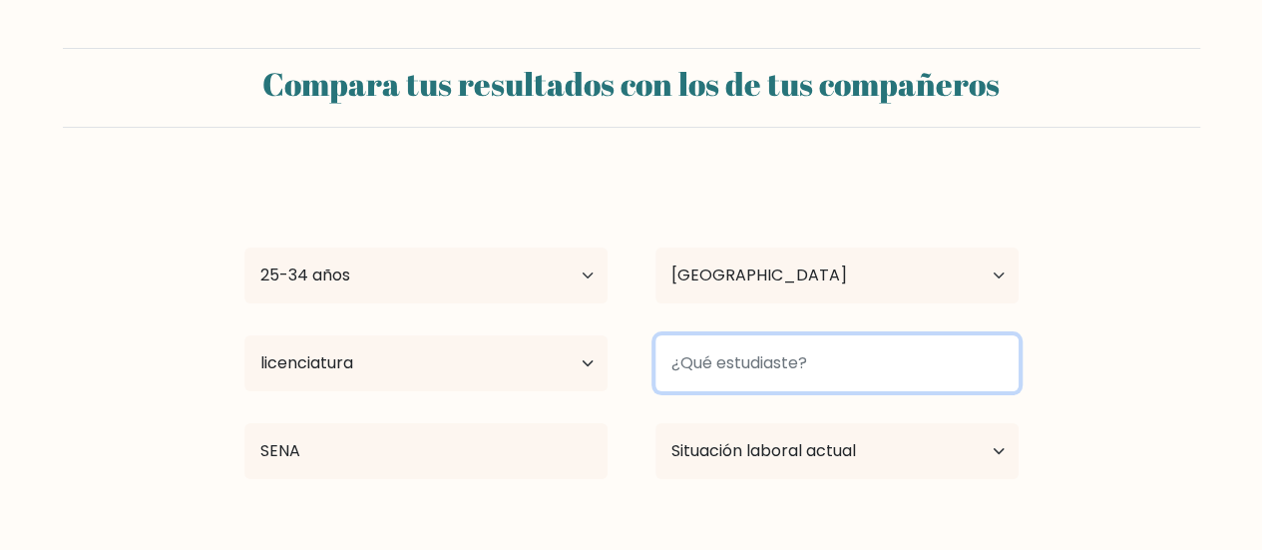
click at [850, 351] on input at bounding box center [837, 363] width 363 height 56
type input "c"
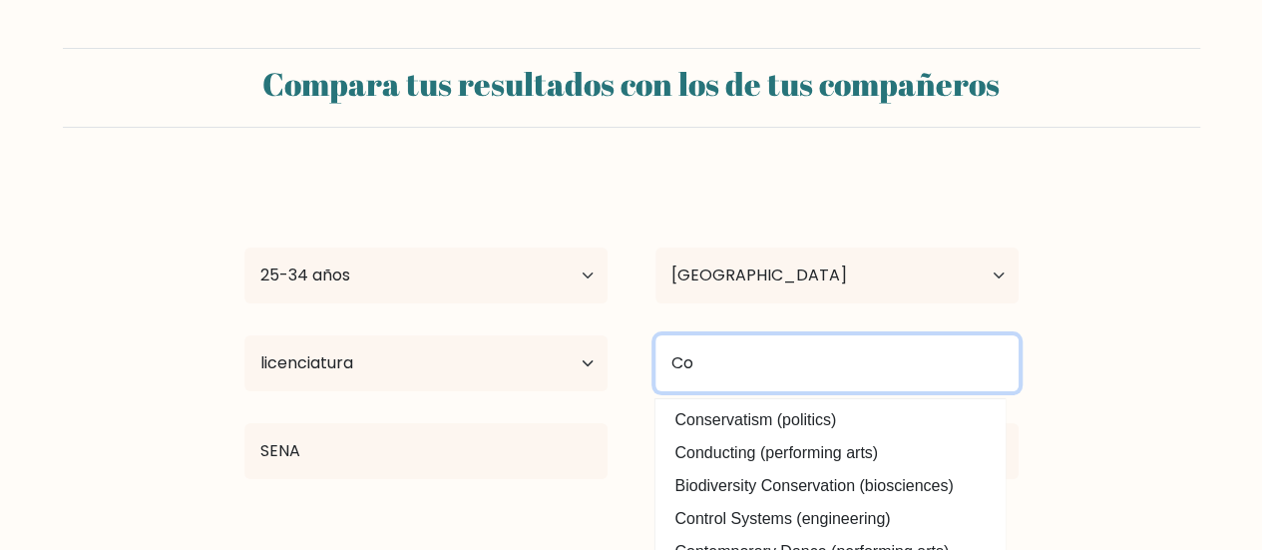
type input "C"
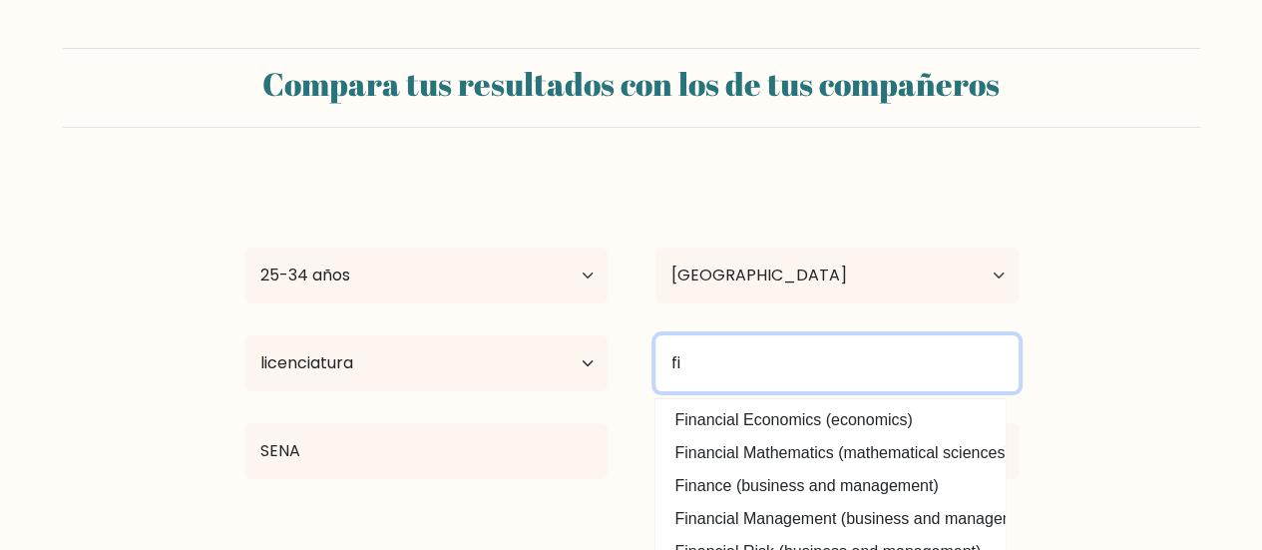
type input "f"
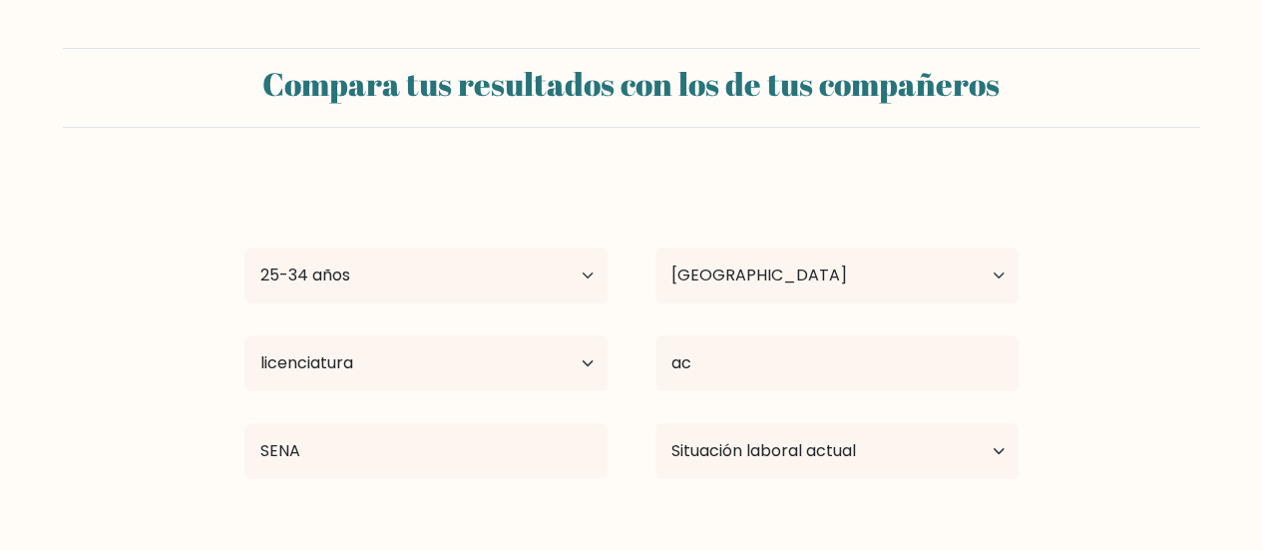
click at [806, 518] on div "Diana Idarraga Edad menores de 18 años 18-24 años 25-34 años 35-44 años 45-54 a…" at bounding box center [632, 396] width 798 height 440
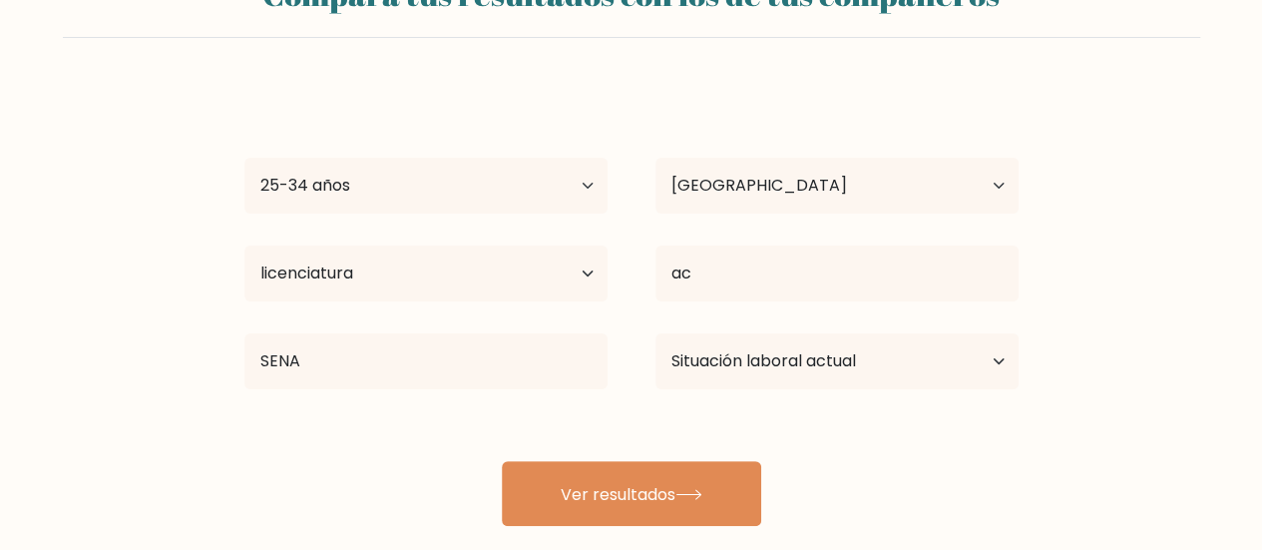
scroll to position [97, 0]
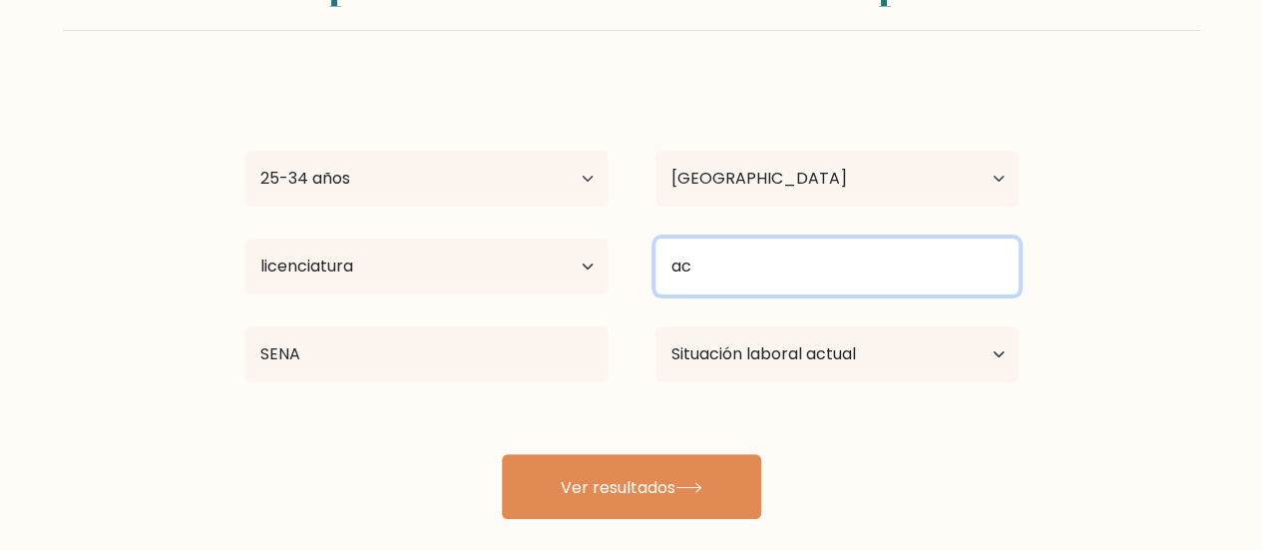
click at [724, 262] on input "ac" at bounding box center [837, 266] width 363 height 56
type input "a"
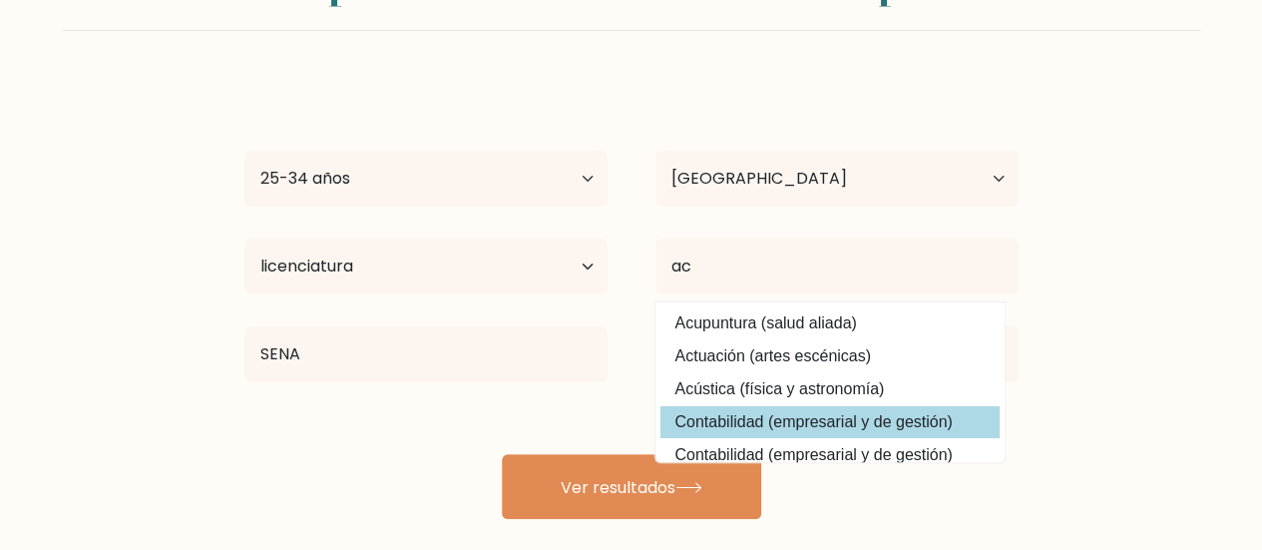
click at [769, 415] on div "Diana Idarraga Edad menores de 18 años 18-24 años 25-34 años 35-44 años 45-54 a…" at bounding box center [632, 299] width 798 height 440
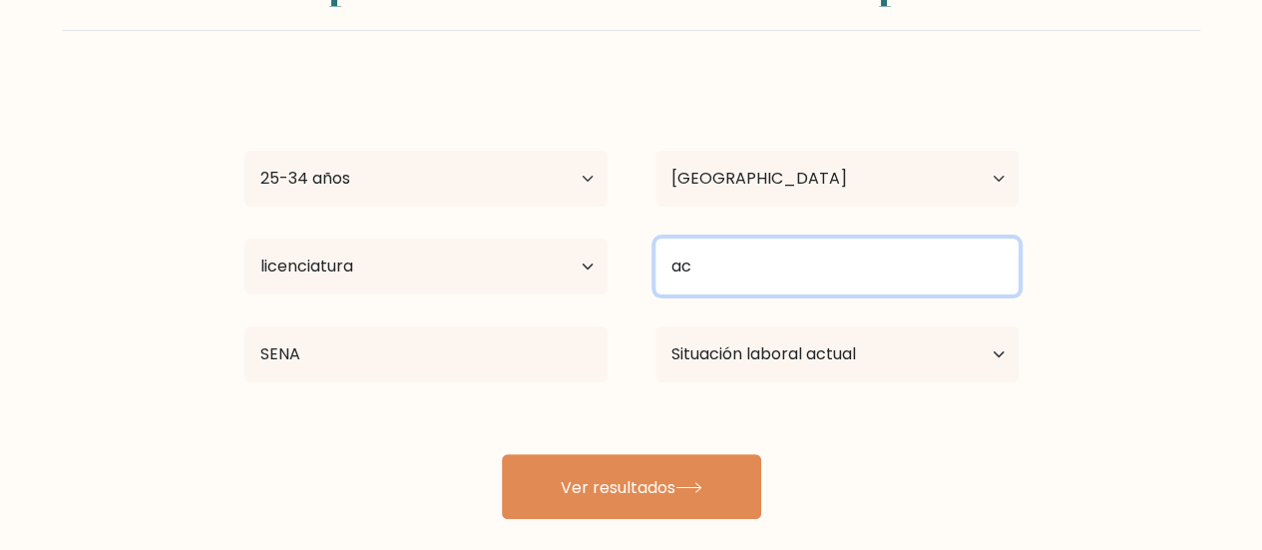
click at [722, 271] on input "ac" at bounding box center [837, 266] width 363 height 56
type input "a"
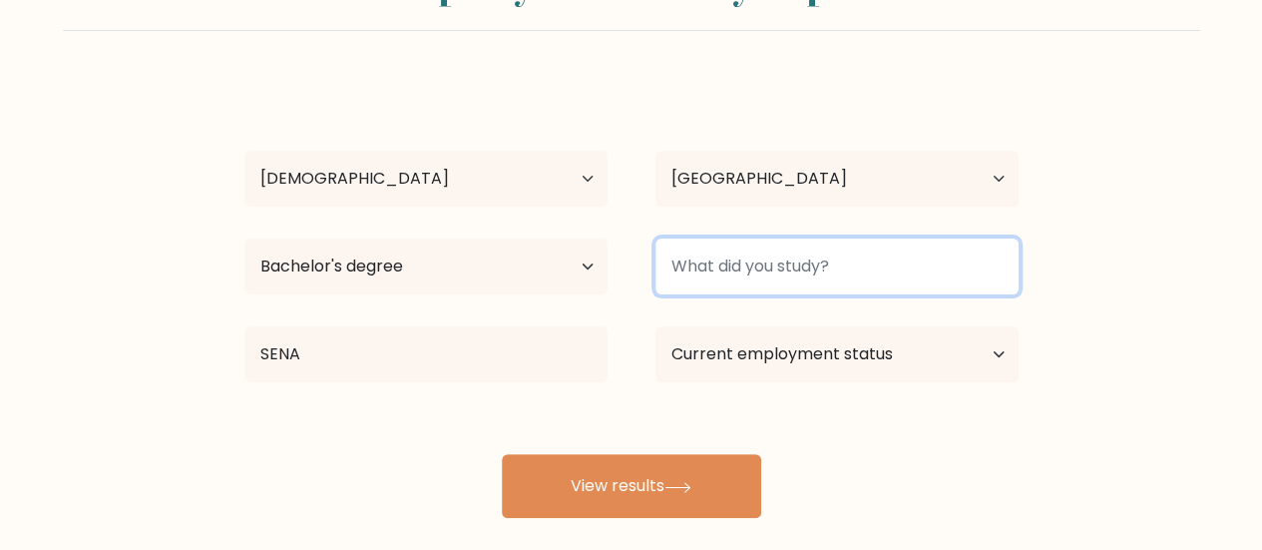
click at [695, 267] on input at bounding box center [837, 266] width 363 height 56
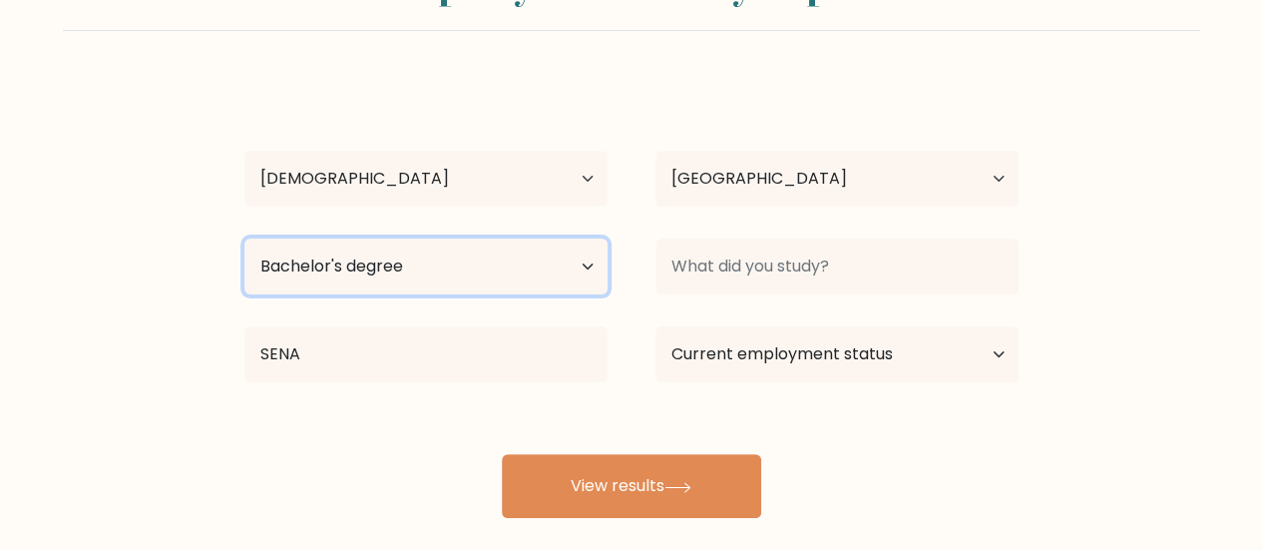
click at [477, 253] on select "Highest education level No schooling Primary Lower Secondary Upper Secondary Oc…" at bounding box center [425, 266] width 363 height 56
click at [244, 238] on select "Highest education level No schooling Primary Lower Secondary Upper Secondary Oc…" at bounding box center [425, 266] width 363 height 56
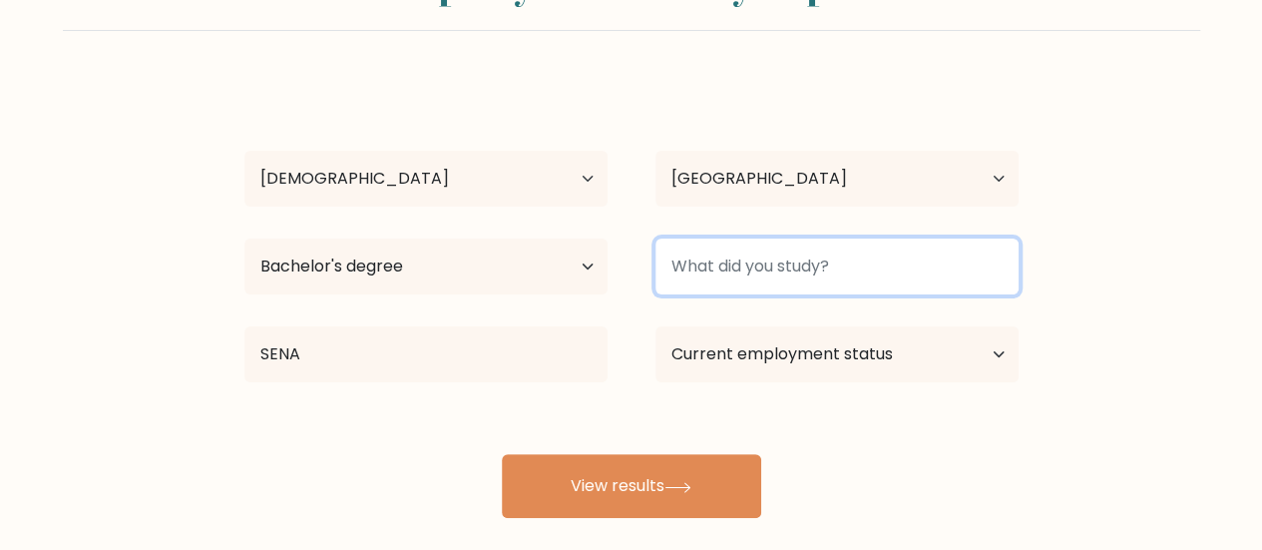
click at [761, 266] on input at bounding box center [837, 266] width 363 height 56
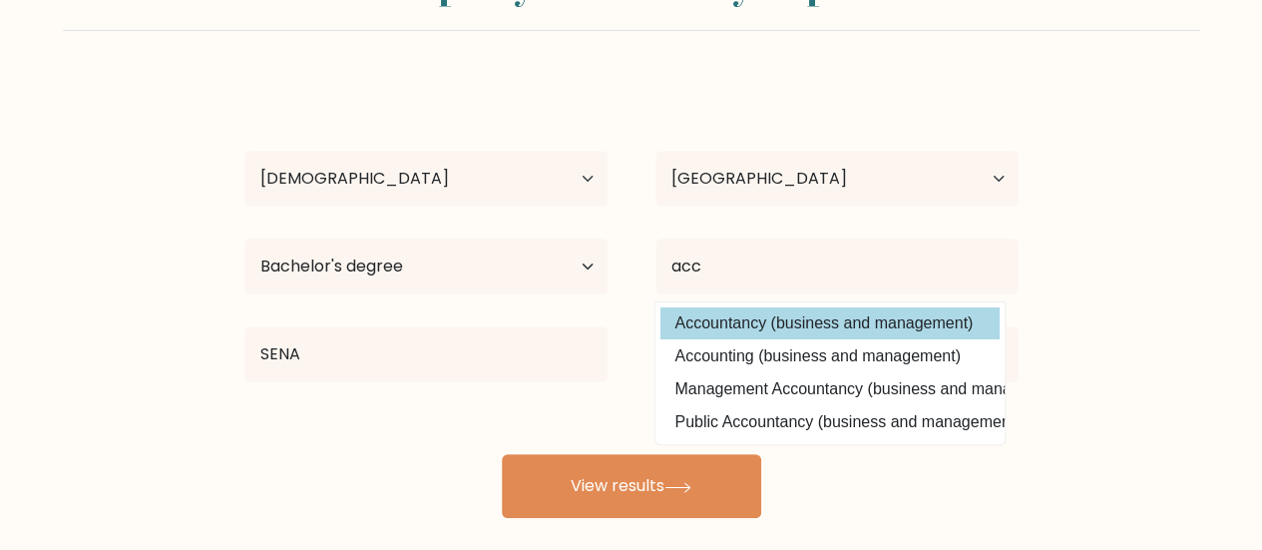
click at [738, 320] on div "Diana Idarraga Age Under 18 years old 18-24 years old 25-34 years old 35-44 yea…" at bounding box center [632, 298] width 798 height 439
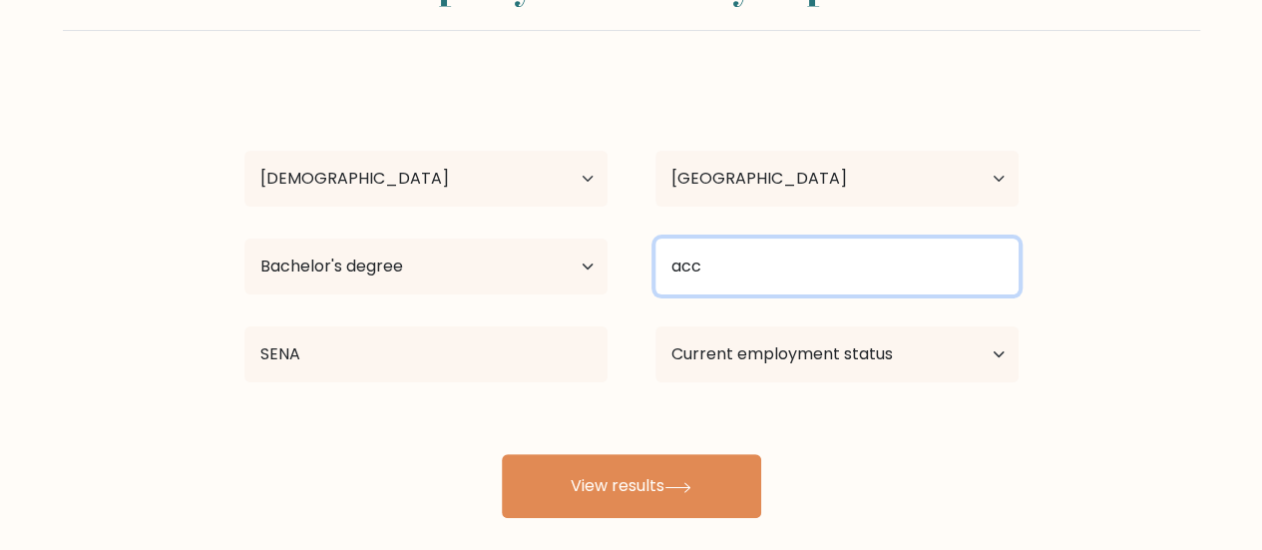
click at [786, 270] on input "acc" at bounding box center [837, 266] width 363 height 56
type input "¿"
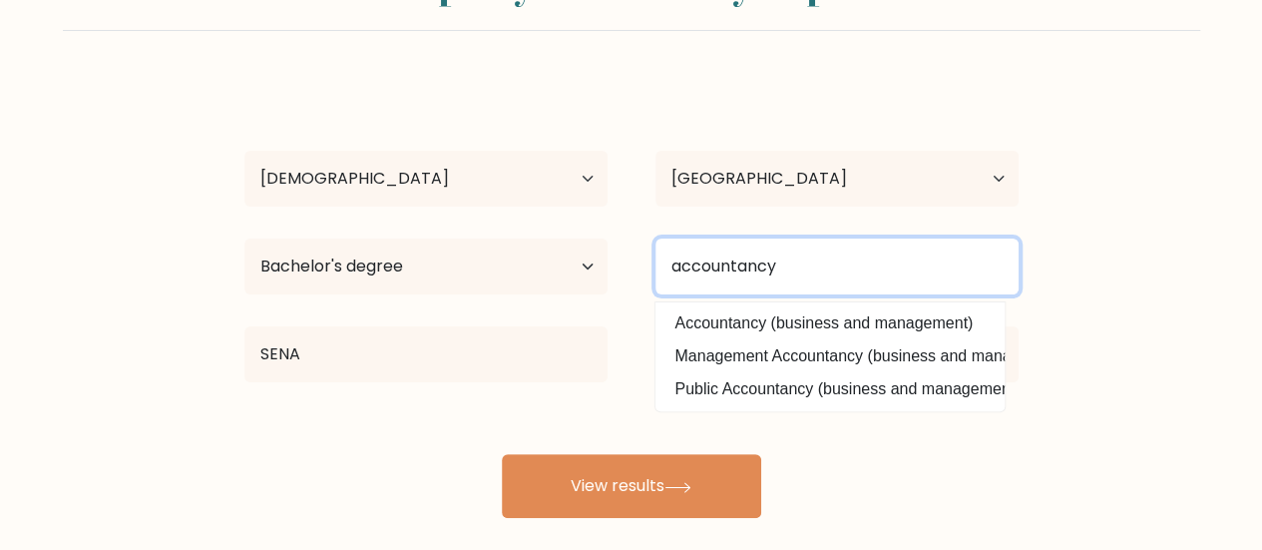
type input "accountancy"
click at [502, 454] on button "View results" at bounding box center [631, 486] width 259 height 64
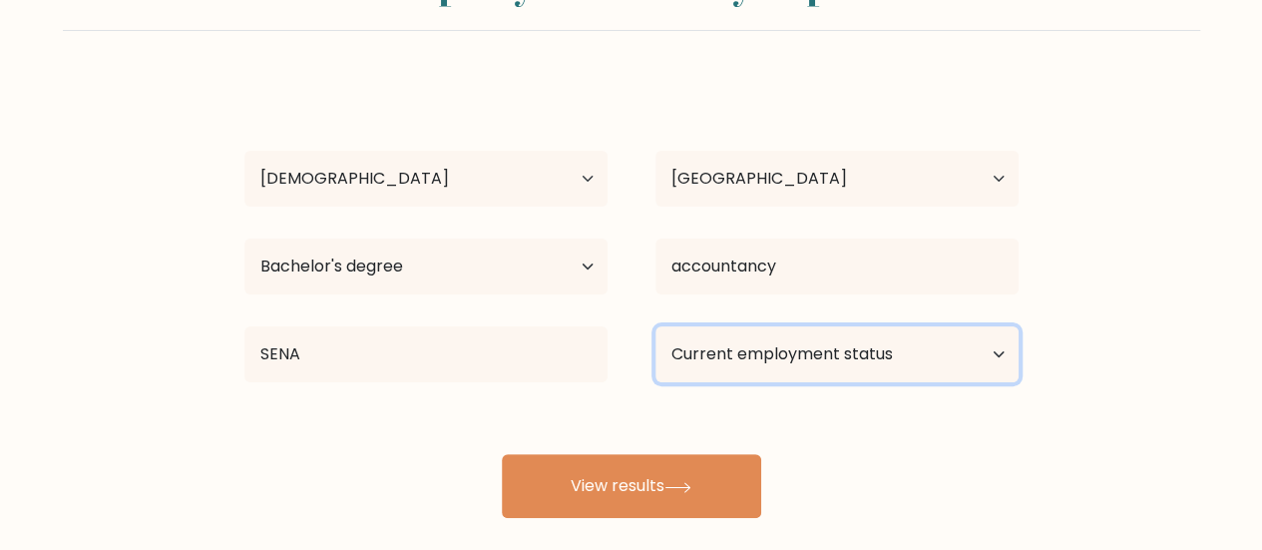
click at [830, 352] on select "Current employment status Employed Student Retired Other / prefer not to answer" at bounding box center [837, 354] width 363 height 56
click at [656, 326] on select "Current employment status Employed Student Retired Other / prefer not to answer" at bounding box center [837, 354] width 363 height 56
click at [782, 350] on select "Current employment status Employed Student Retired Other / prefer not to answer" at bounding box center [837, 354] width 363 height 56
select select "other"
click at [656, 326] on select "Current employment status Employed Student Retired Other / prefer not to answer" at bounding box center [837, 354] width 363 height 56
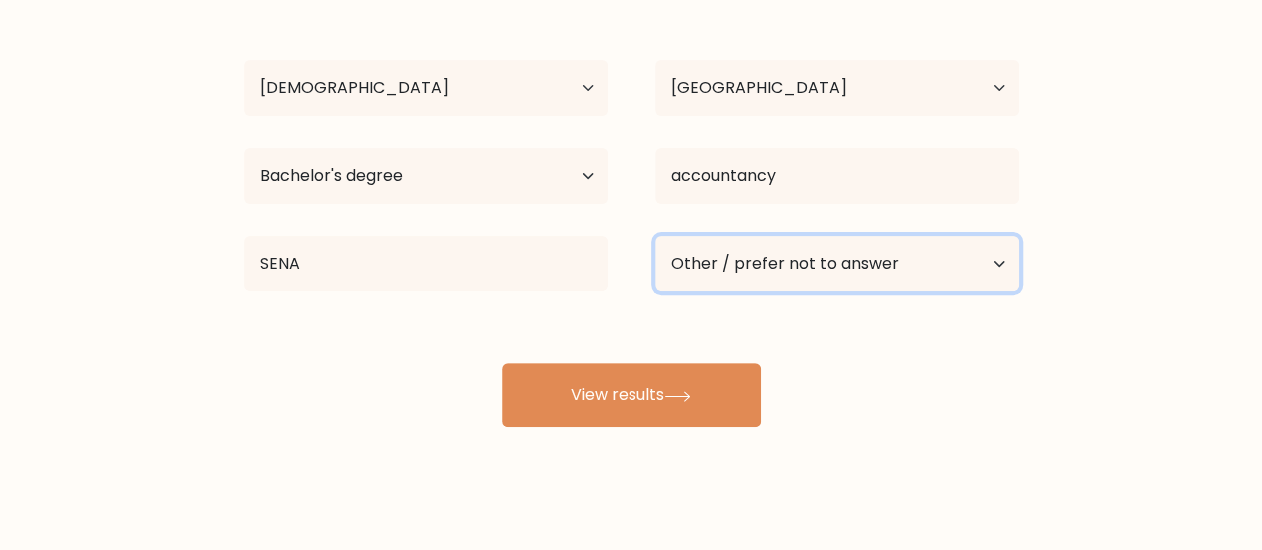
scroll to position [206, 0]
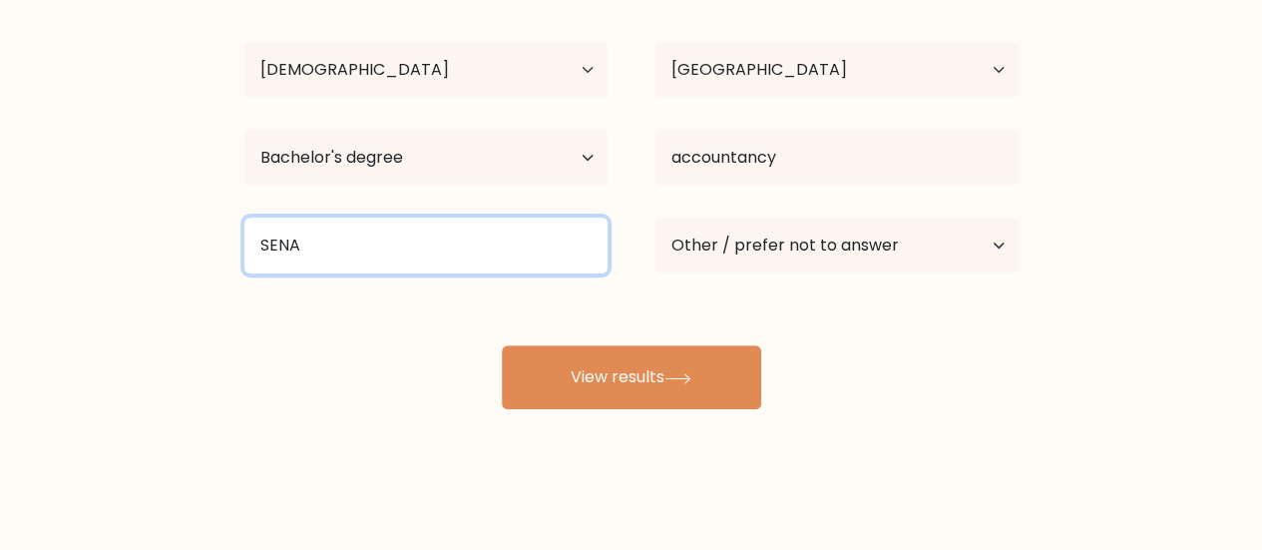
click at [421, 248] on input "SENA" at bounding box center [425, 246] width 363 height 56
type input "S"
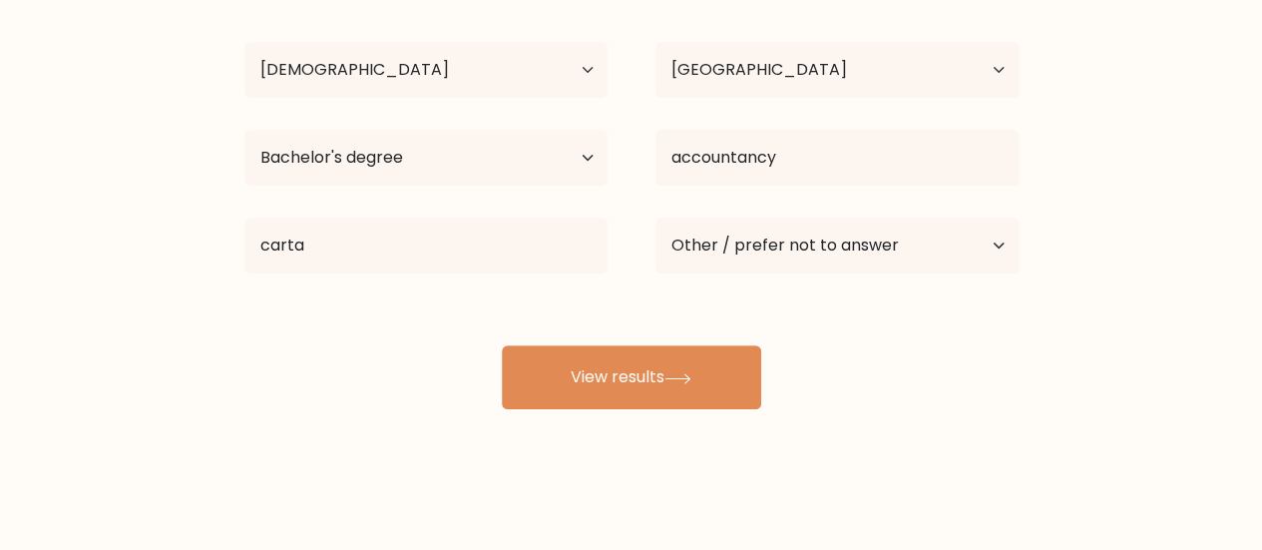
click at [392, 296] on div "Diana Idarraga Age Under 18 years old 18-24 years old 25-34 years old 35-44 yea…" at bounding box center [632, 189] width 798 height 439
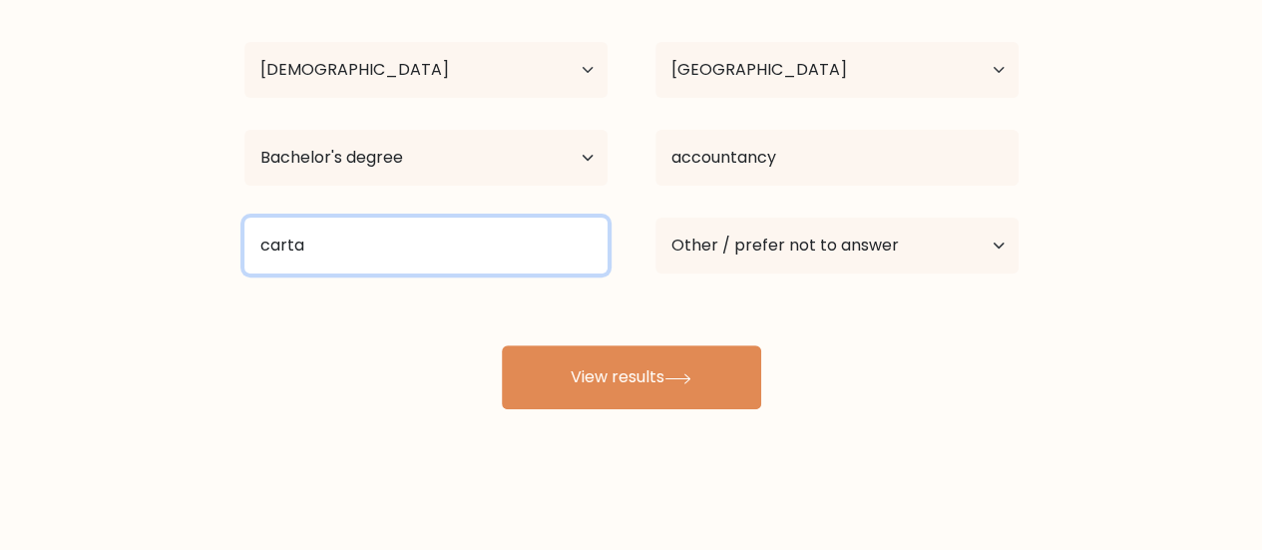
click at [377, 242] on input "carta" at bounding box center [425, 246] width 363 height 56
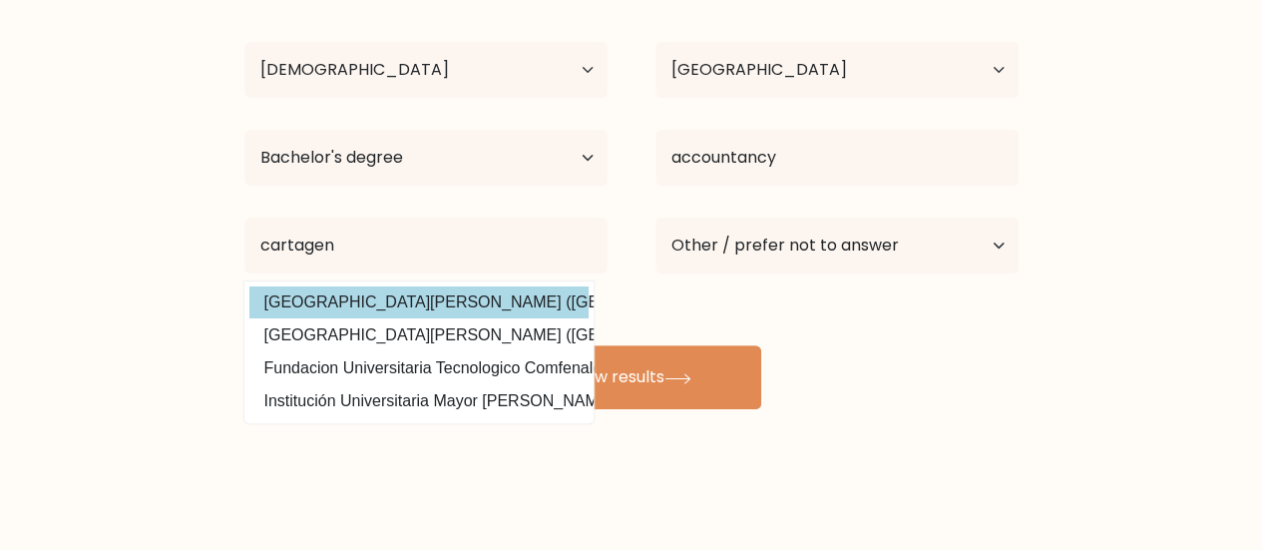
click at [399, 300] on div "Diana Idarraga Age Under 18 years old 18-24 years old 25-34 years old 35-44 yea…" at bounding box center [632, 189] width 798 height 439
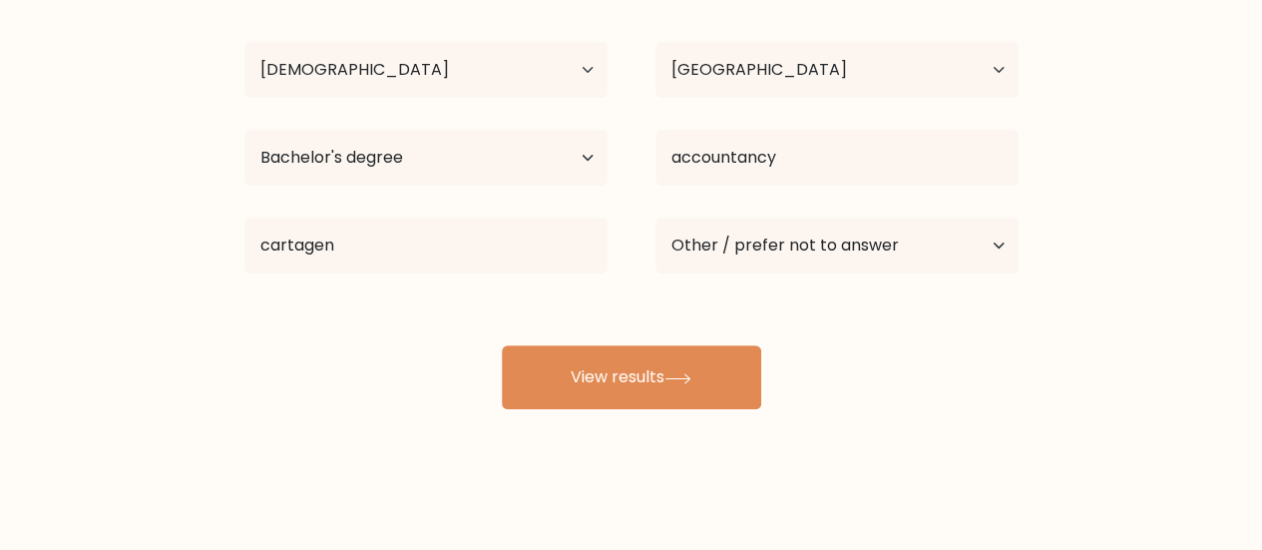
click at [399, 300] on div "Diana Idarraga Age Under 18 years old 18-24 years old 25-34 years old 35-44 yea…" at bounding box center [632, 189] width 798 height 439
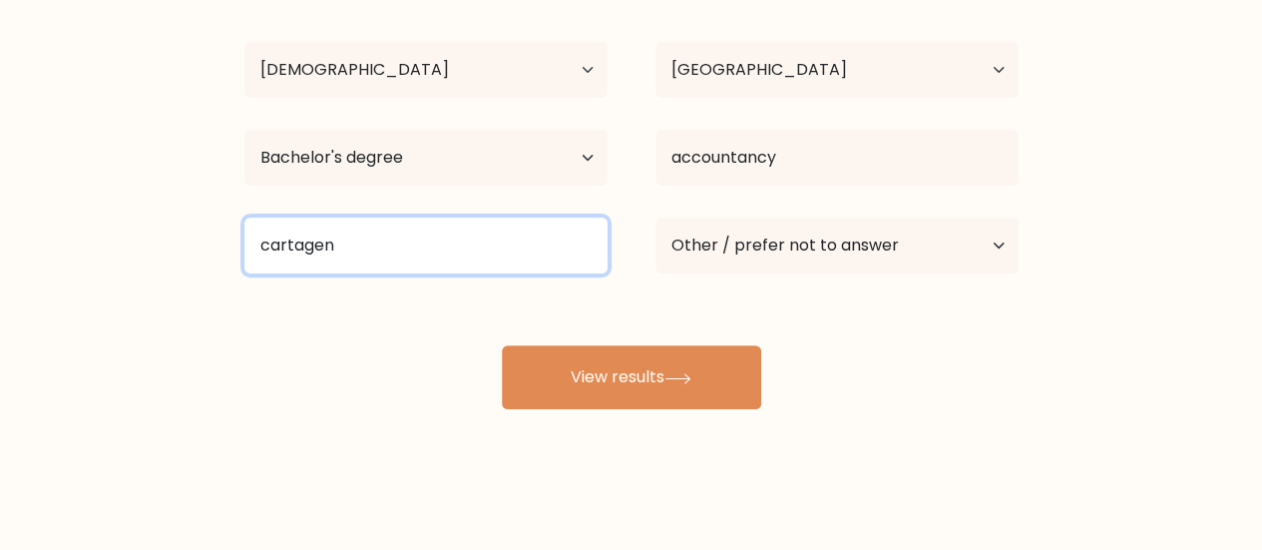
click at [379, 254] on input "cartagen" at bounding box center [425, 246] width 363 height 56
type input "c"
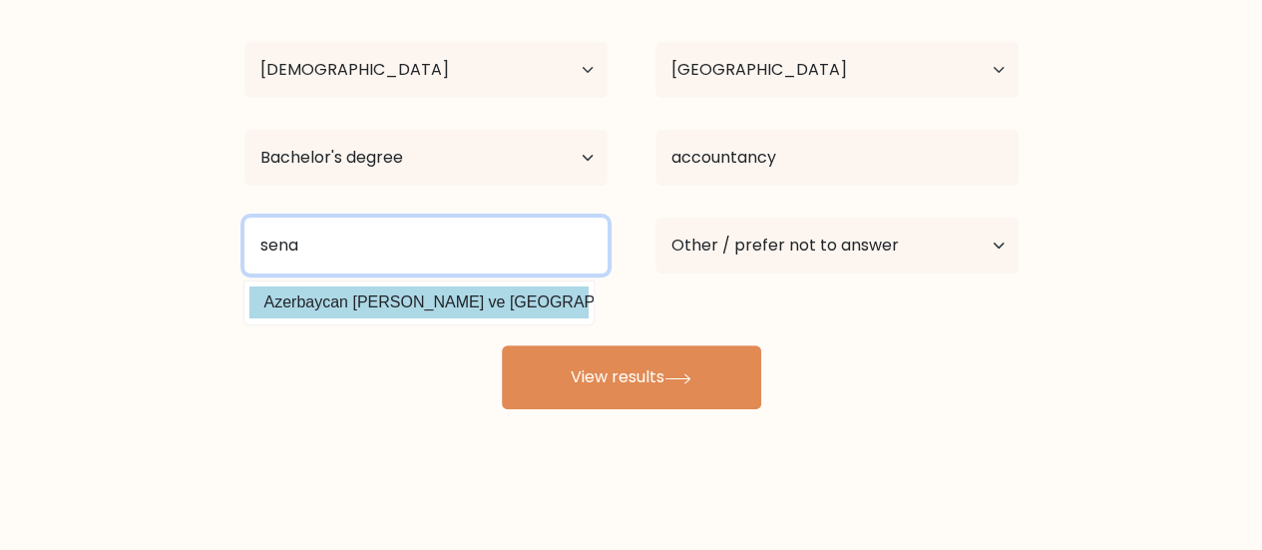
type input "sena"
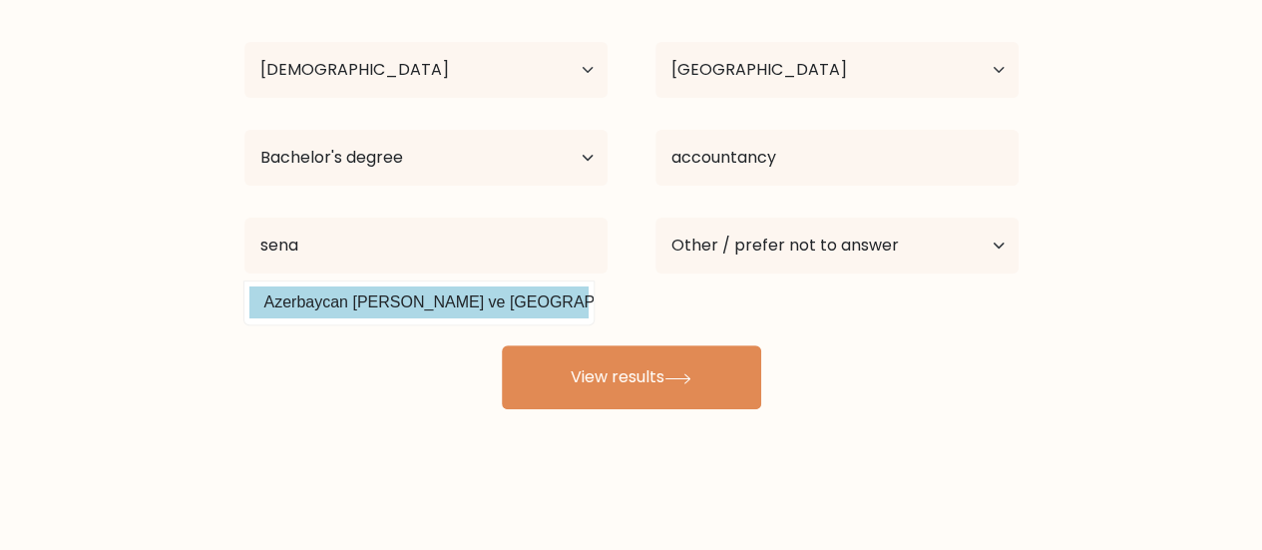
click at [521, 302] on div "Diana Idarraga Age Under 18 years old 18-24 years old 25-34 years old 35-44 yea…" at bounding box center [632, 189] width 798 height 439
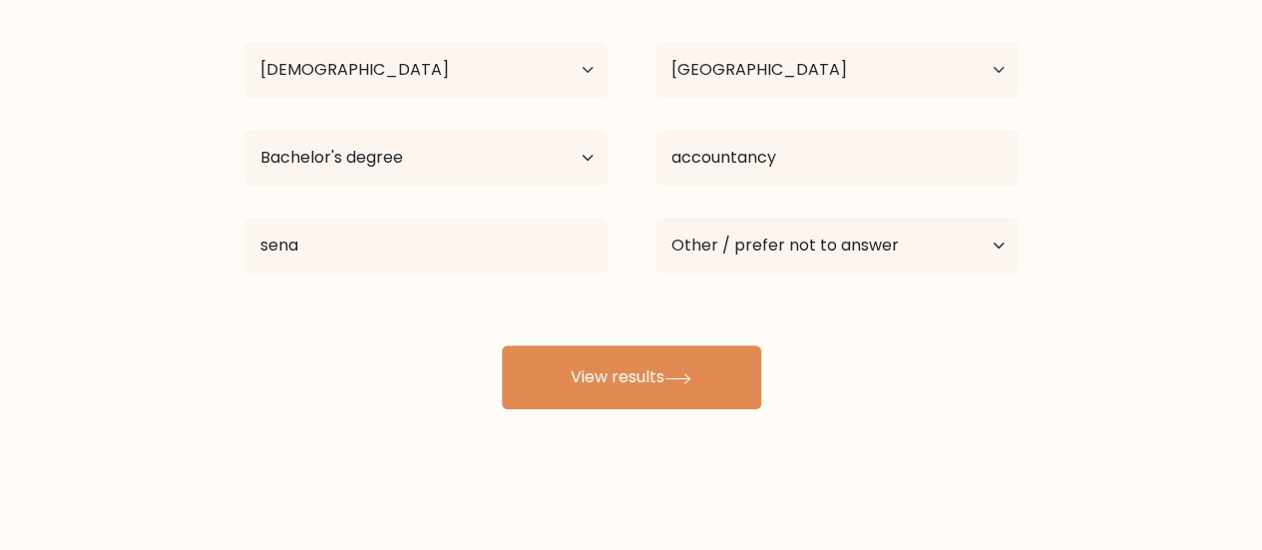
click at [521, 302] on div "Diana Idarraga Age Under 18 years old 18-24 years old 25-34 years old 35-44 yea…" at bounding box center [632, 189] width 798 height 439
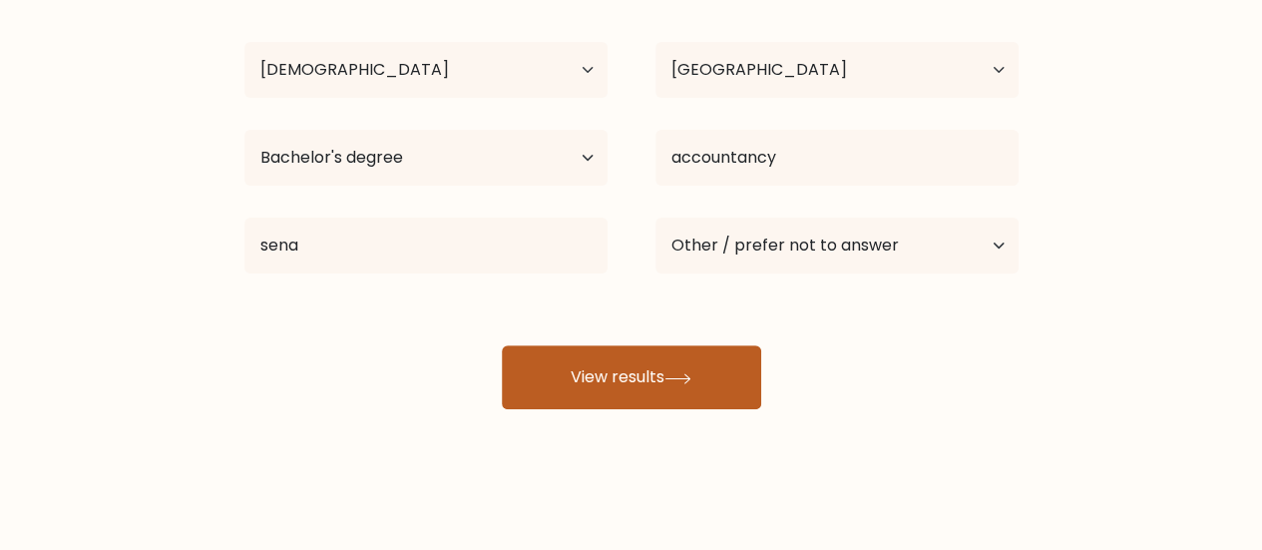
click at [671, 373] on icon at bounding box center [678, 378] width 27 height 11
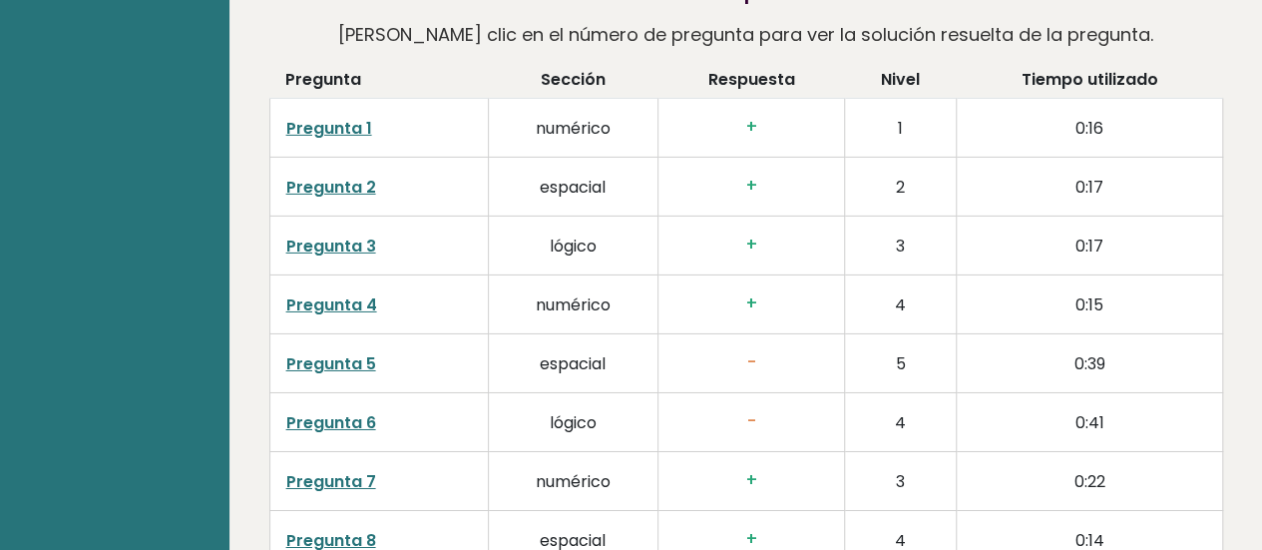
scroll to position [3272, 0]
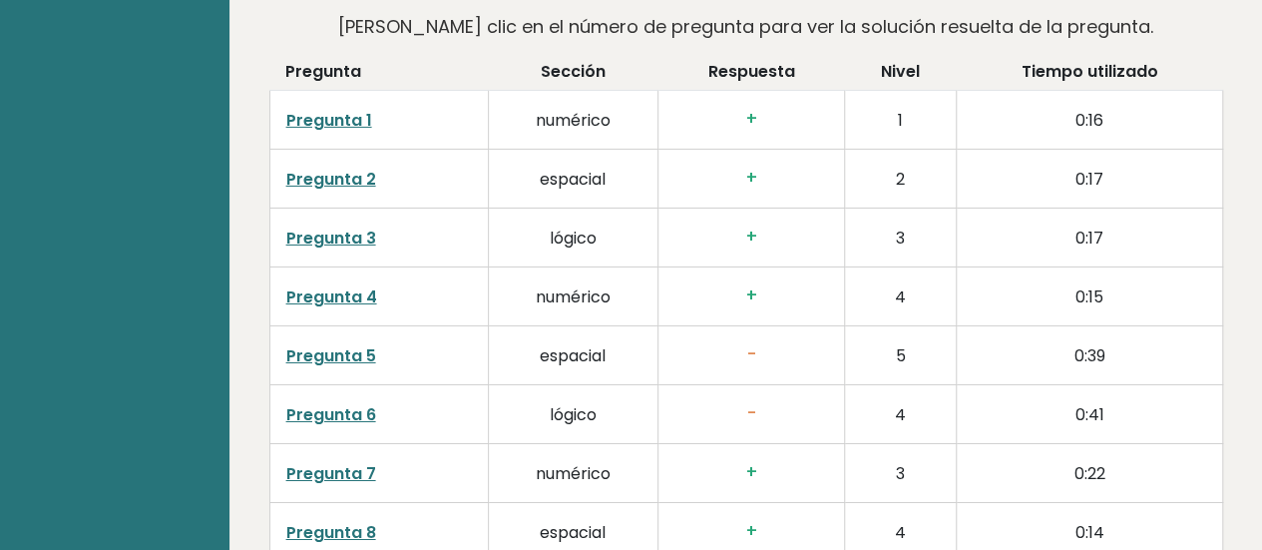
click at [335, 115] on font "Pregunta 1" at bounding box center [329, 120] width 86 height 23
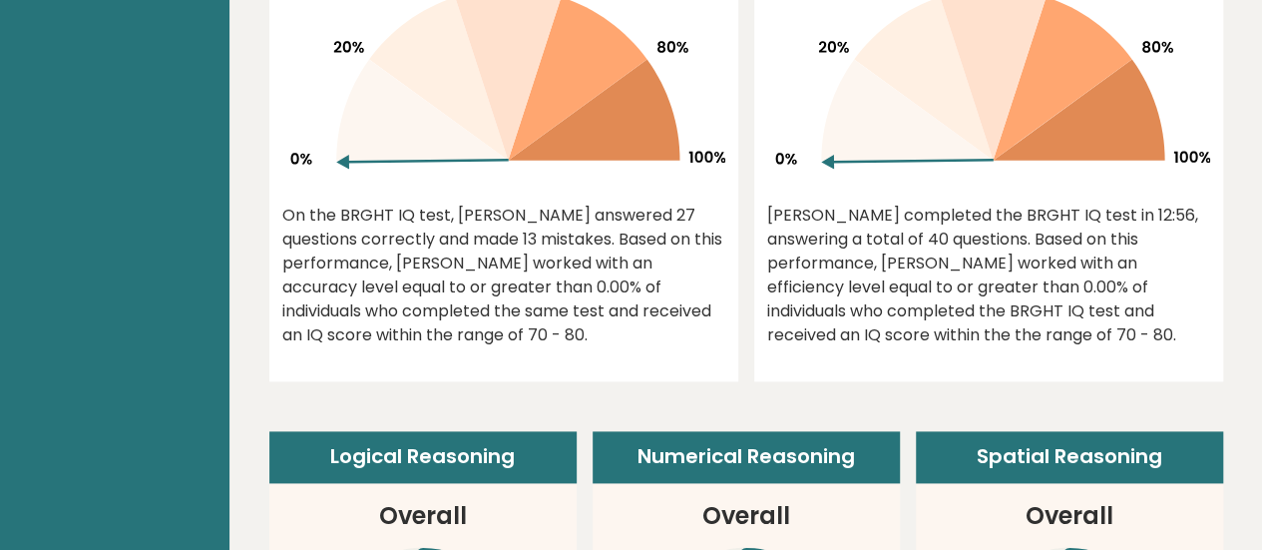
scroll to position [1087, 0]
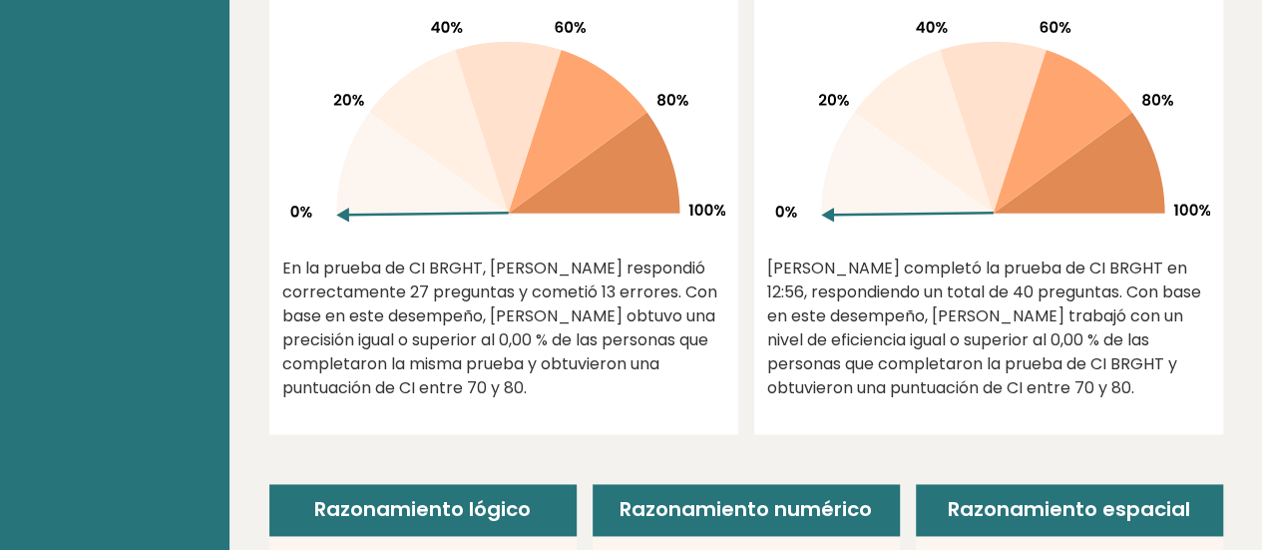
click at [996, 190] on icon at bounding box center [993, 127] width 106 height 172
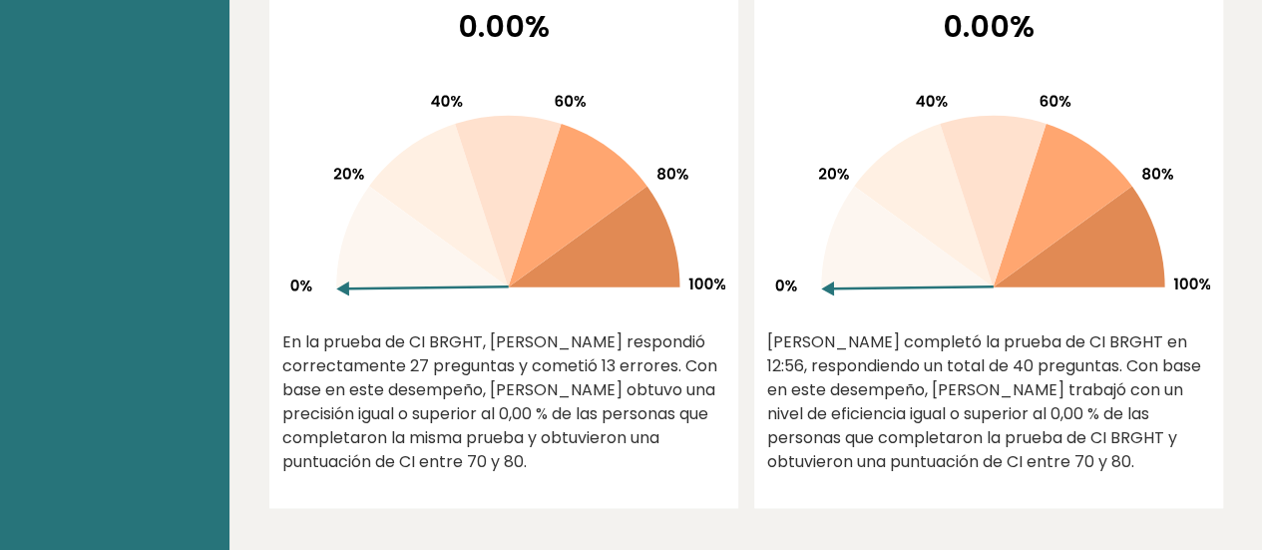
scroll to position [258, 0]
